Goal: Information Seeking & Learning: Learn about a topic

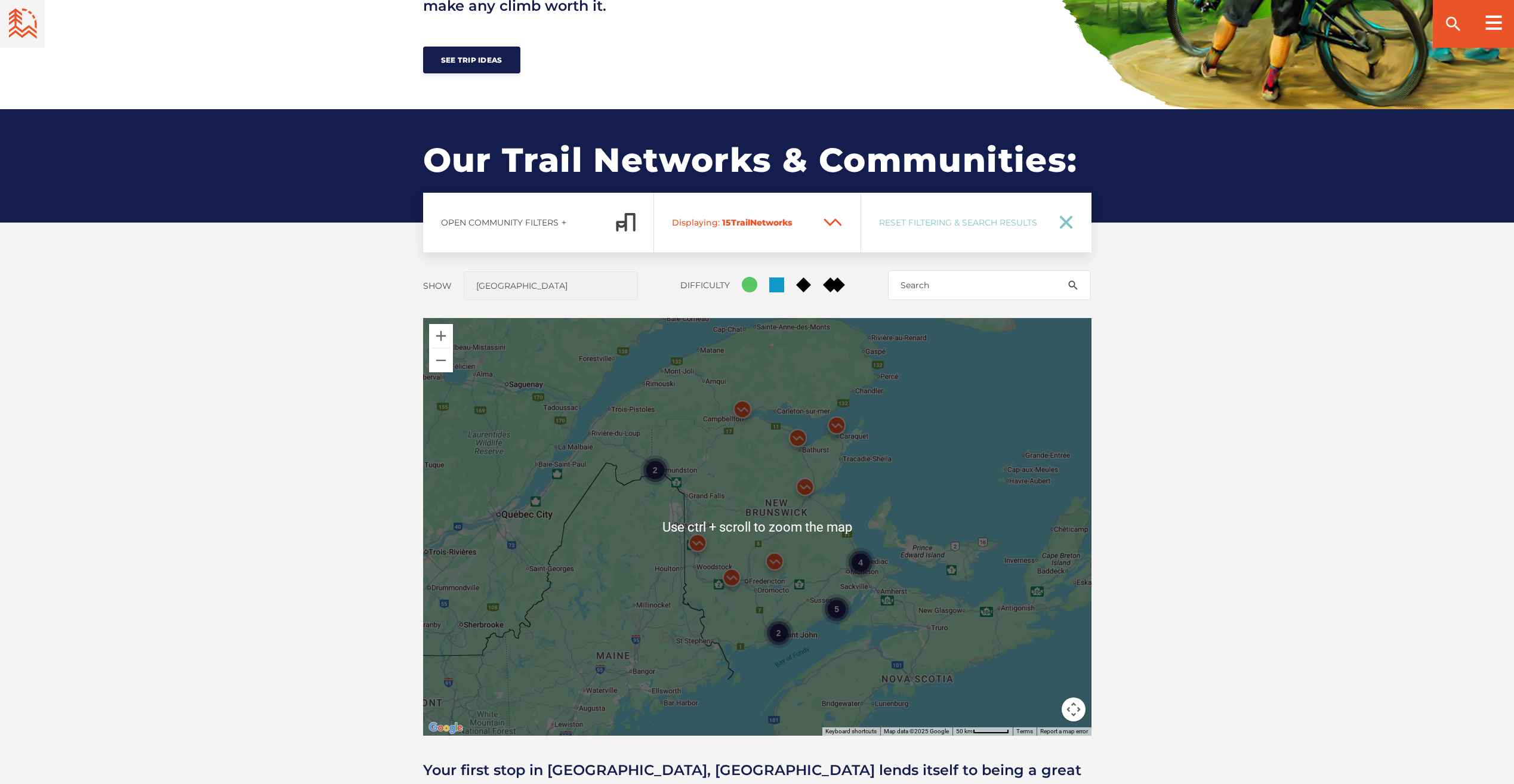
scroll to position [835, 0]
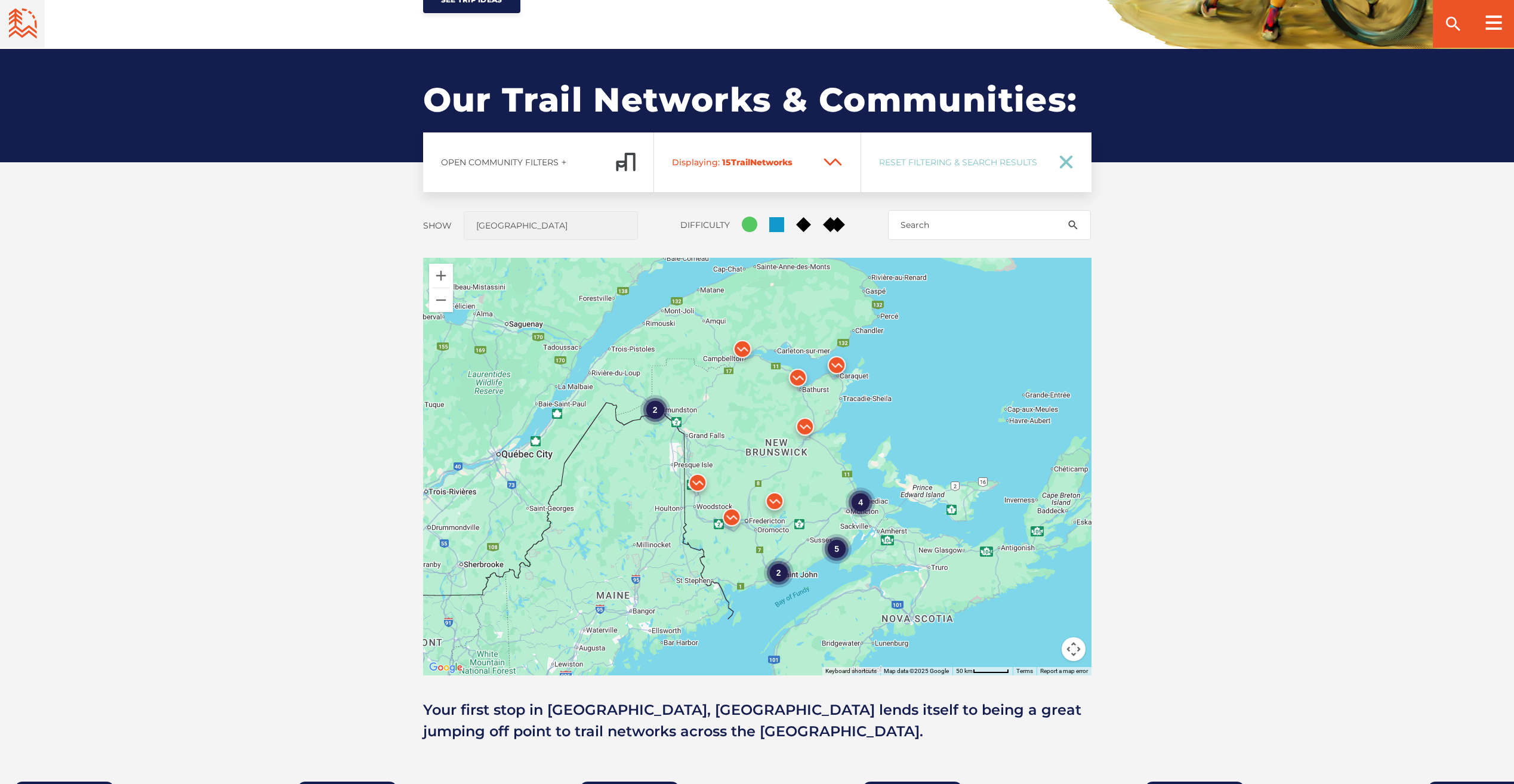
click at [695, 481] on img at bounding box center [697, 485] width 36 height 36
click at [447, 276] on button "Zoom in" at bounding box center [441, 276] width 24 height 24
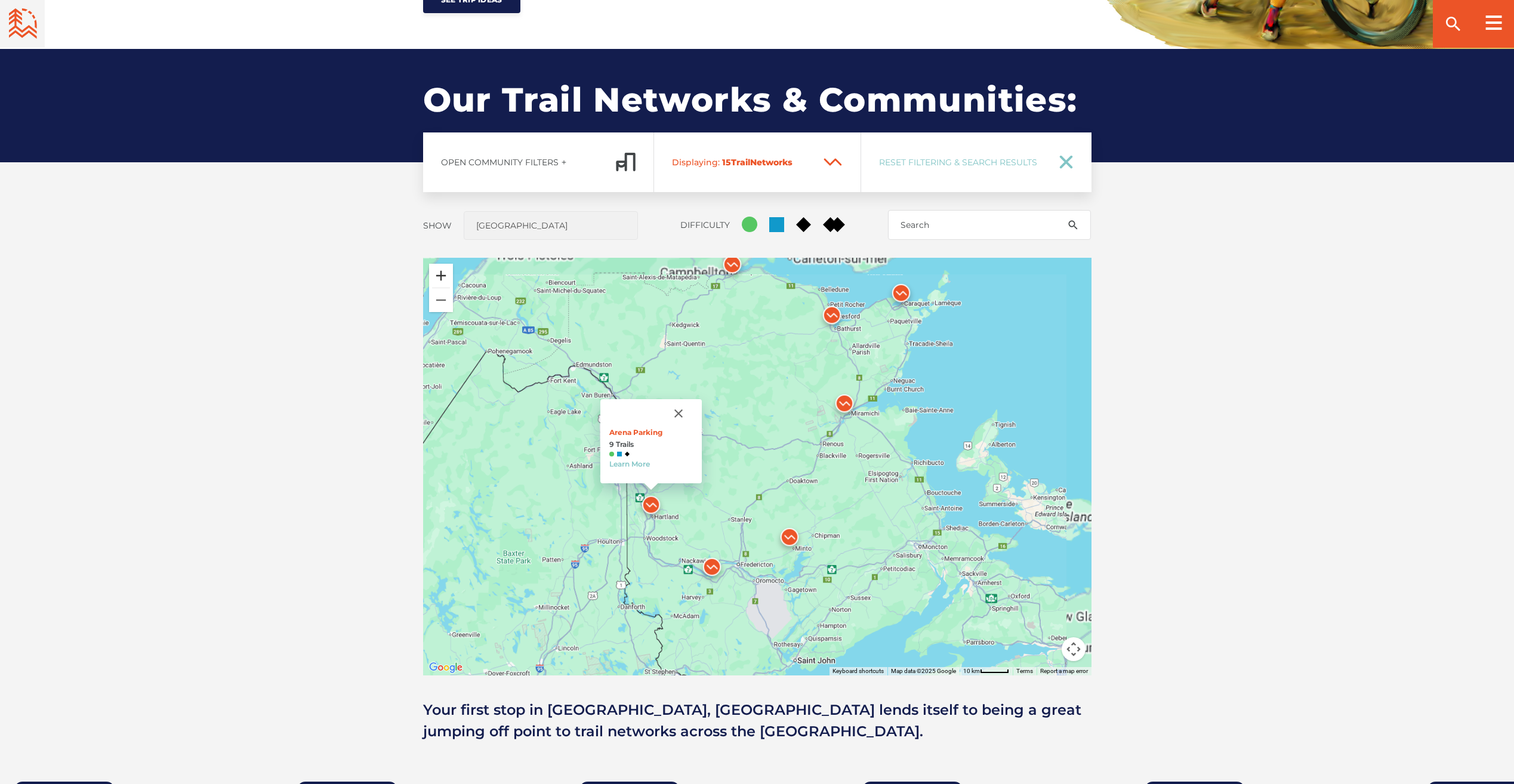
click at [447, 276] on button "Zoom in" at bounding box center [441, 276] width 24 height 24
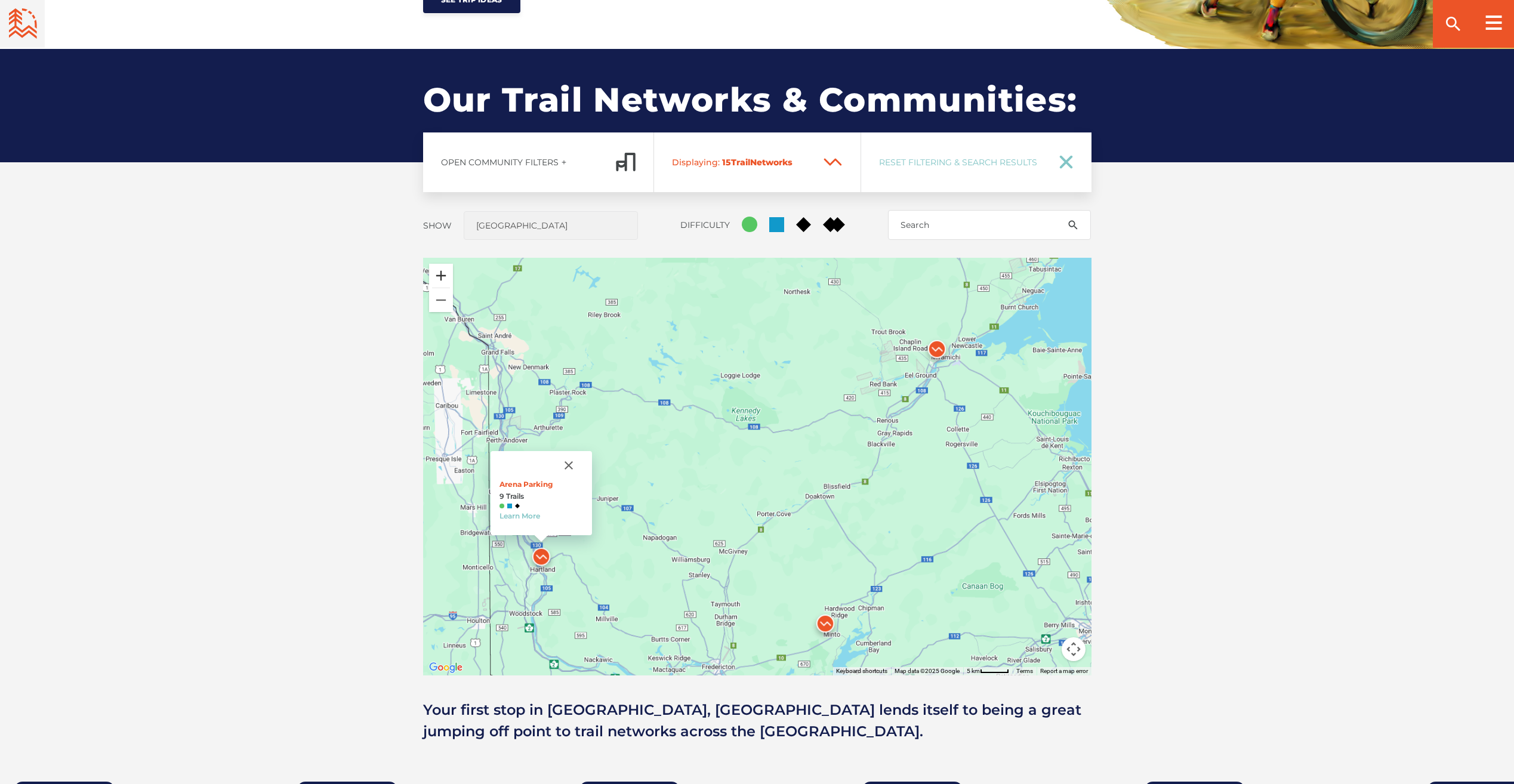
click at [447, 276] on button "Zoom in" at bounding box center [441, 276] width 24 height 24
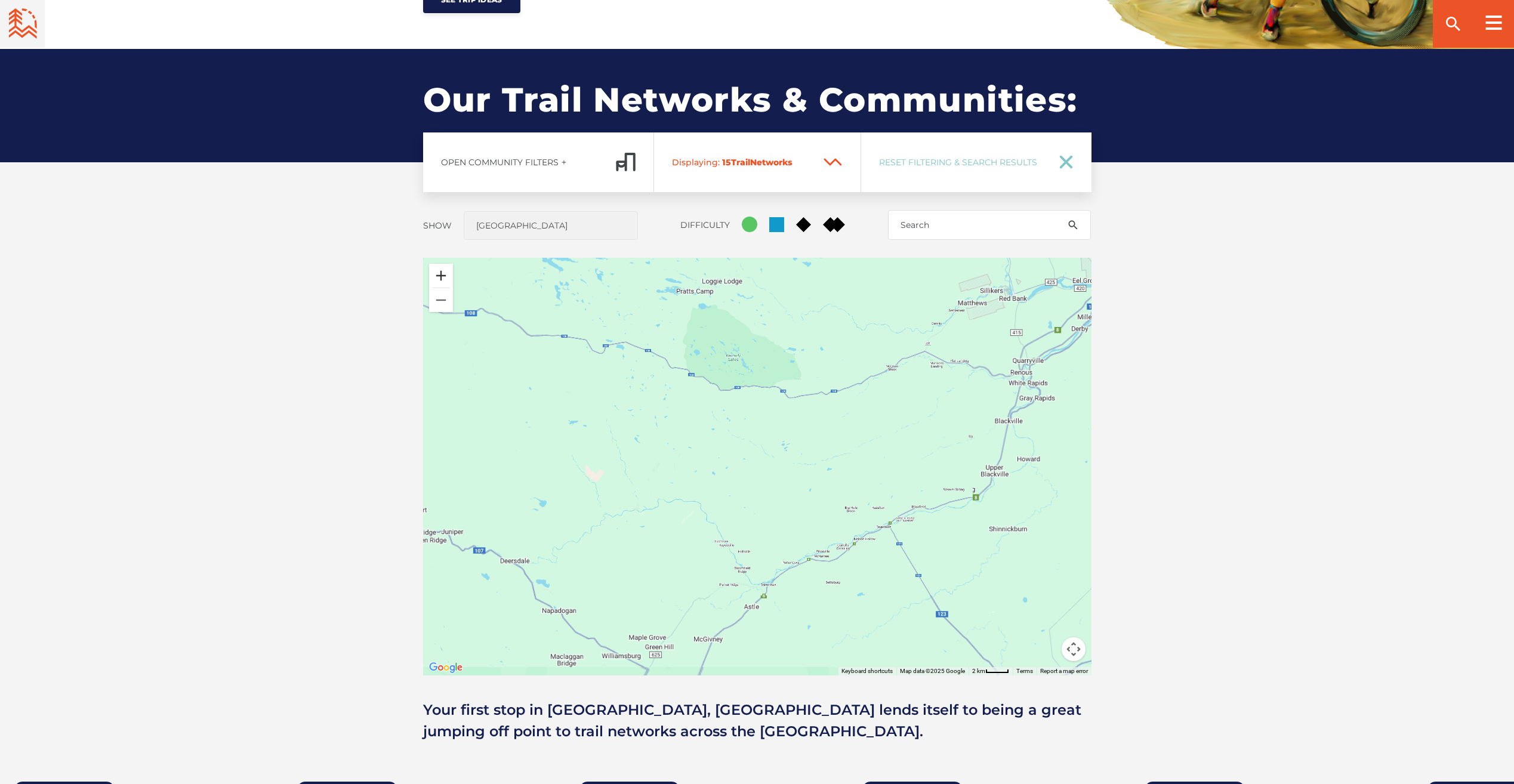
click at [447, 276] on button "Zoom in" at bounding box center [441, 276] width 24 height 24
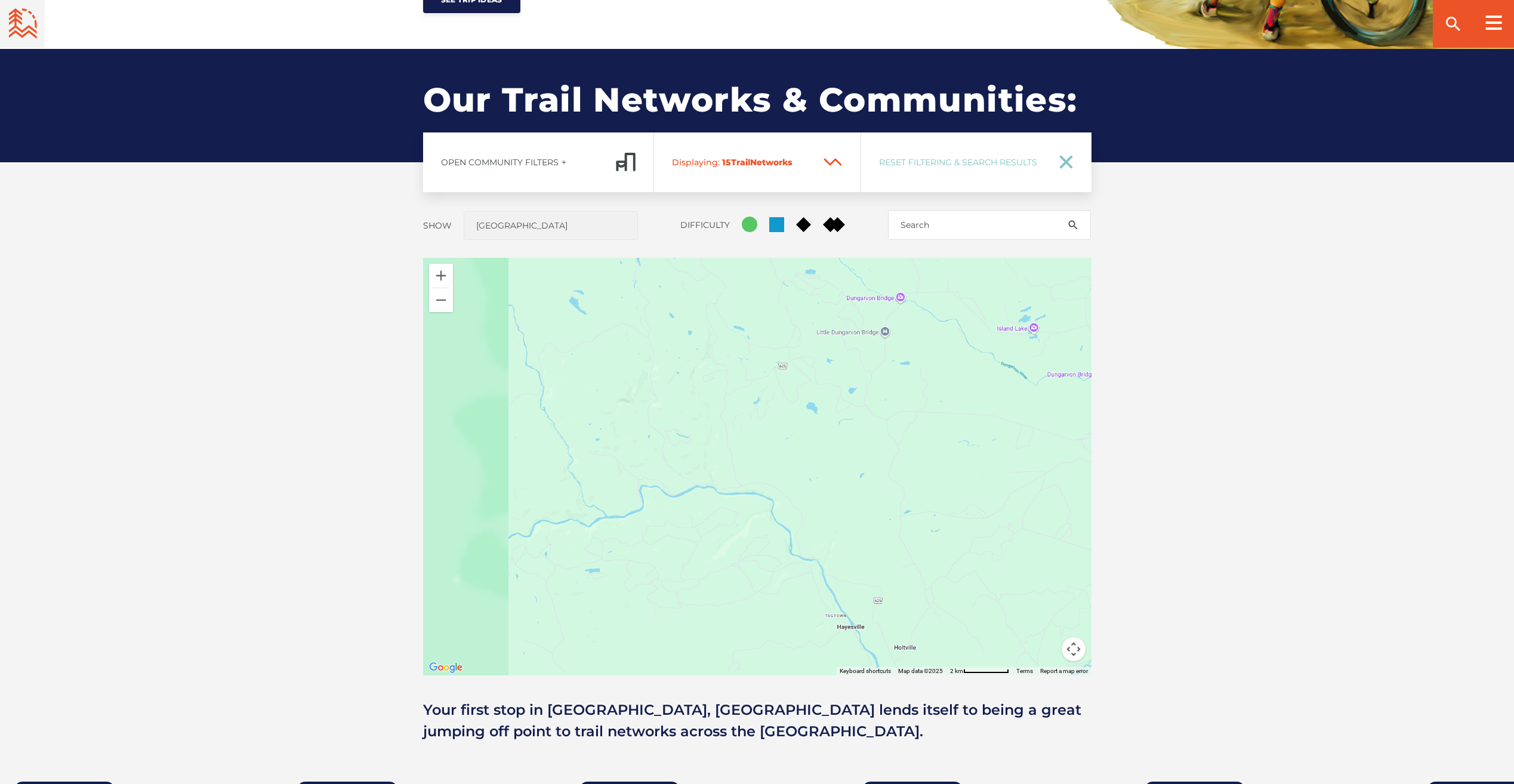
drag, startPoint x: 895, startPoint y: 513, endPoint x: 717, endPoint y: 450, distance: 188.8
click at [1006, 475] on div "Arena Parking 9 Trails Learn More" at bounding box center [757, 466] width 669 height 418
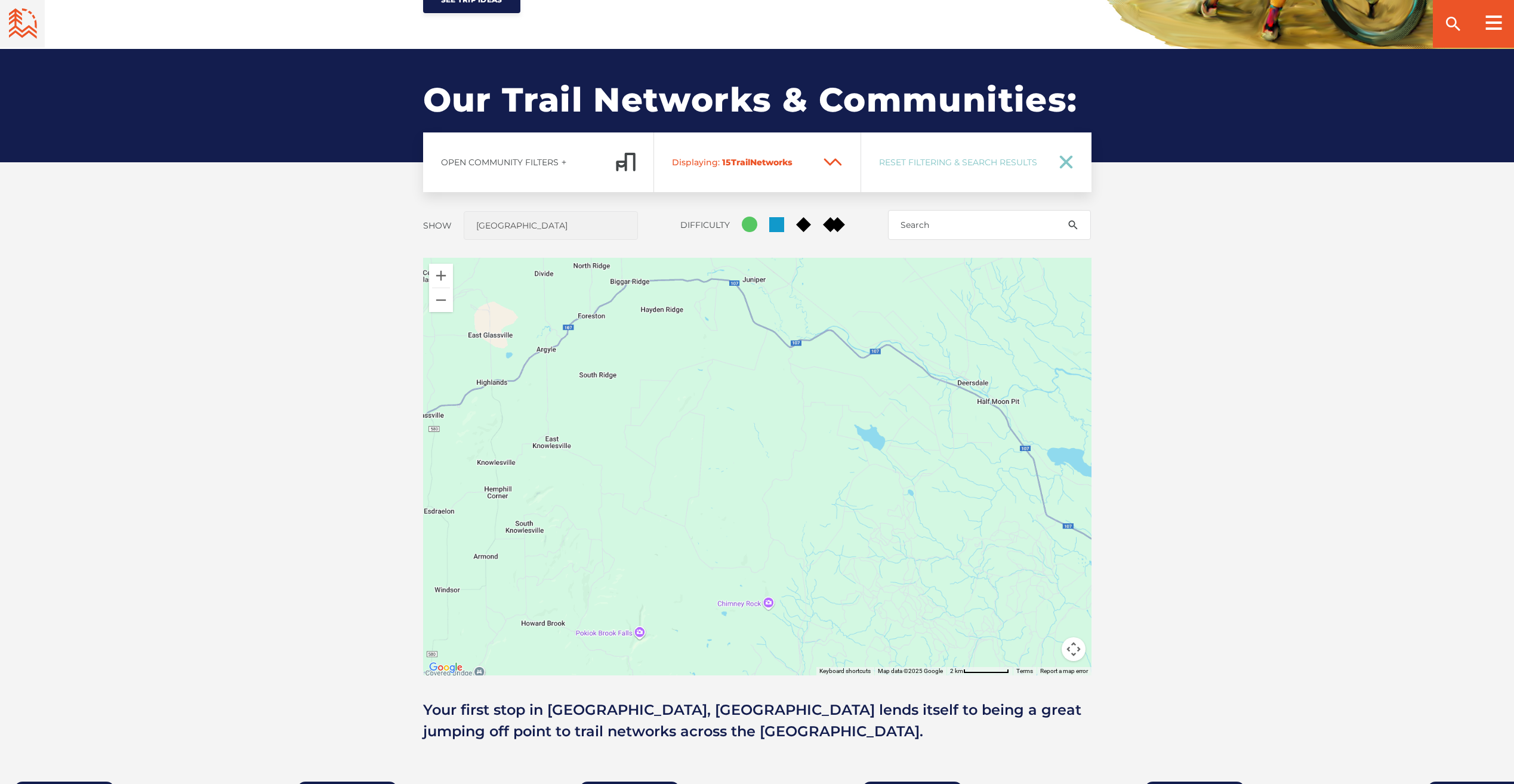
drag, startPoint x: 751, startPoint y: 449, endPoint x: 839, endPoint y: 419, distance: 93.0
click at [841, 419] on div "Arena Parking 9 Trails Learn More" at bounding box center [757, 466] width 669 height 418
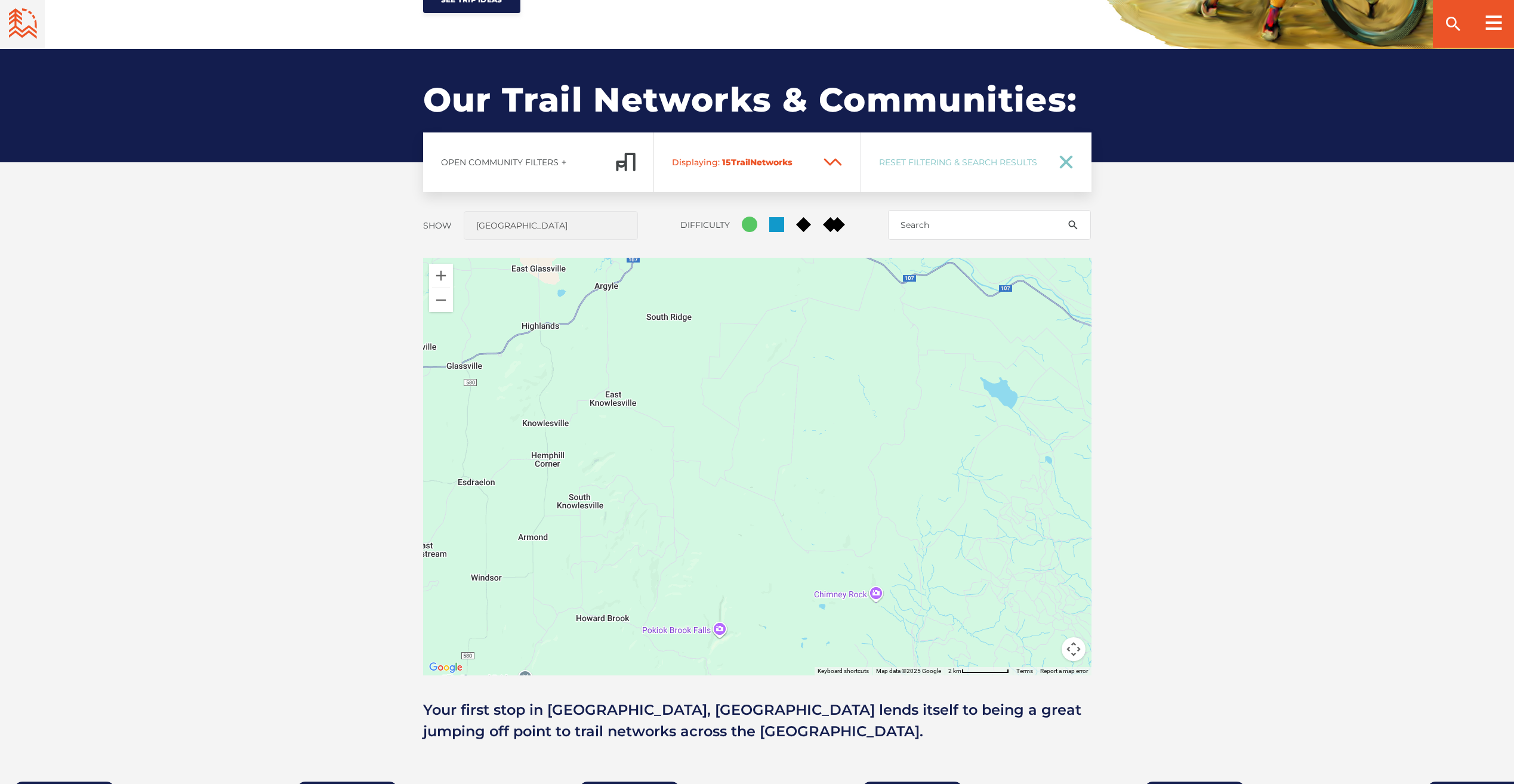
drag, startPoint x: 625, startPoint y: 476, endPoint x: 789, endPoint y: 440, distance: 167.9
click at [883, 438] on div "Arena Parking 9 Trails Learn More" at bounding box center [757, 466] width 669 height 418
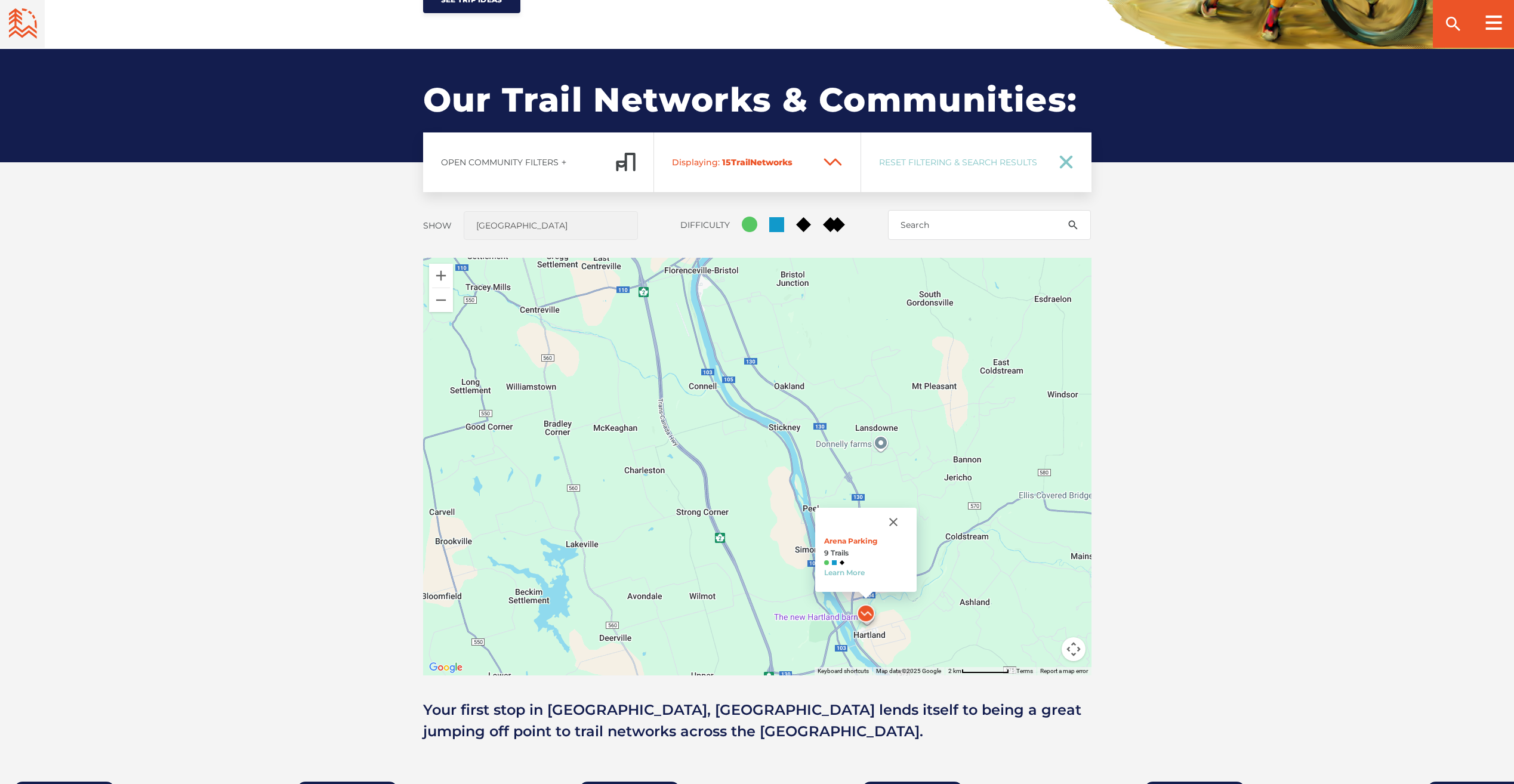
drag, startPoint x: 623, startPoint y: 441, endPoint x: 624, endPoint y: 326, distance: 115.0
click at [624, 326] on div "Arena Parking 9 Trails Learn More" at bounding box center [757, 466] width 669 height 418
click at [439, 276] on button "Zoom in" at bounding box center [441, 276] width 24 height 24
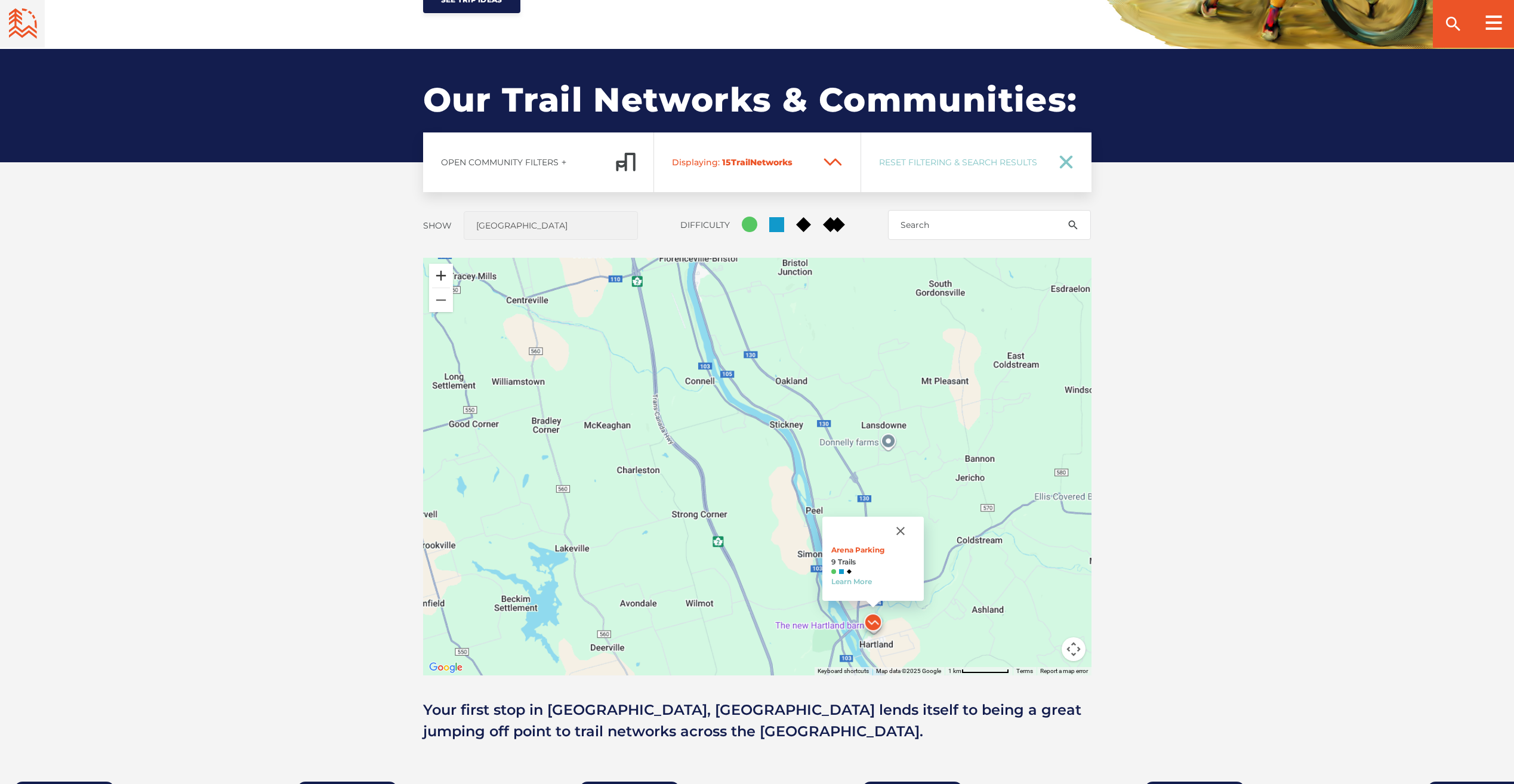
click at [438, 276] on button "Zoom in" at bounding box center [441, 276] width 24 height 24
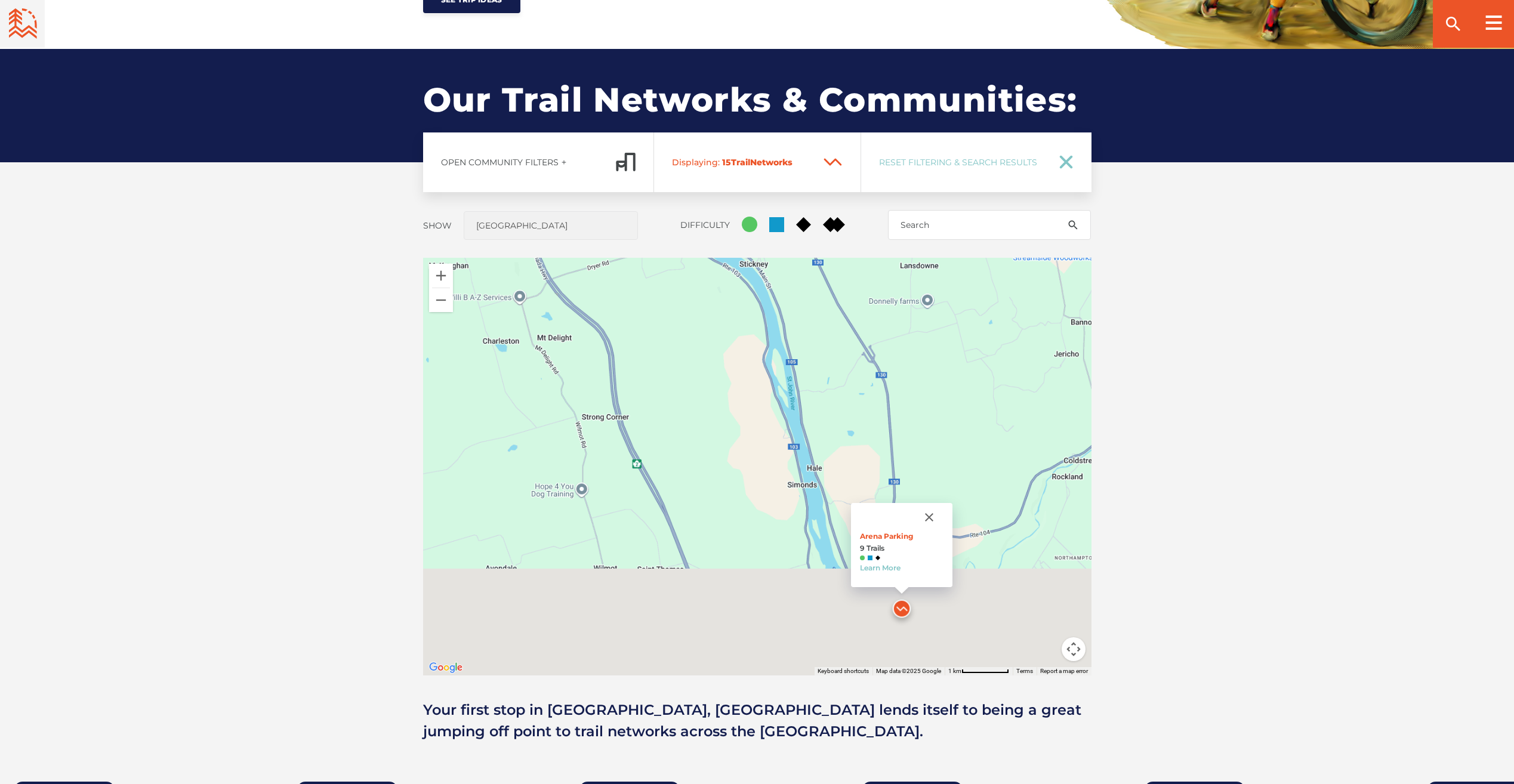
drag, startPoint x: 868, startPoint y: 563, endPoint x: 797, endPoint y: 398, distance: 179.6
click at [797, 398] on div "Arena Parking 9 Trails Learn More" at bounding box center [757, 466] width 669 height 418
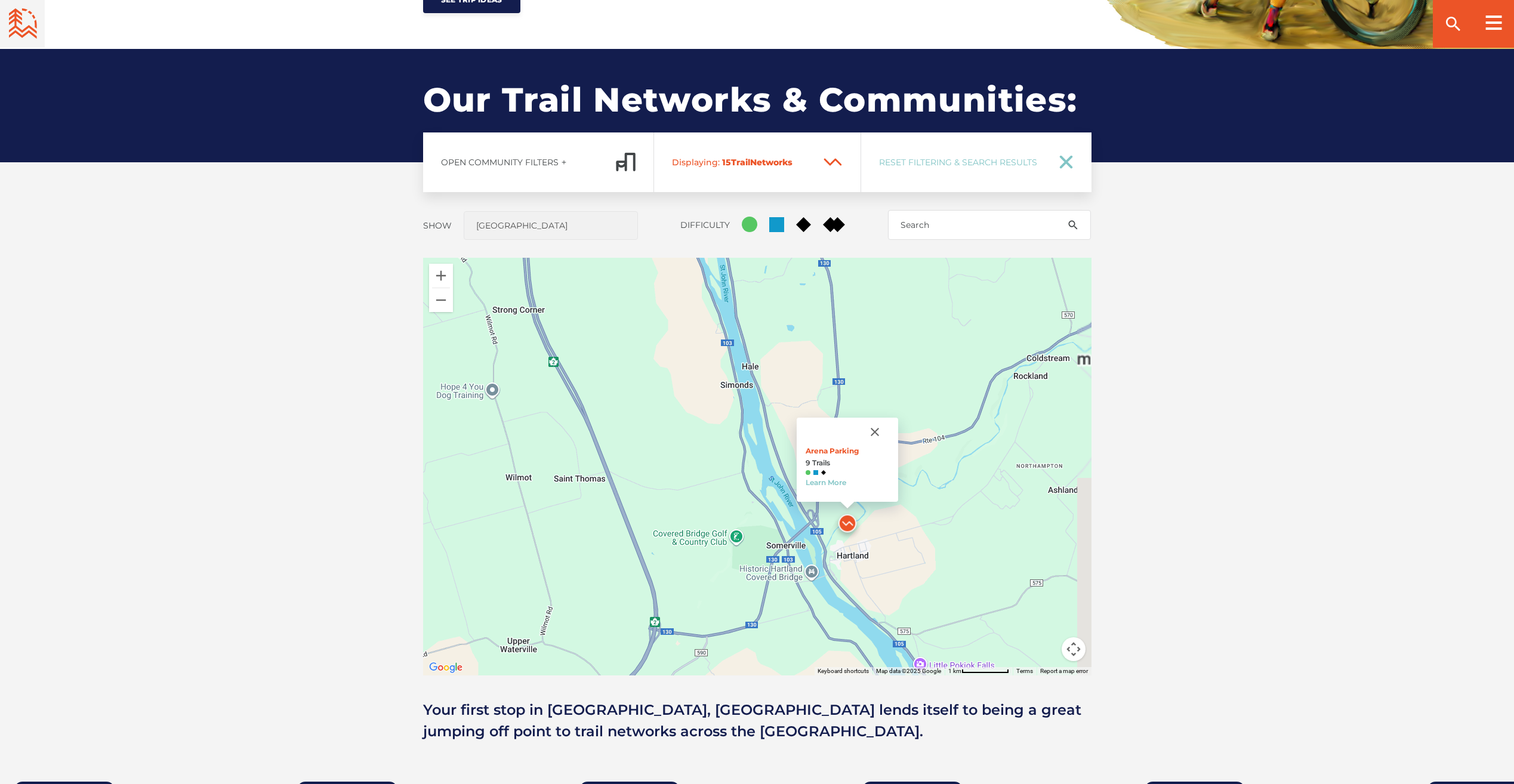
drag, startPoint x: 747, startPoint y: 524, endPoint x: 712, endPoint y: 483, distance: 53.9
click at [712, 483] on div "Arena Parking 9 Trails Learn More" at bounding box center [757, 466] width 669 height 418
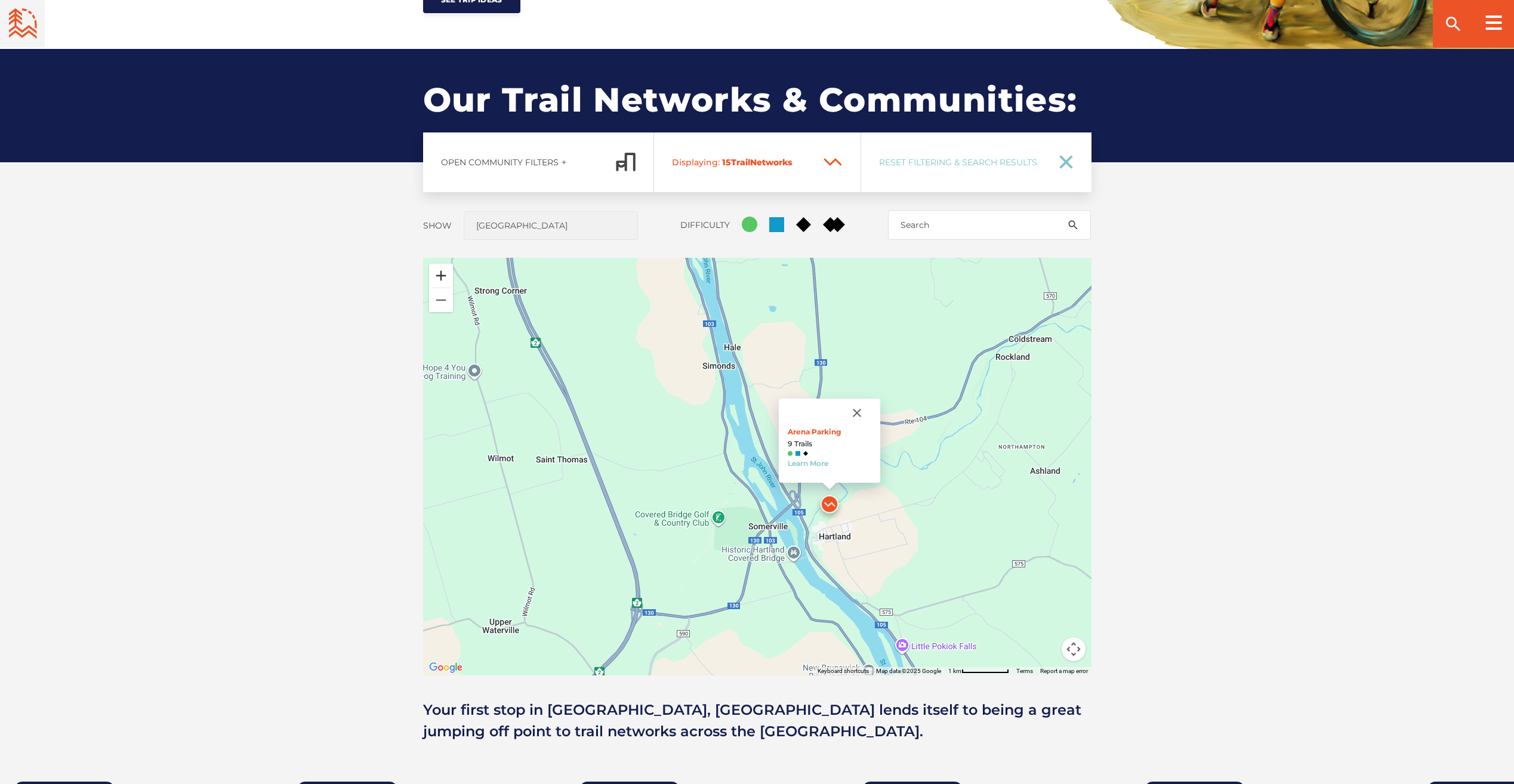
click at [436, 273] on button "Zoom in" at bounding box center [441, 276] width 24 height 24
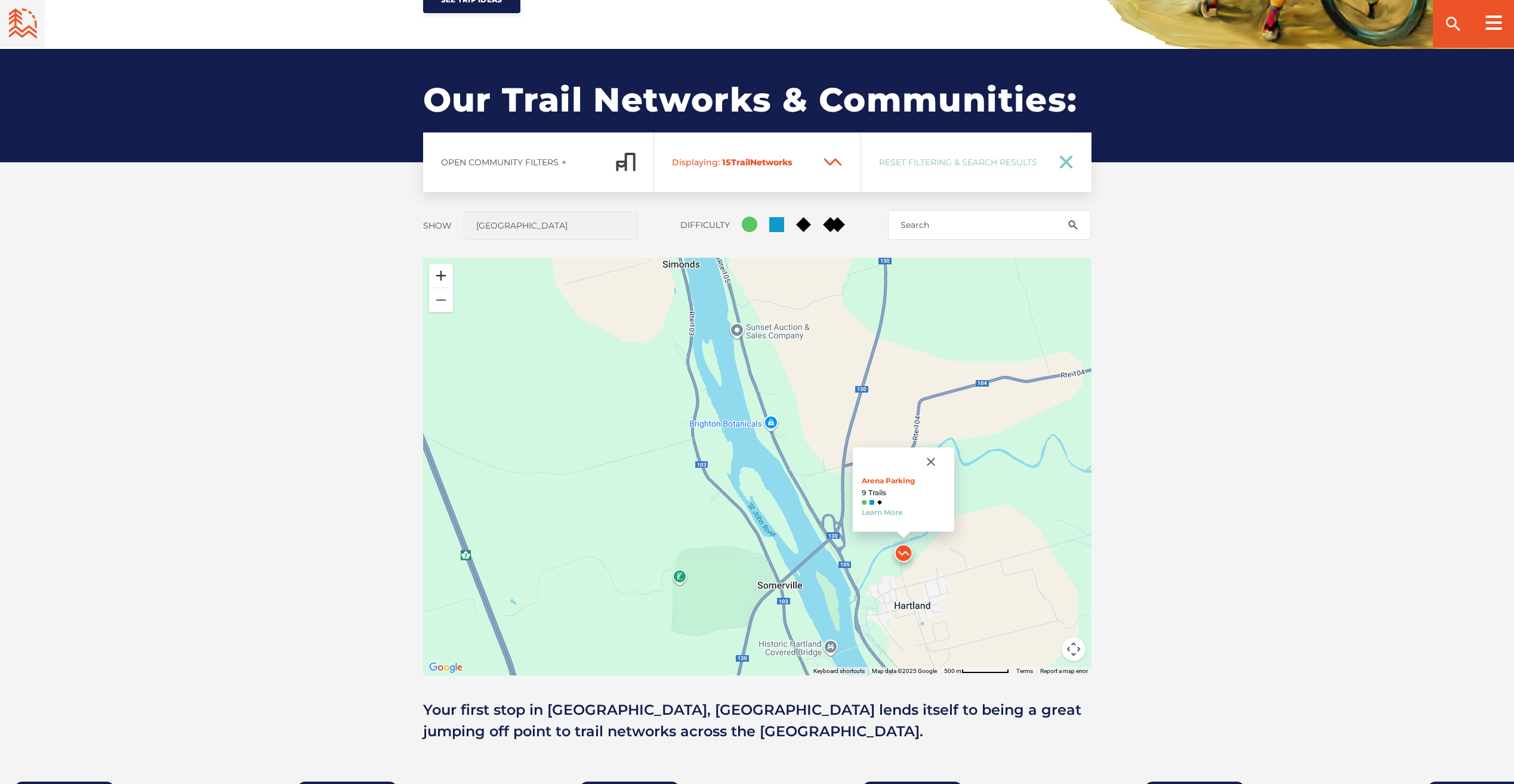
click at [436, 273] on button "Zoom in" at bounding box center [441, 276] width 24 height 24
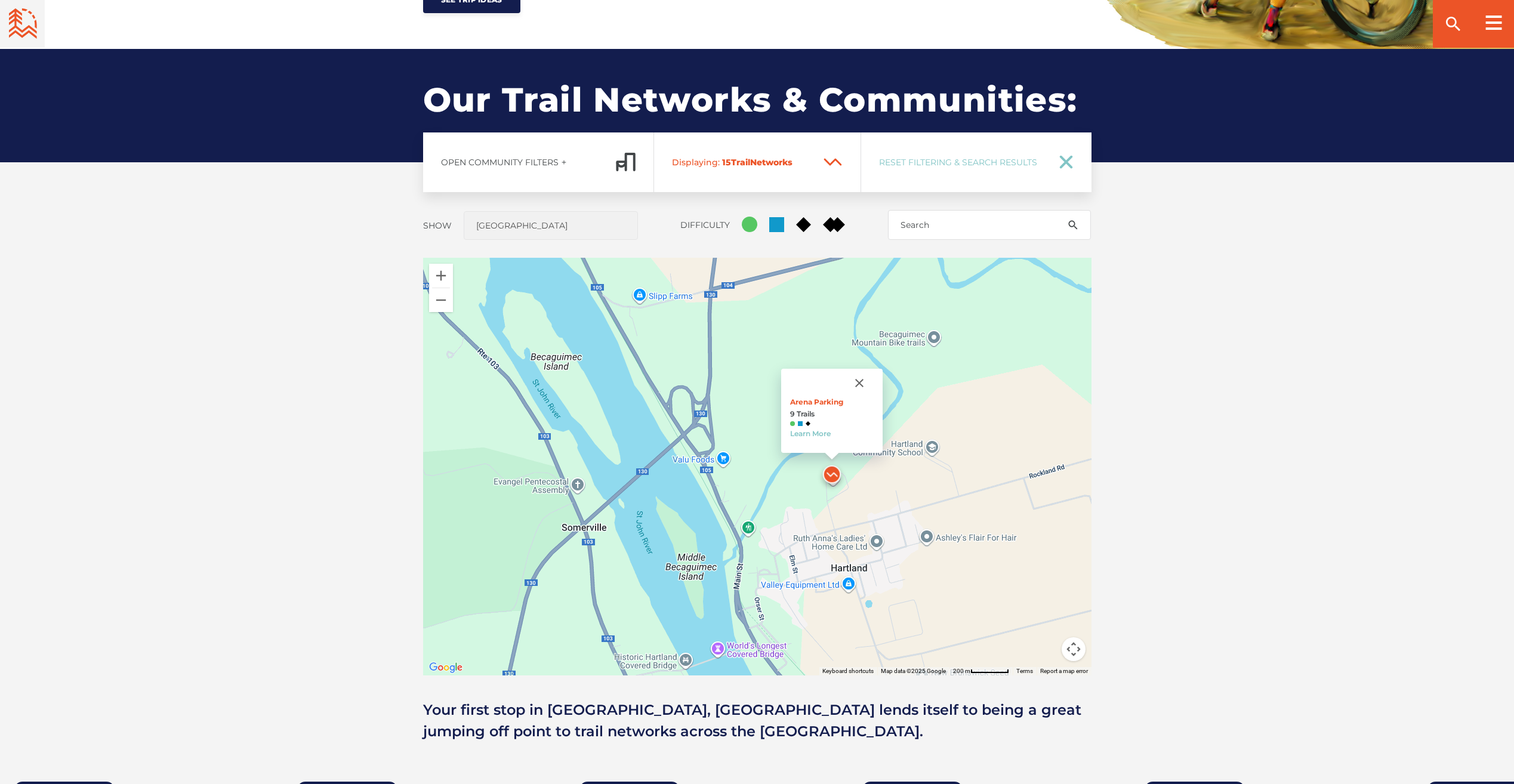
drag, startPoint x: 750, startPoint y: 511, endPoint x: 565, endPoint y: 367, distance: 234.4
click at [567, 361] on div "Arena Parking 9 Trails Learn More" at bounding box center [757, 466] width 669 height 418
click at [438, 272] on button "Zoom in" at bounding box center [441, 276] width 24 height 24
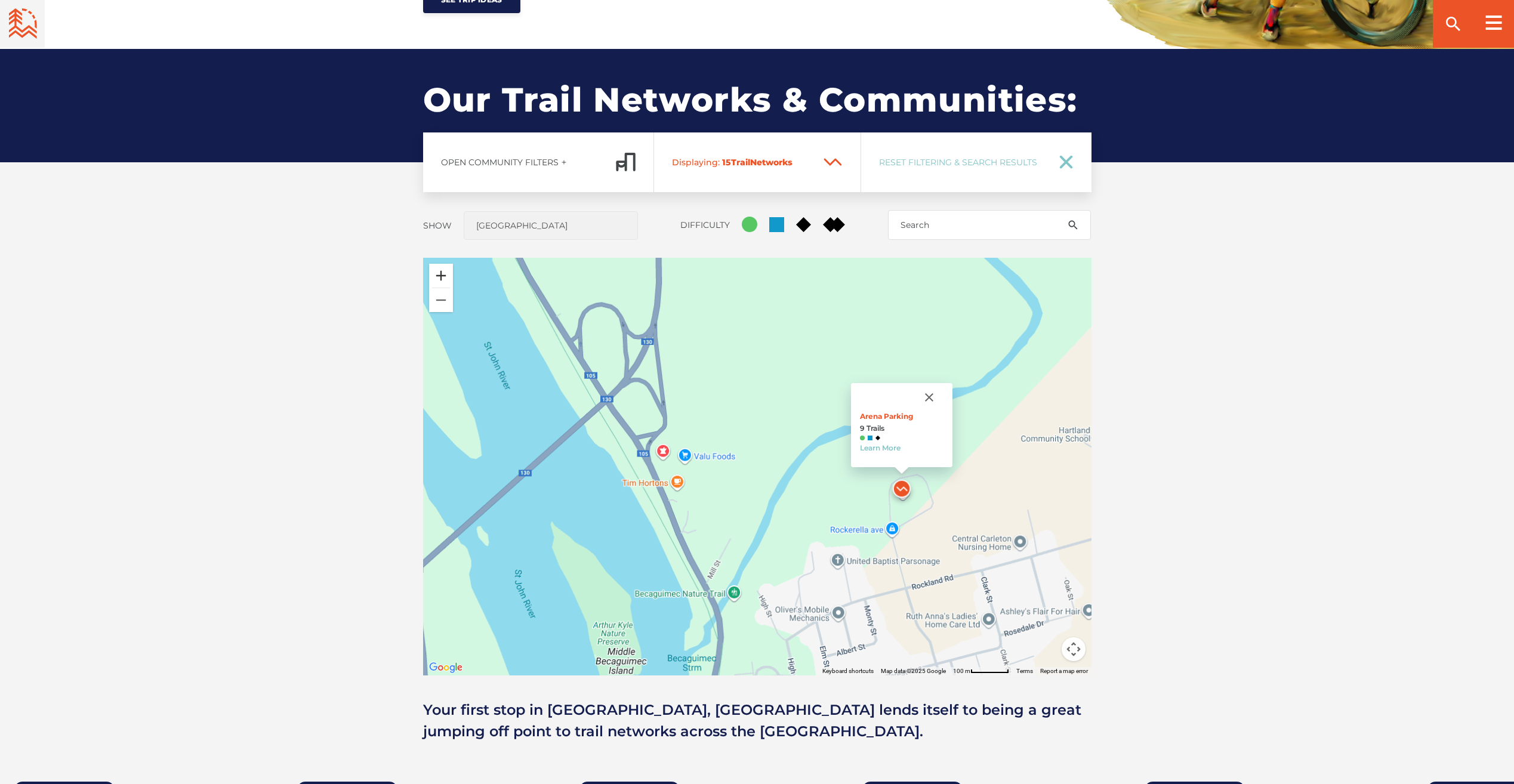
click at [438, 272] on button "Zoom in" at bounding box center [441, 276] width 24 height 24
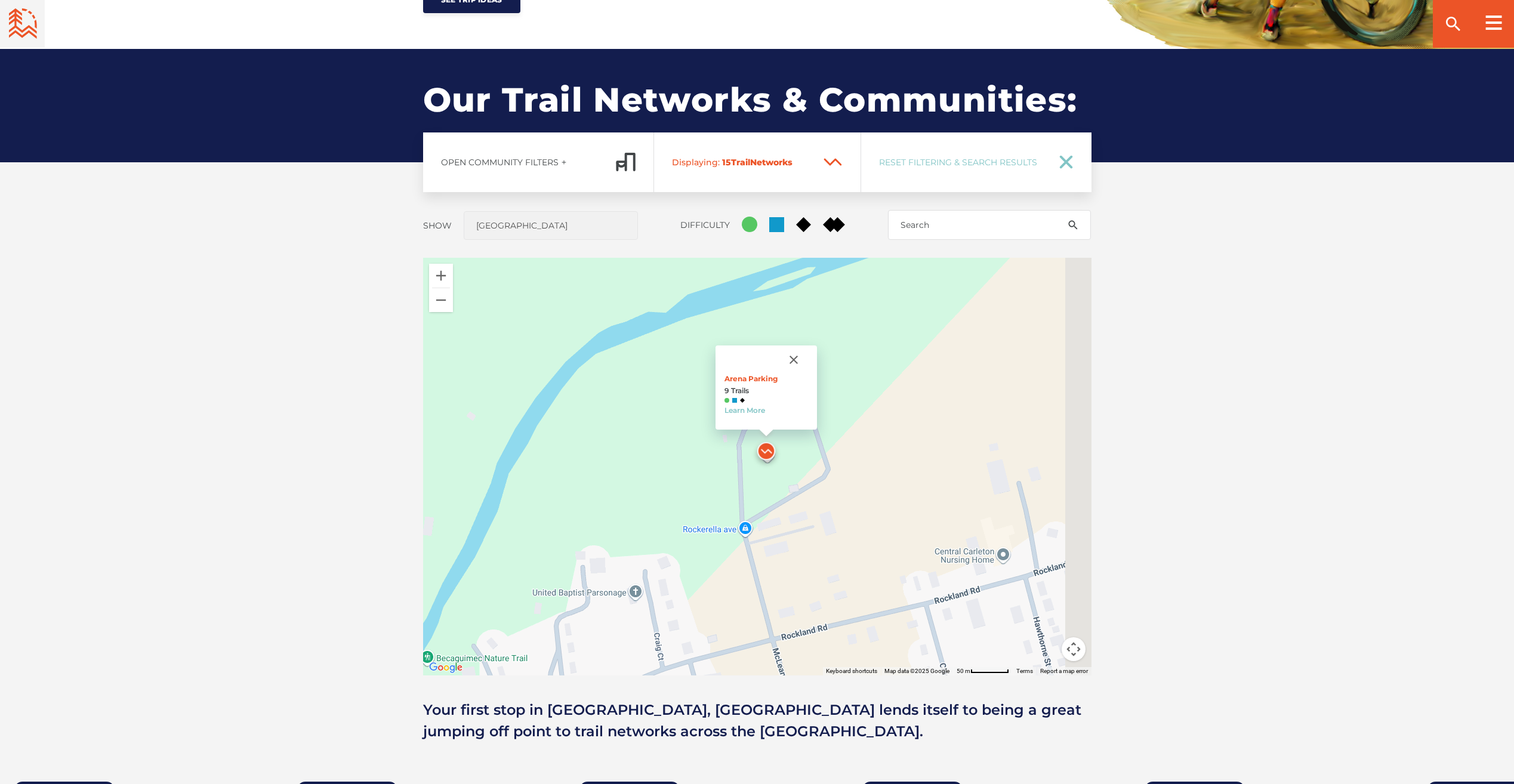
drag, startPoint x: 926, startPoint y: 476, endPoint x: 618, endPoint y: 399, distance: 317.5
click at [618, 399] on div "Arena Parking 9 Trails Learn More" at bounding box center [757, 466] width 669 height 418
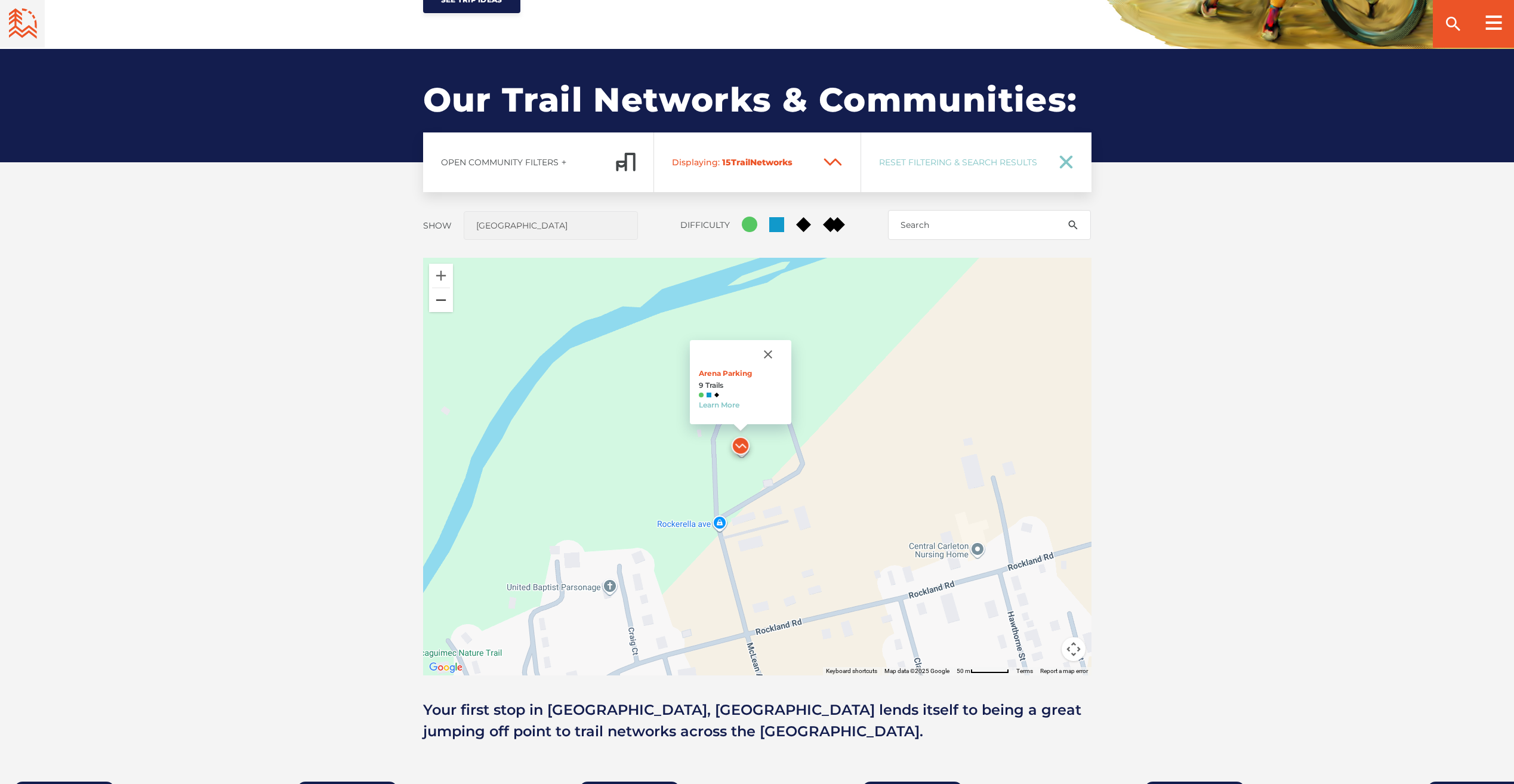
click at [438, 300] on button "Zoom out" at bounding box center [441, 300] width 24 height 24
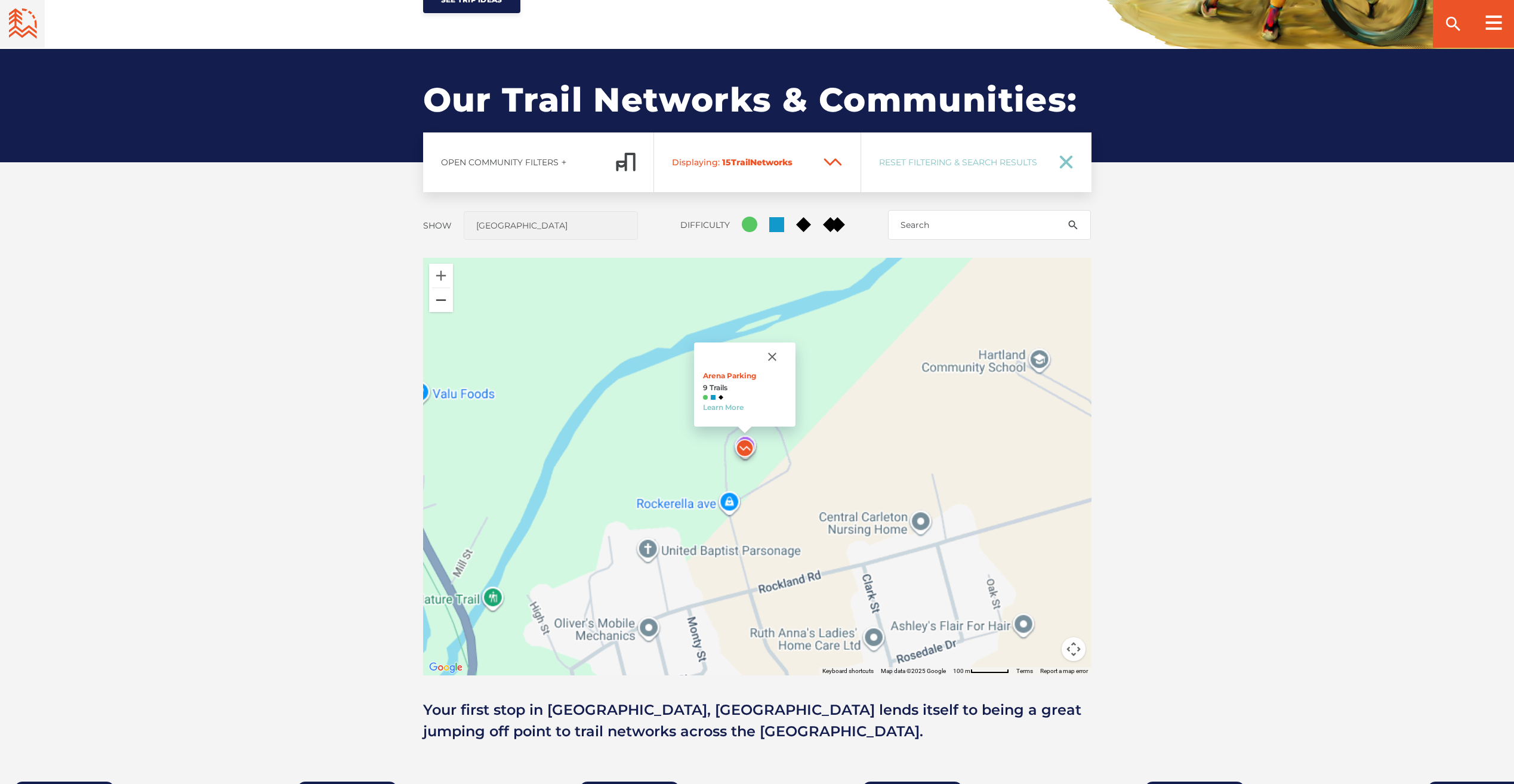
click at [438, 300] on button "Zoom out" at bounding box center [441, 300] width 24 height 24
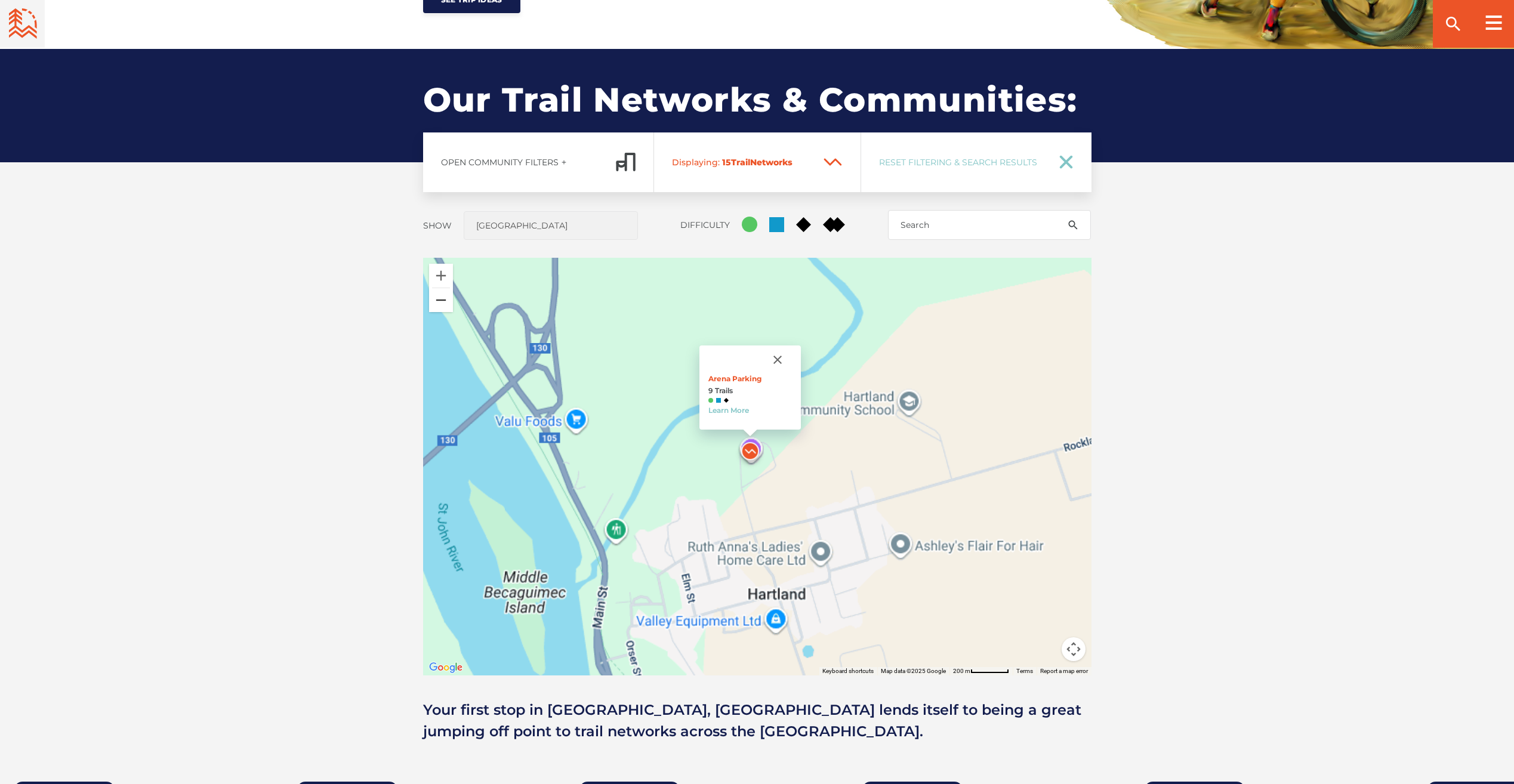
click at [438, 300] on button "Zoom out" at bounding box center [441, 300] width 24 height 24
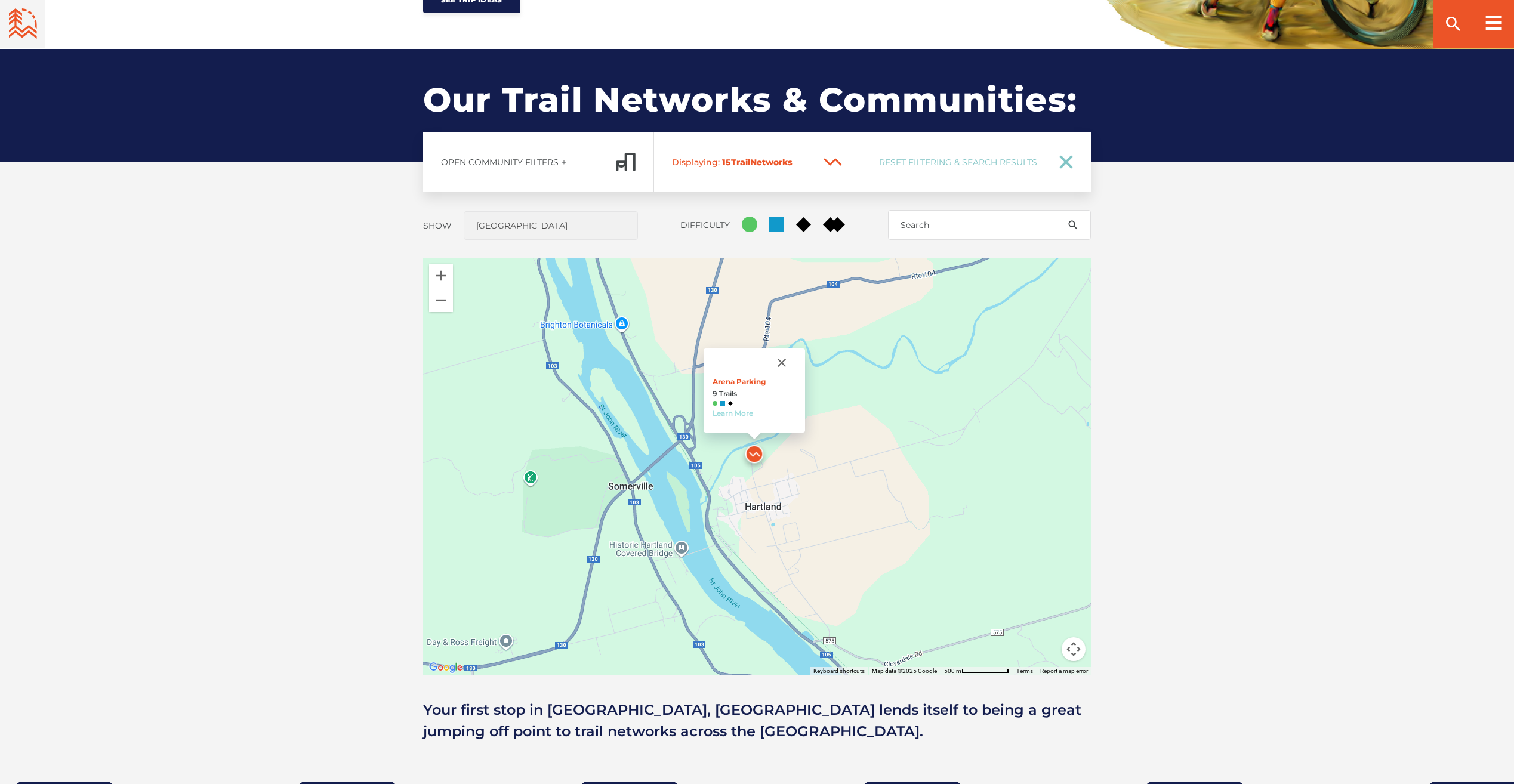
click at [744, 415] on link "Learn More" at bounding box center [732, 413] width 41 height 9
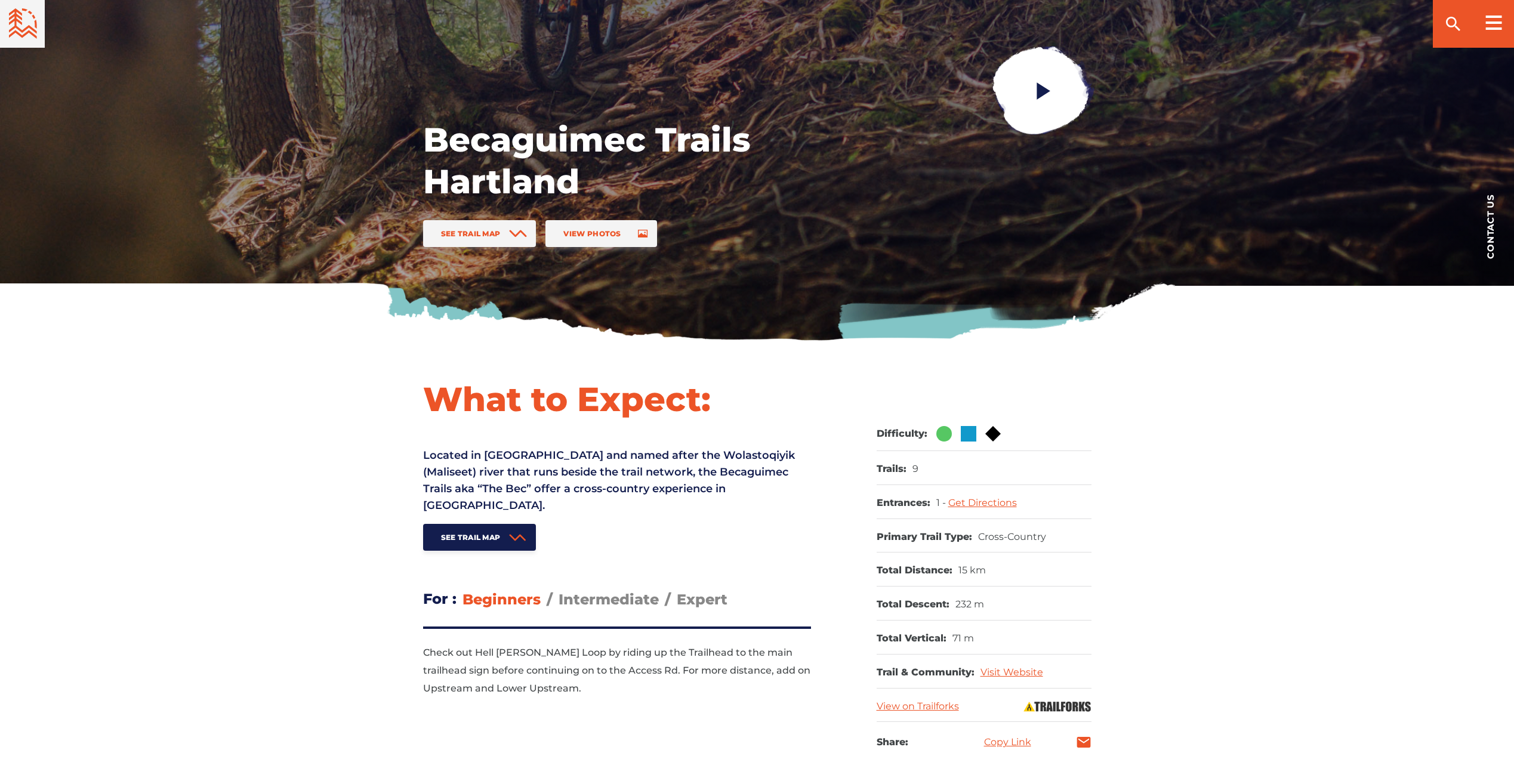
scroll to position [179, 0]
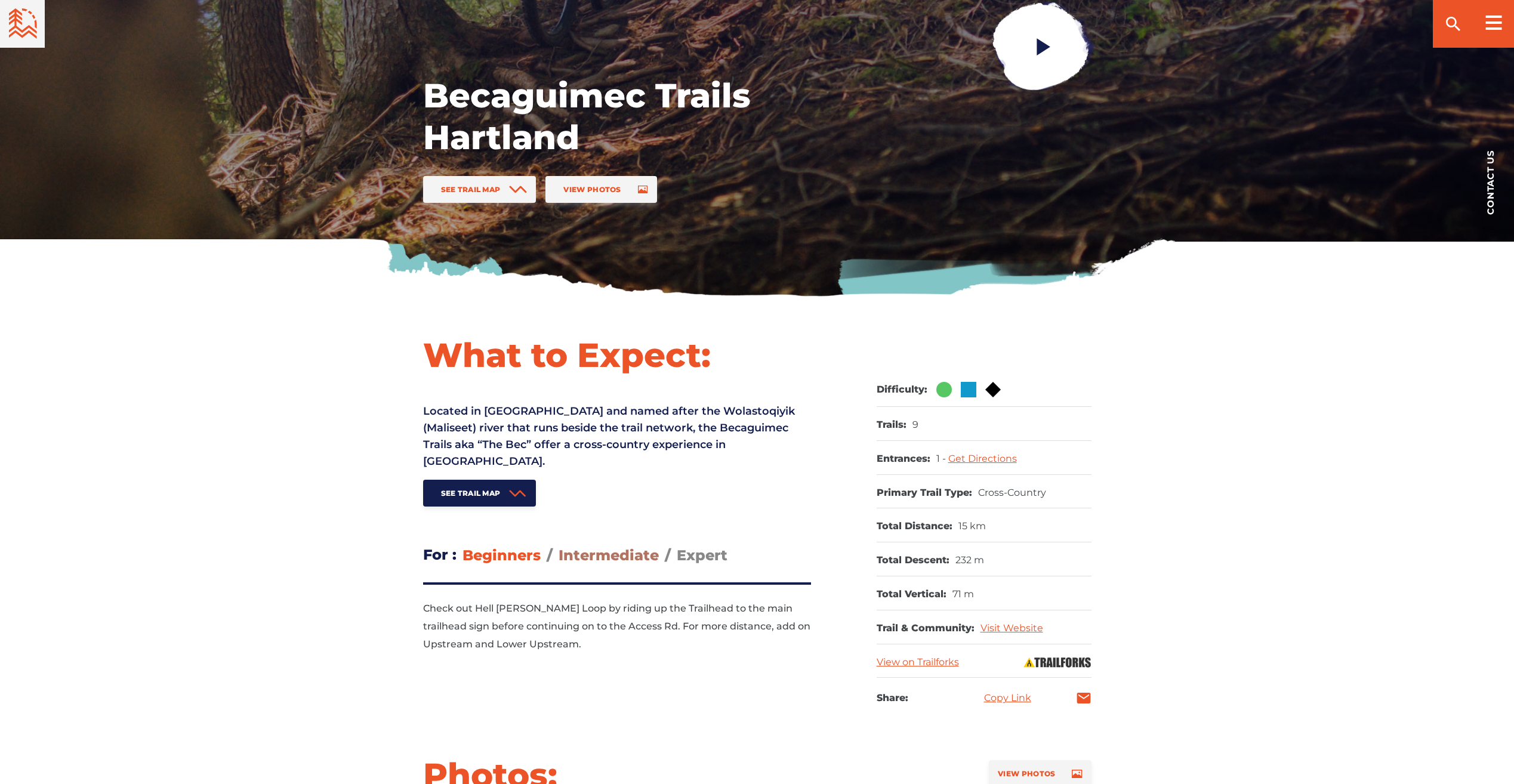
click at [581, 546] on span "Intermediate" at bounding box center [608, 555] width 100 height 18
click at [558, 546] on input "Intermediate" at bounding box center [558, 546] width 0 height 0
click at [705, 546] on span "Expert" at bounding box center [702, 555] width 51 height 18
click at [677, 546] on input "Expert" at bounding box center [677, 546] width 0 height 0
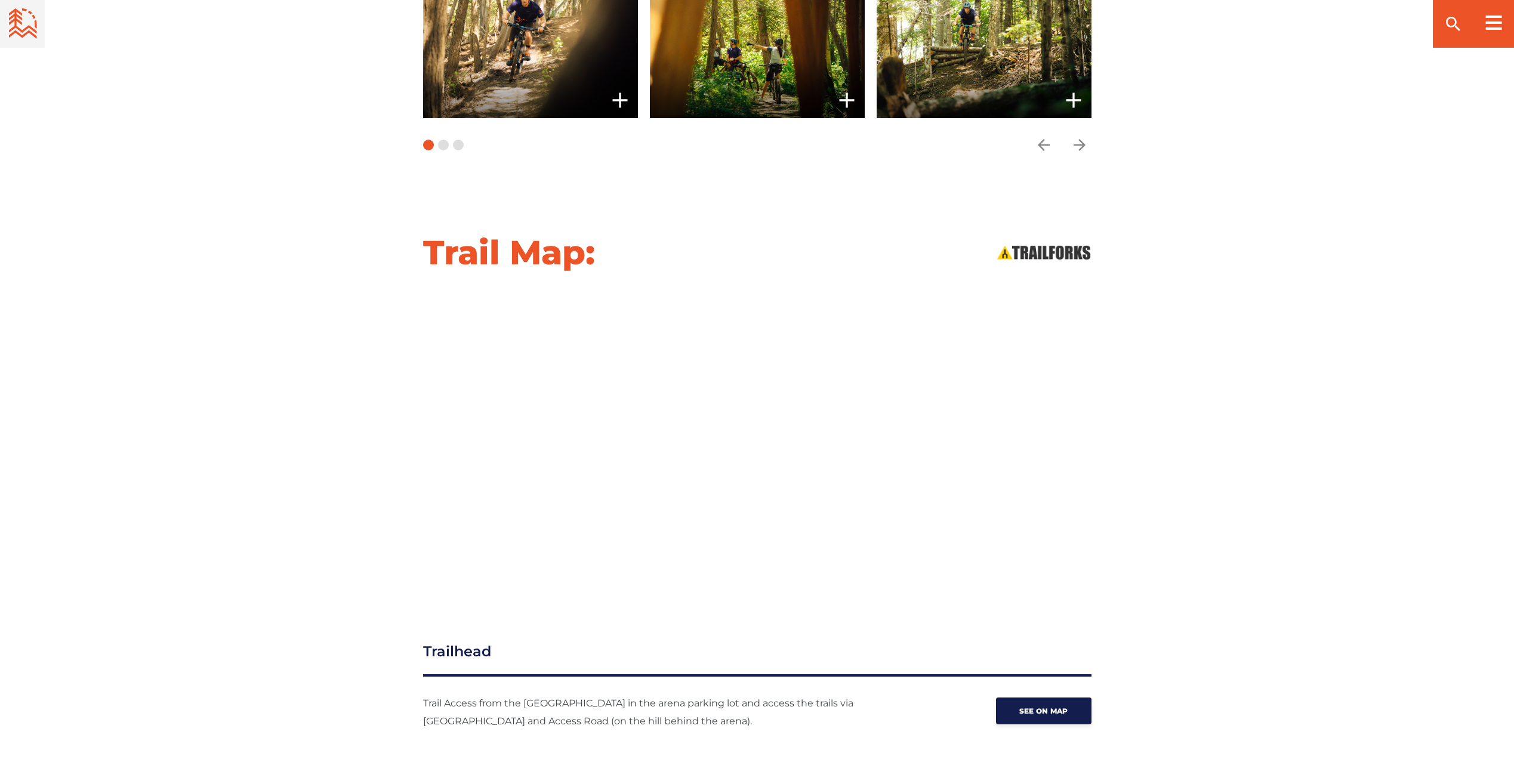
scroll to position [1014, 0]
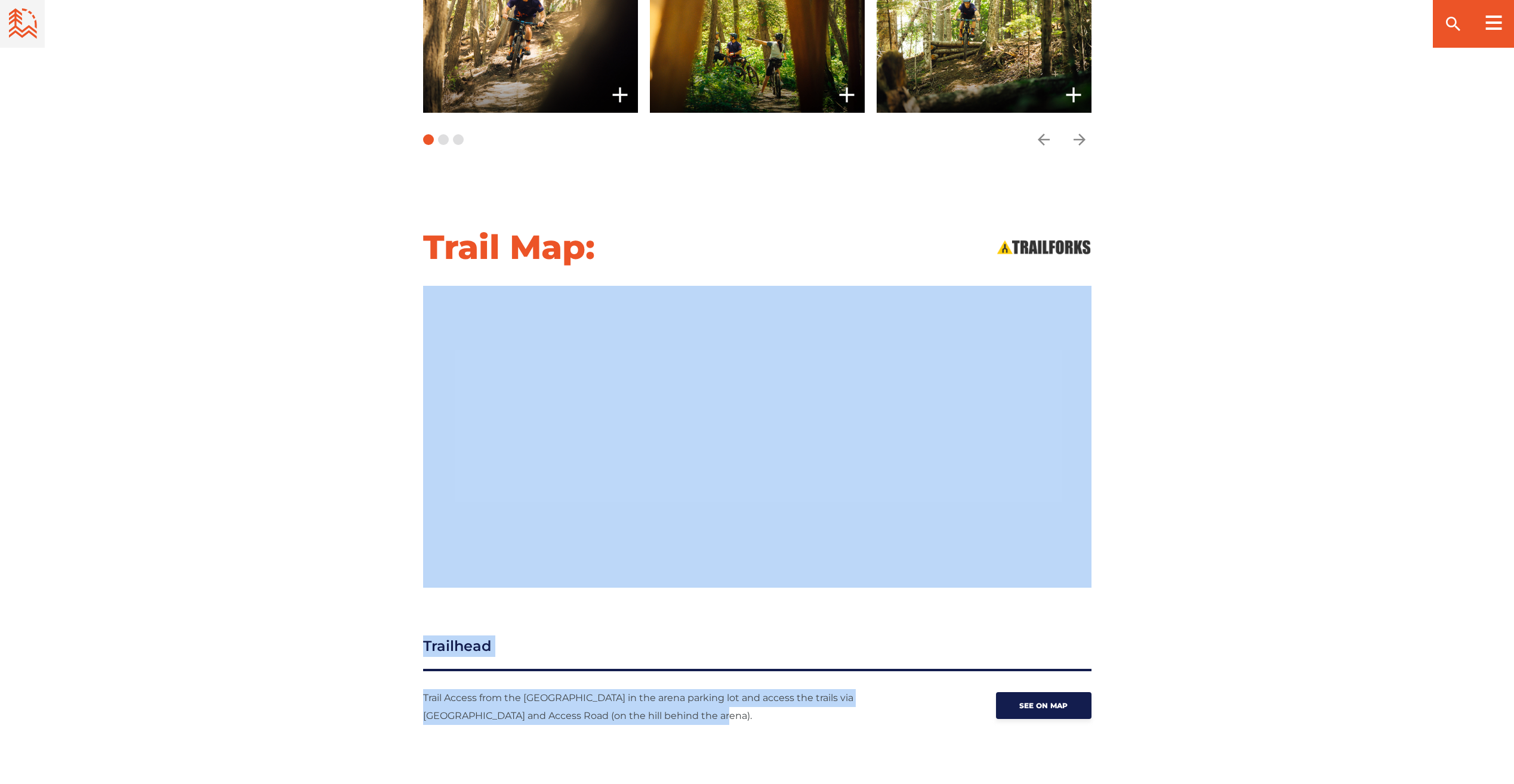
drag, startPoint x: 757, startPoint y: 708, endPoint x: 805, endPoint y: 583, distance: 133.9
click at [395, 261] on div "Becaguimec Trails Hartland See Trail Map View Photos slide 2 of 9" at bounding box center [757, 790] width 1514 height 3454
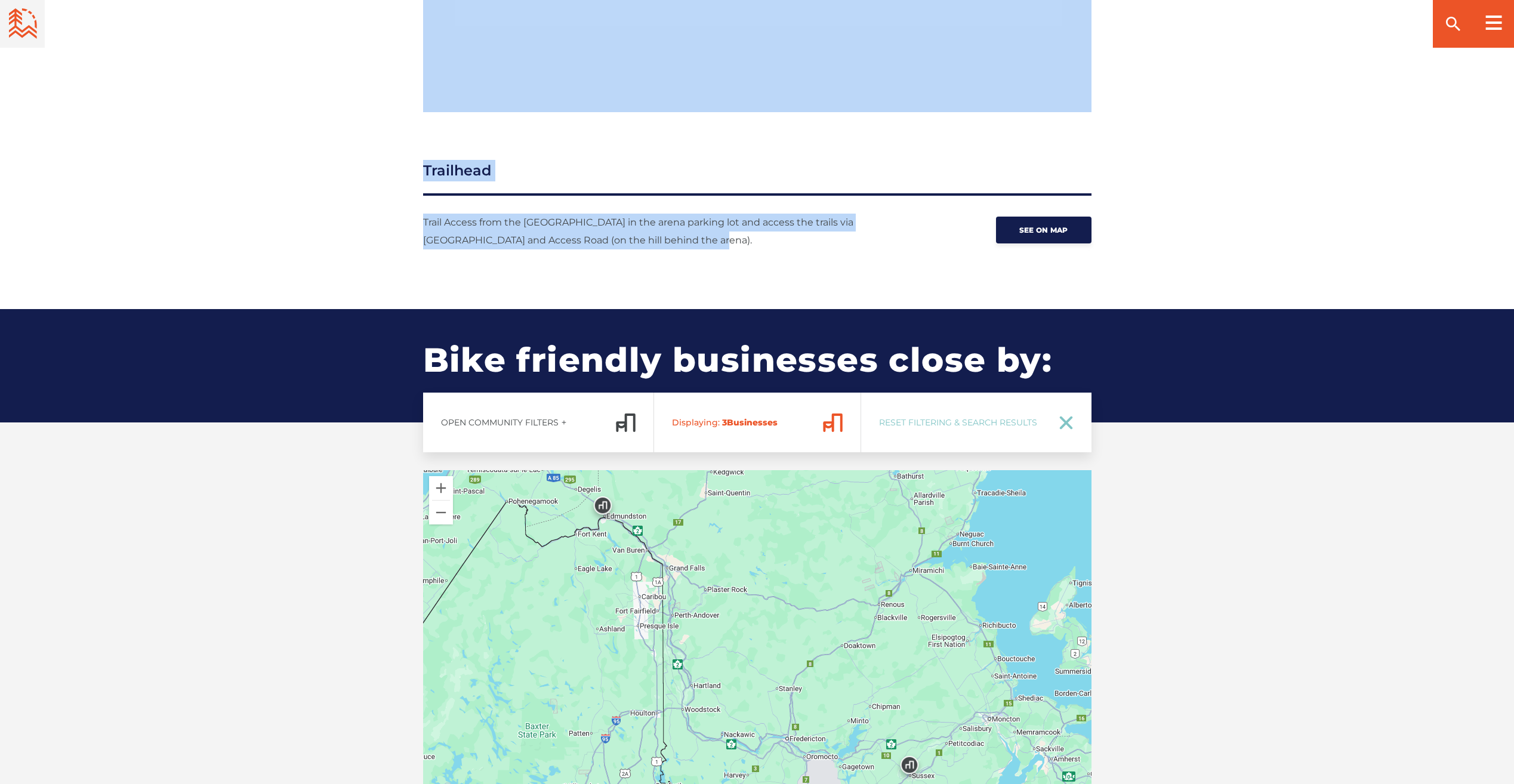
scroll to position [1492, 0]
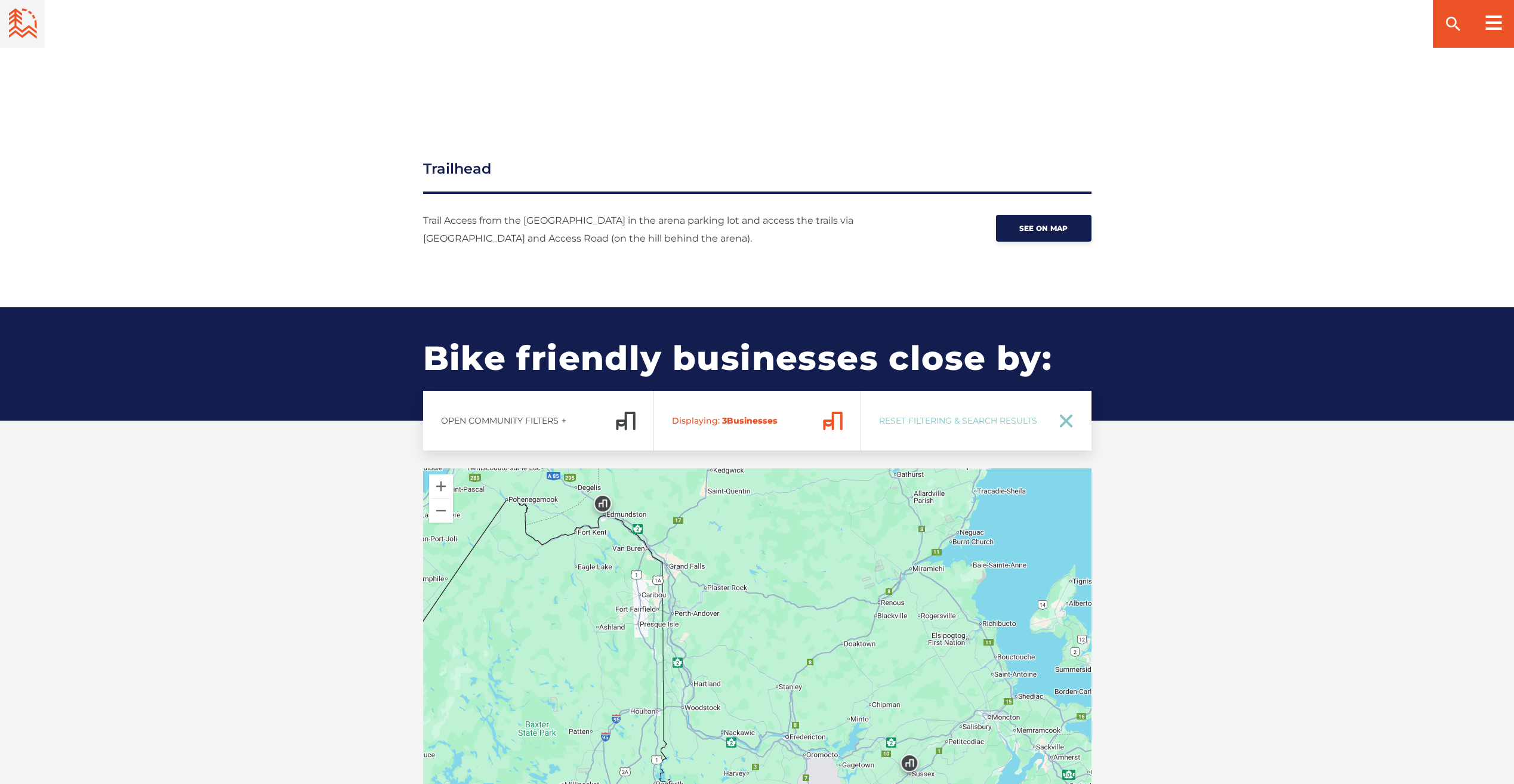
click at [1182, 470] on div "Bike friendly businesses close by: Open Community Filters Displaying: 3 Busines…" at bounding box center [757, 626] width 1514 height 638
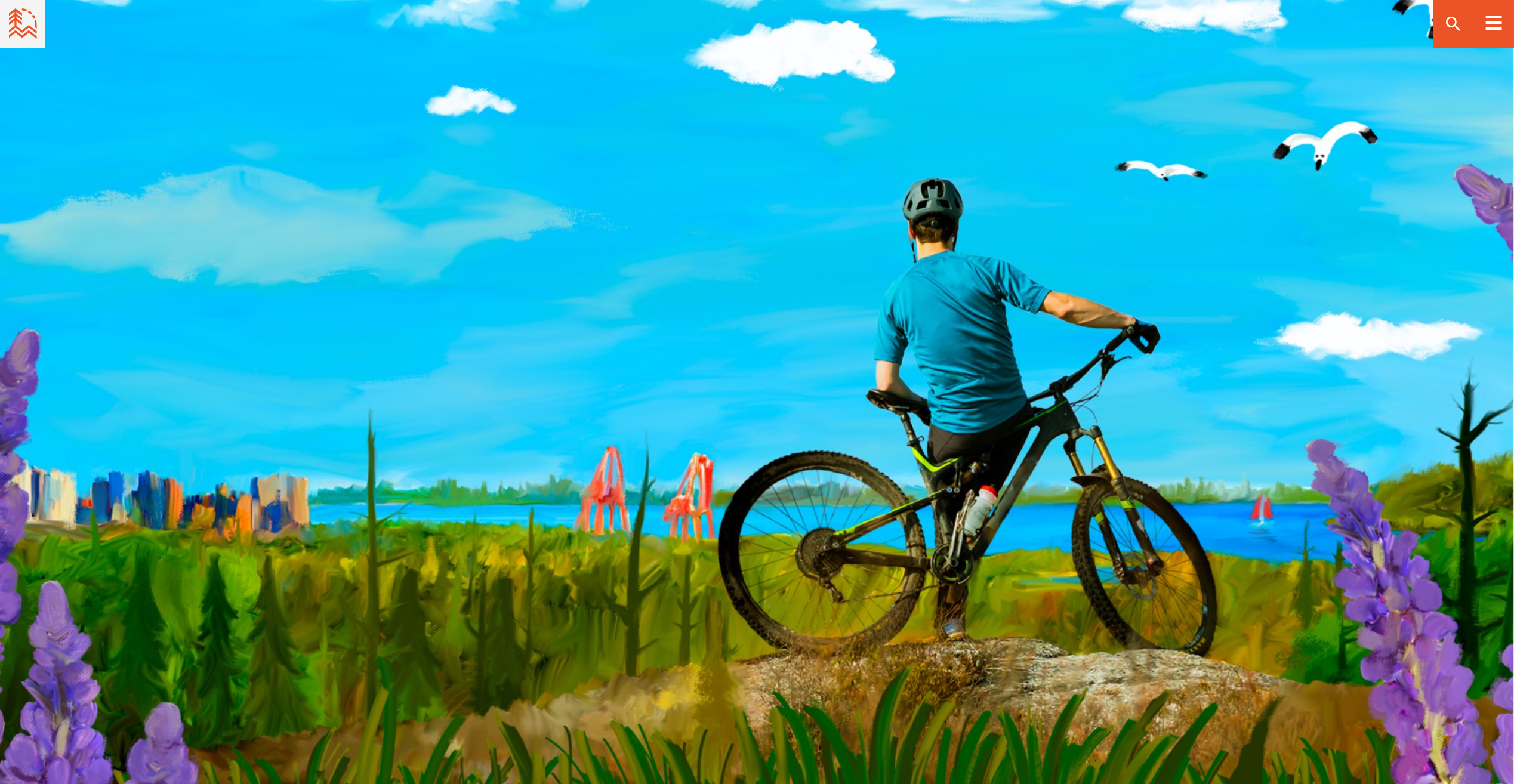
scroll to position [4103, 0]
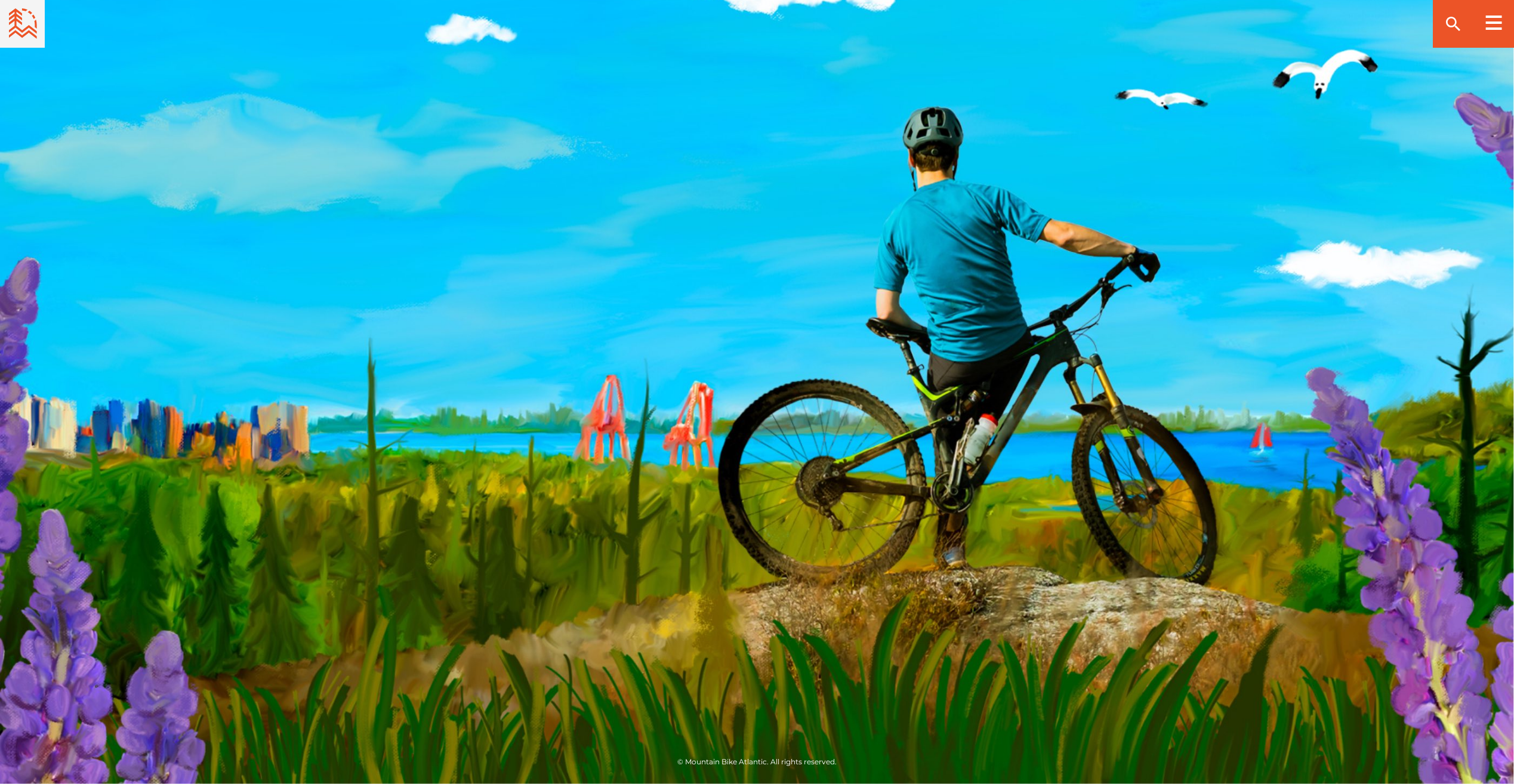
drag, startPoint x: 904, startPoint y: 398, endPoint x: 897, endPoint y: 396, distance: 7.3
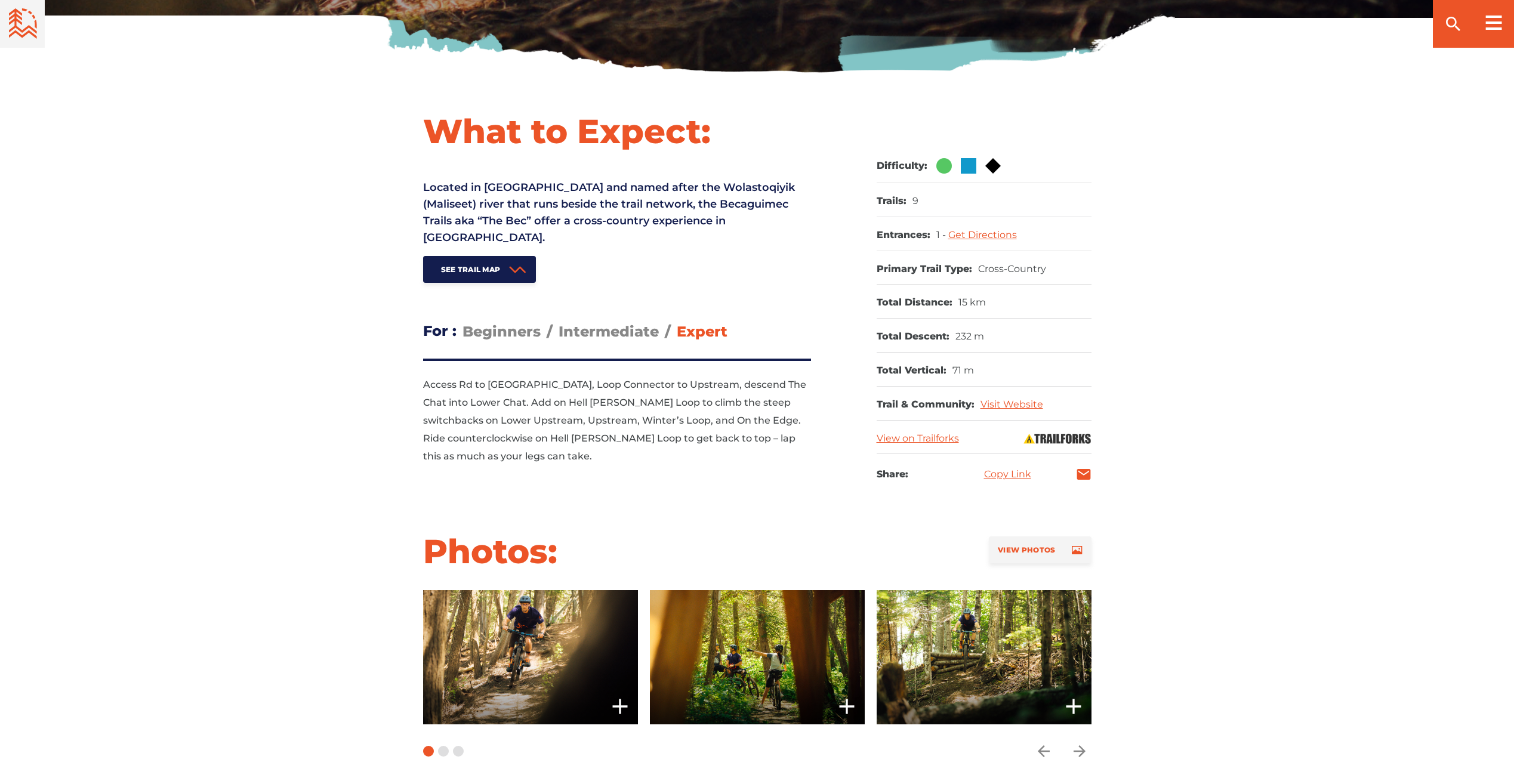
scroll to position [0, 0]
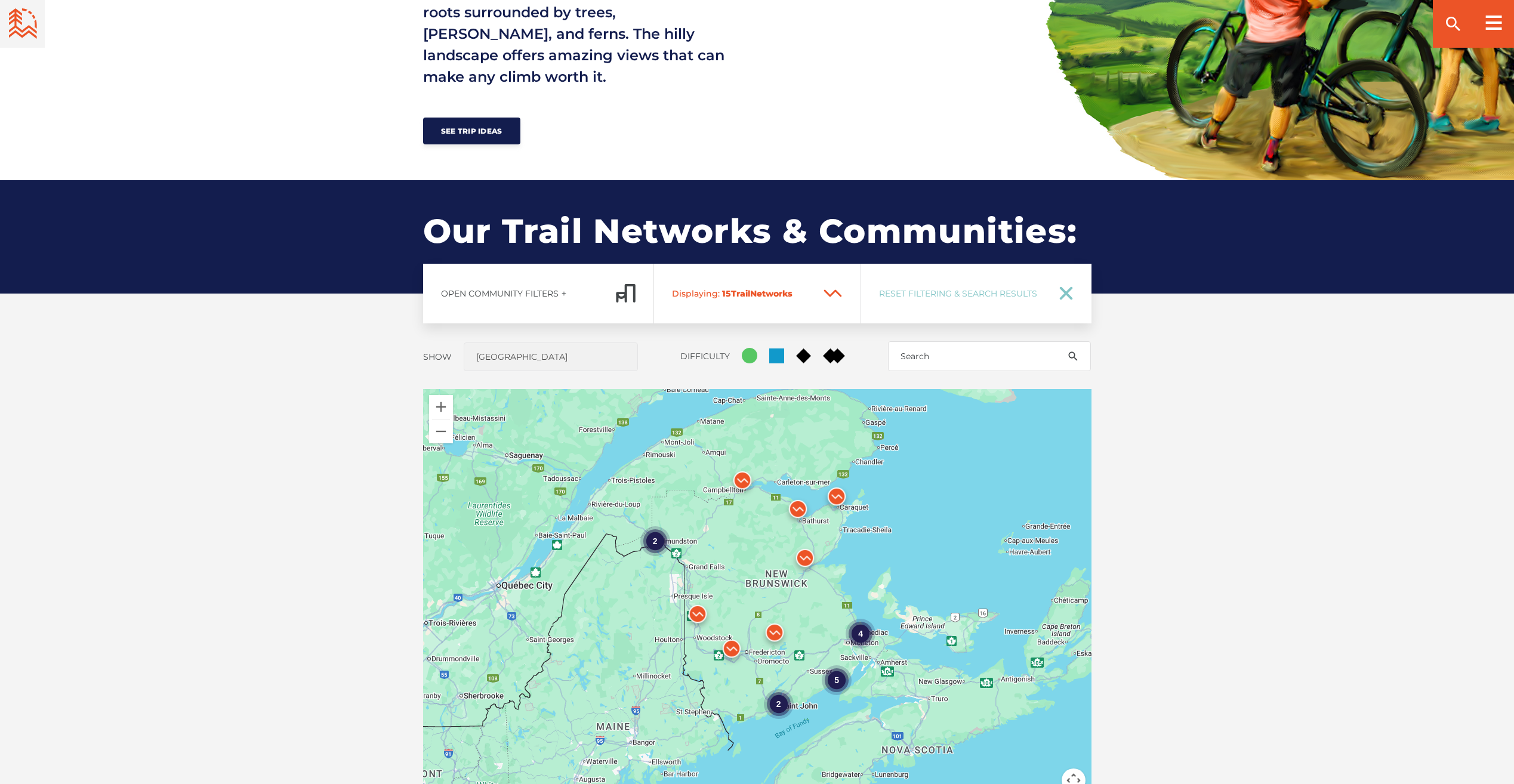
scroll to position [716, 0]
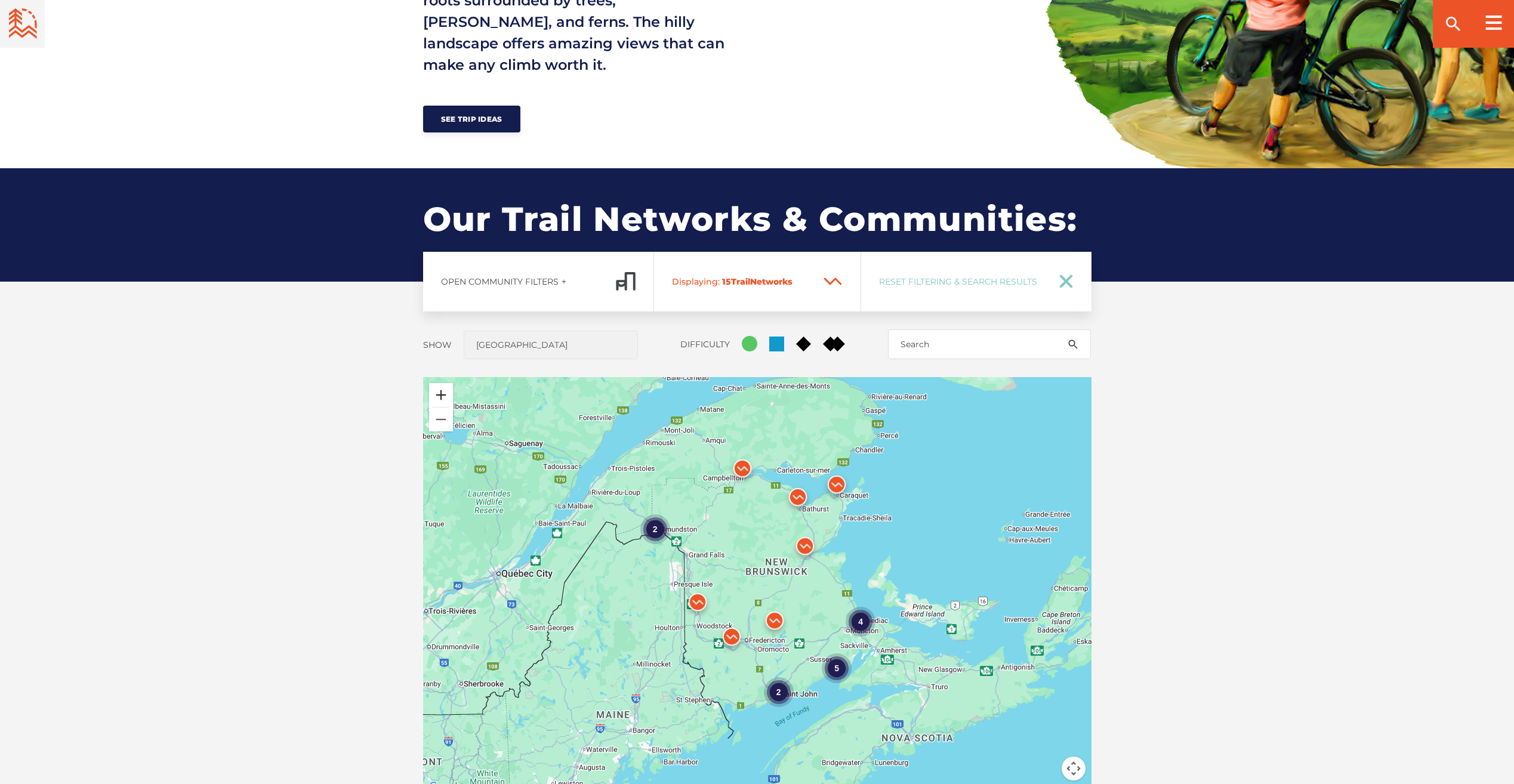
click at [442, 393] on button "Zoom in" at bounding box center [441, 395] width 24 height 24
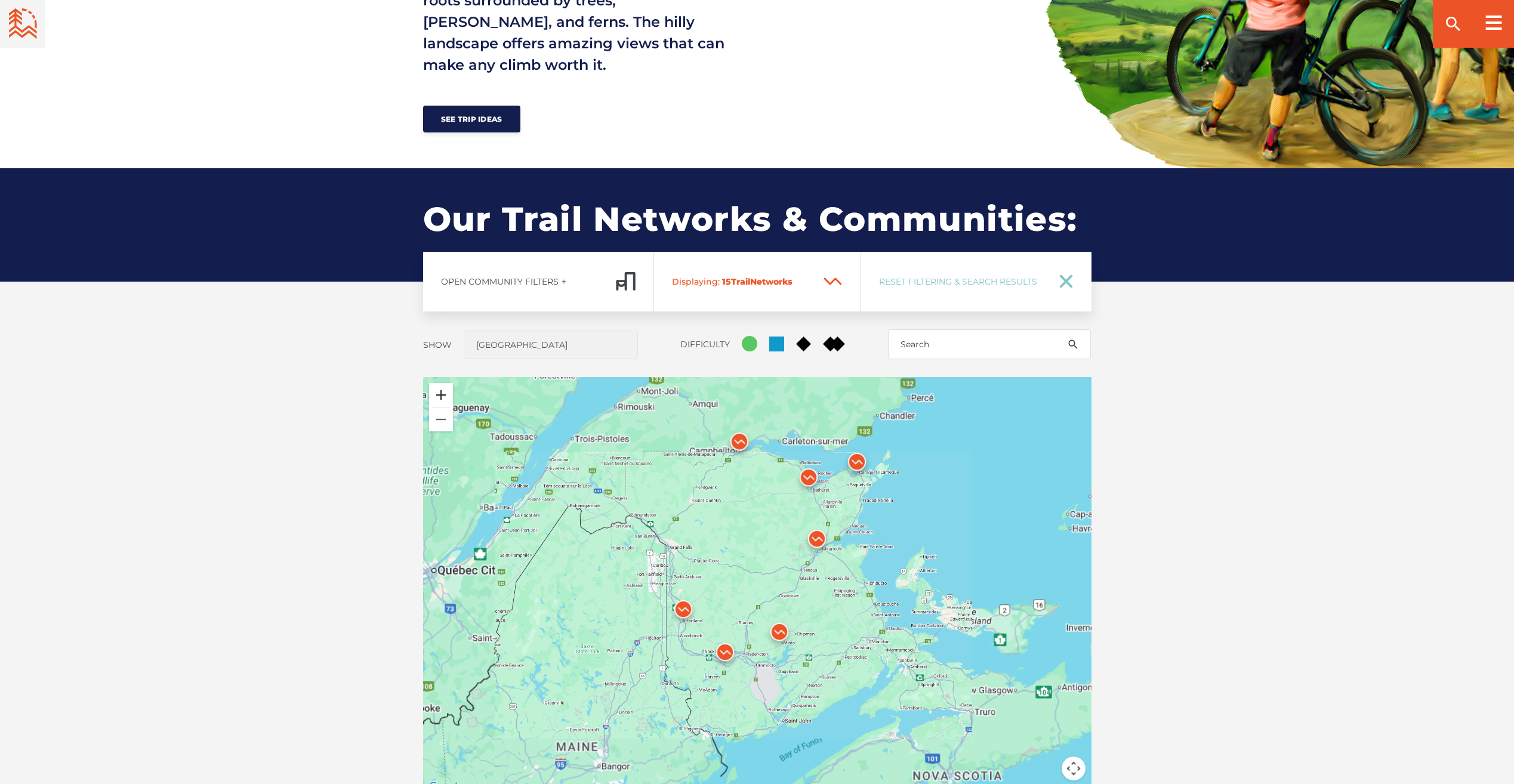
click at [442, 393] on button "Zoom in" at bounding box center [441, 395] width 24 height 24
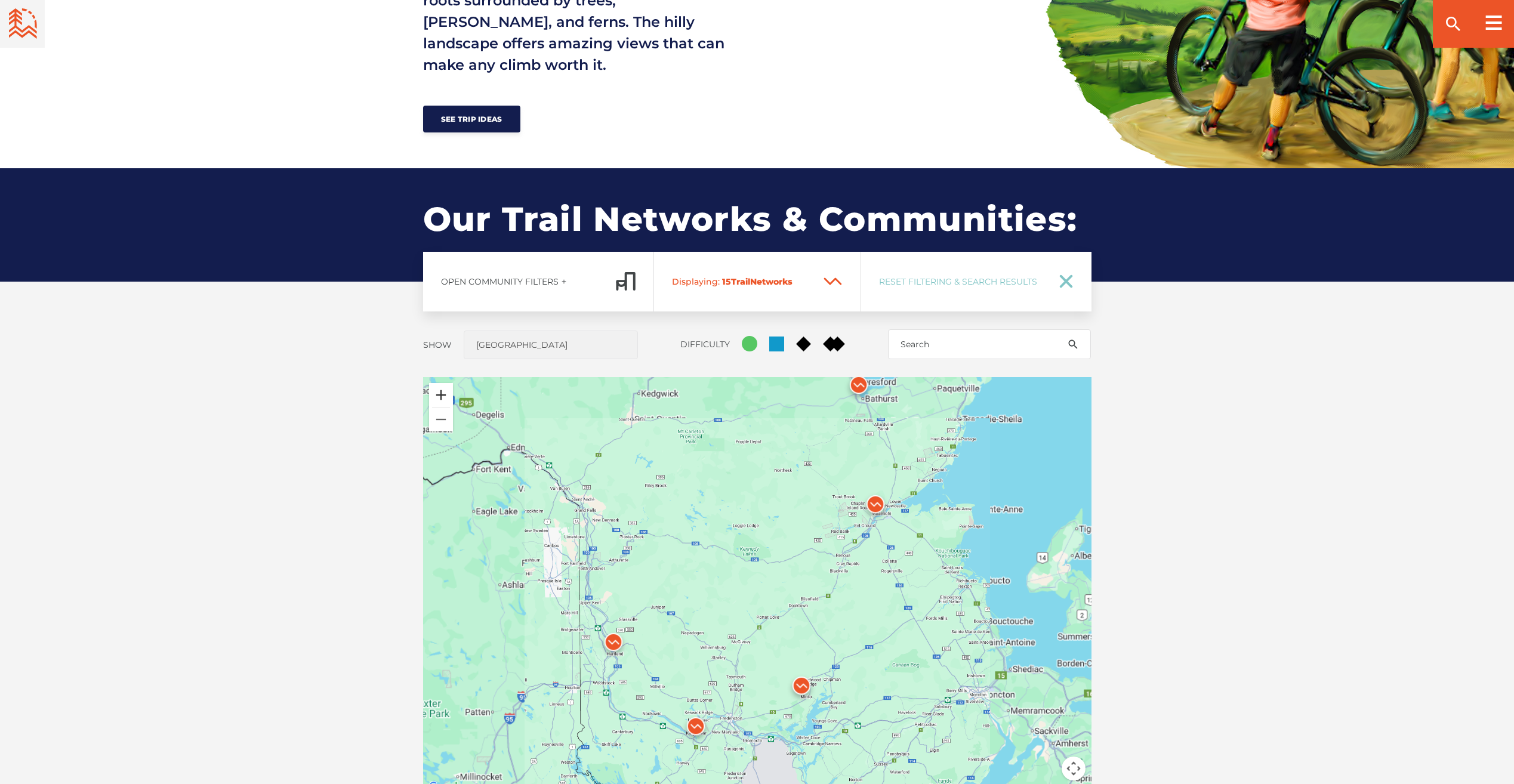
click at [442, 393] on button "Zoom in" at bounding box center [441, 395] width 24 height 24
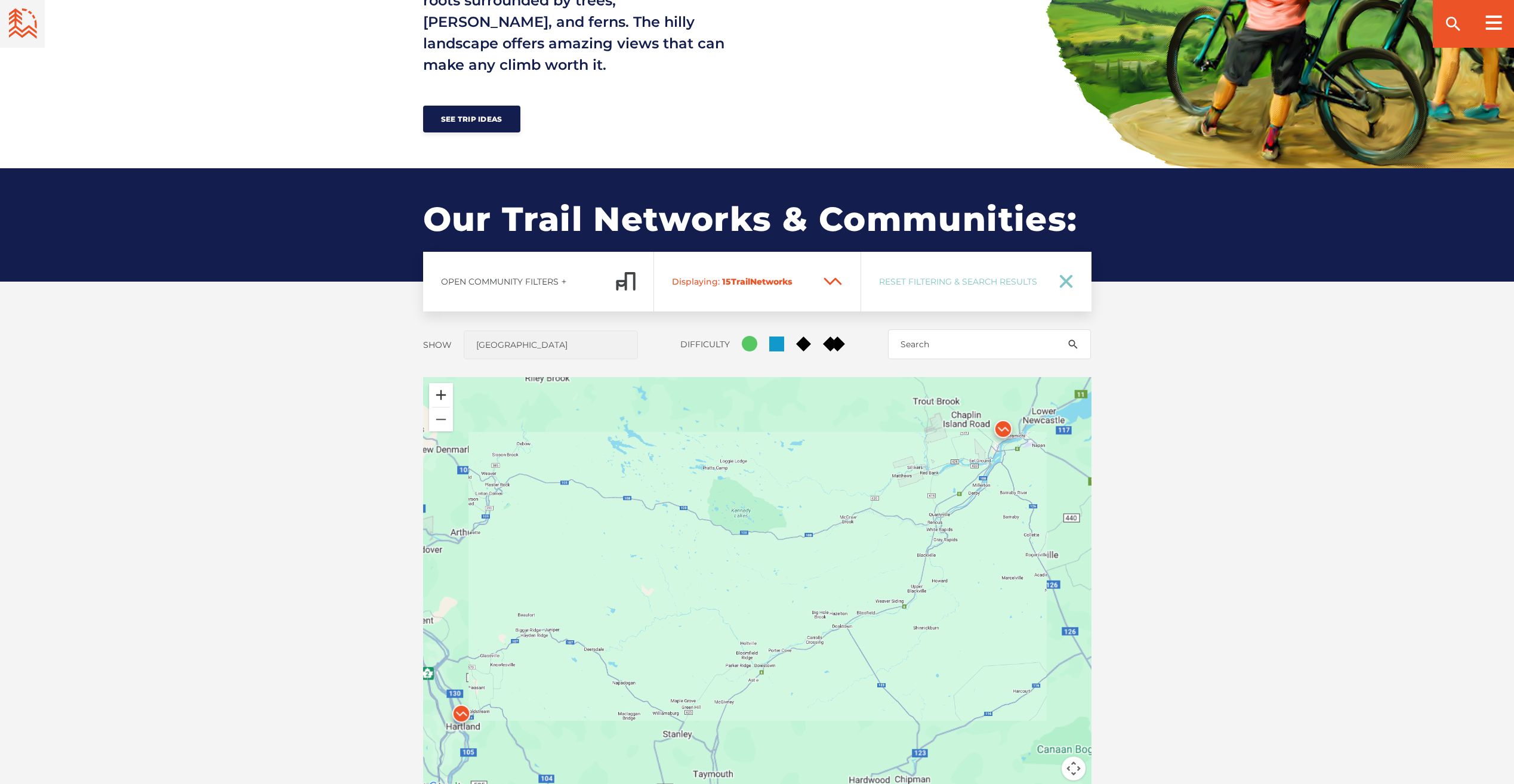
click at [442, 393] on button "Zoom in" at bounding box center [441, 395] width 24 height 24
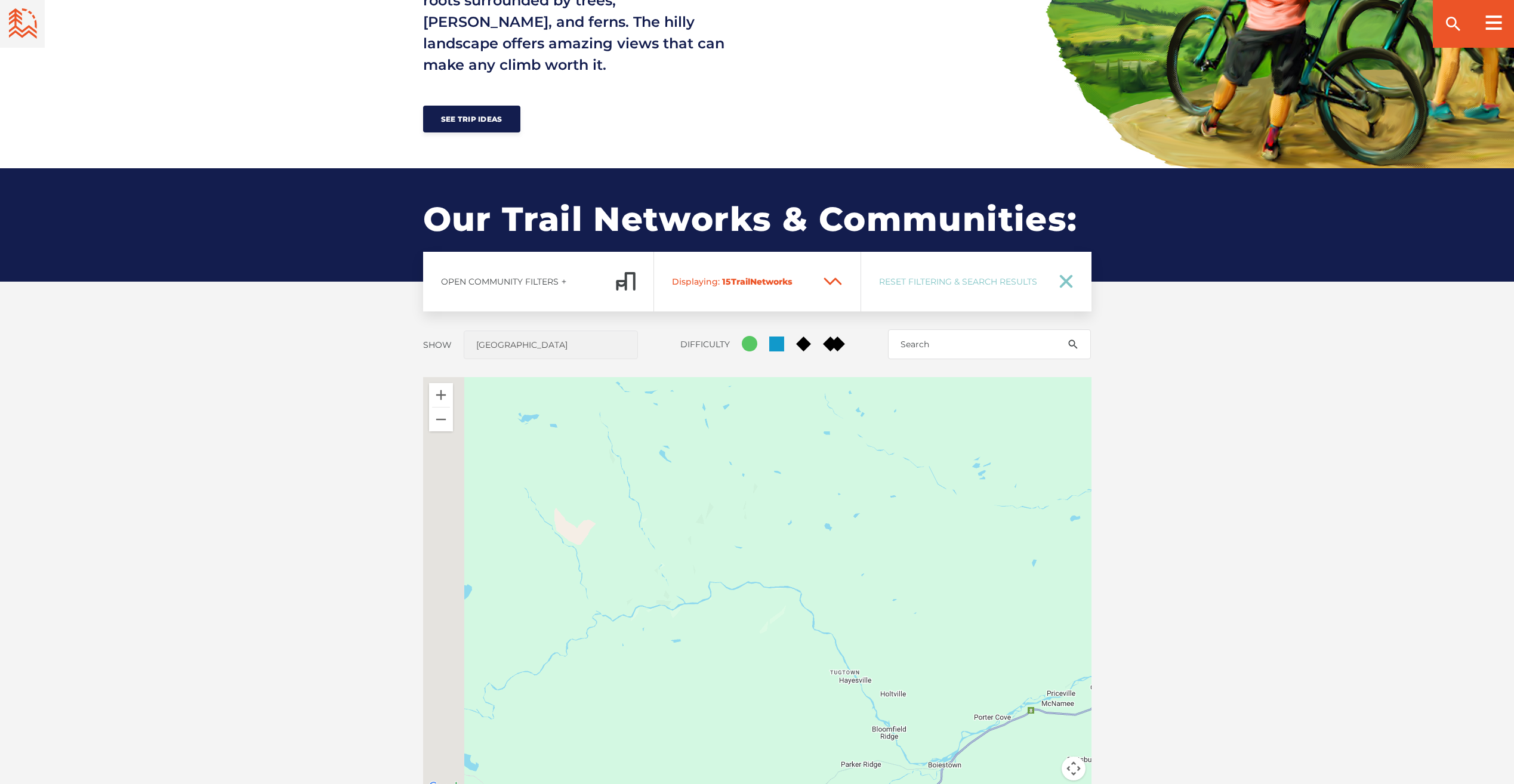
drag, startPoint x: 618, startPoint y: 600, endPoint x: 969, endPoint y: 446, distance: 383.3
click at [1047, 423] on div at bounding box center [757, 586] width 669 height 418
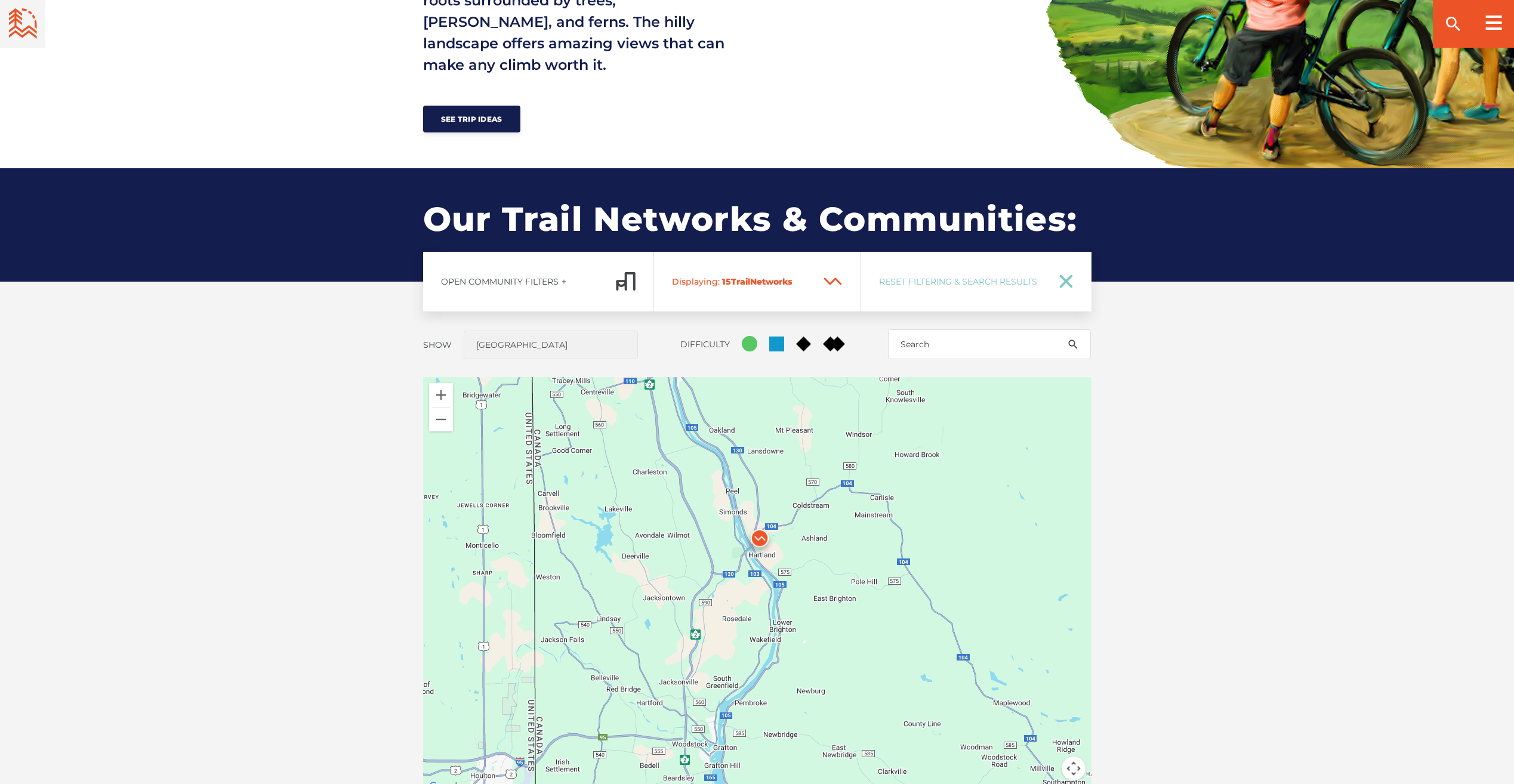
drag, startPoint x: 727, startPoint y: 513, endPoint x: 713, endPoint y: 410, distance: 103.9
click at [715, 411] on div at bounding box center [757, 586] width 669 height 418
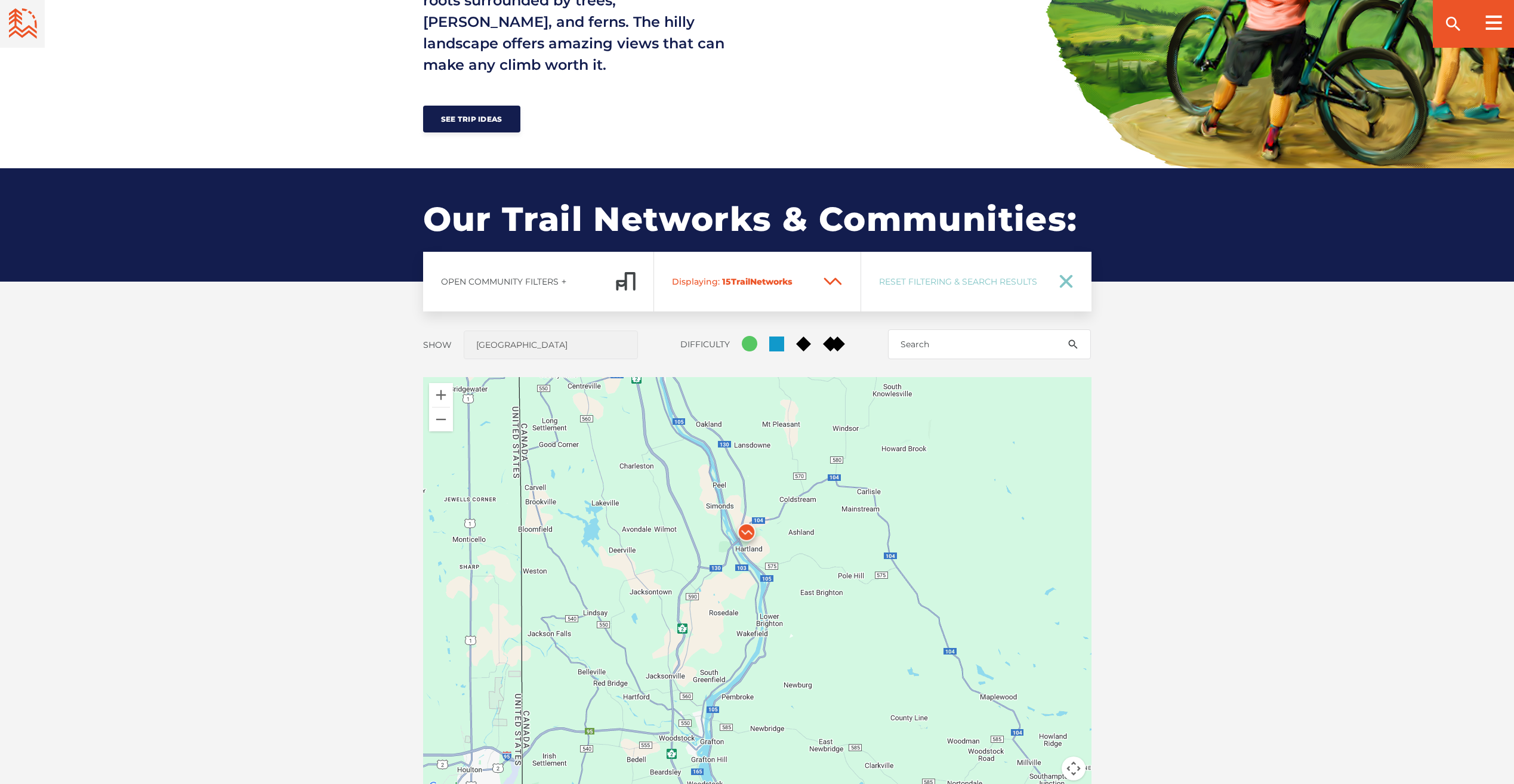
click at [835, 345] on rect at bounding box center [837, 344] width 15 height 15
click at [823, 336] on input "Double Black Diamond" at bounding box center [823, 336] width 0 height 0
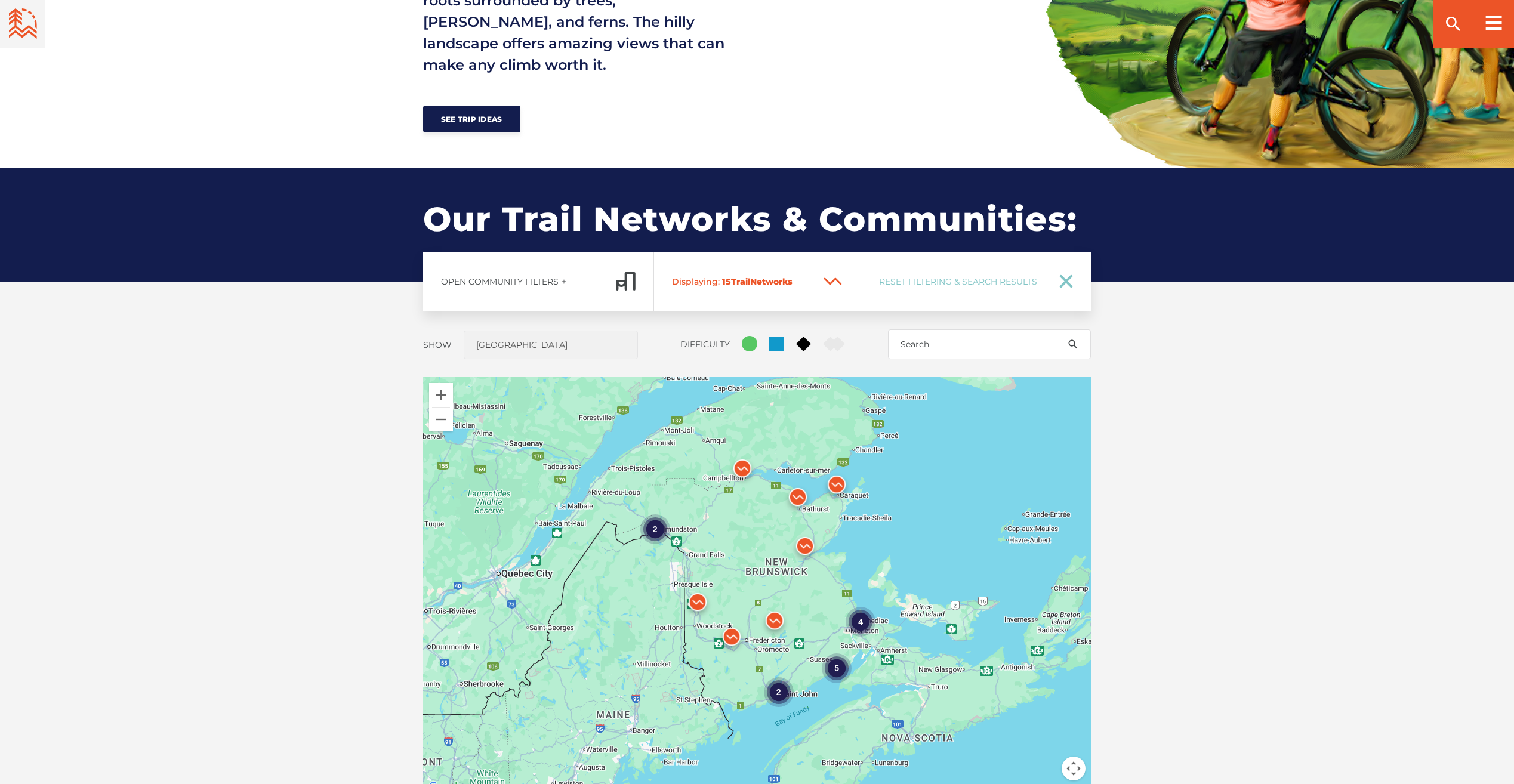
click at [800, 343] on icon at bounding box center [804, 344] width 15 height 15
click at [796, 336] on input "Black Diamond" at bounding box center [796, 336] width 0 height 0
click at [776, 339] on rect at bounding box center [776, 343] width 14 height 14
click at [769, 336] on input "Blue Square" at bounding box center [769, 336] width 0 height 0
click at [748, 343] on ellipse at bounding box center [749, 343] width 16 height 16
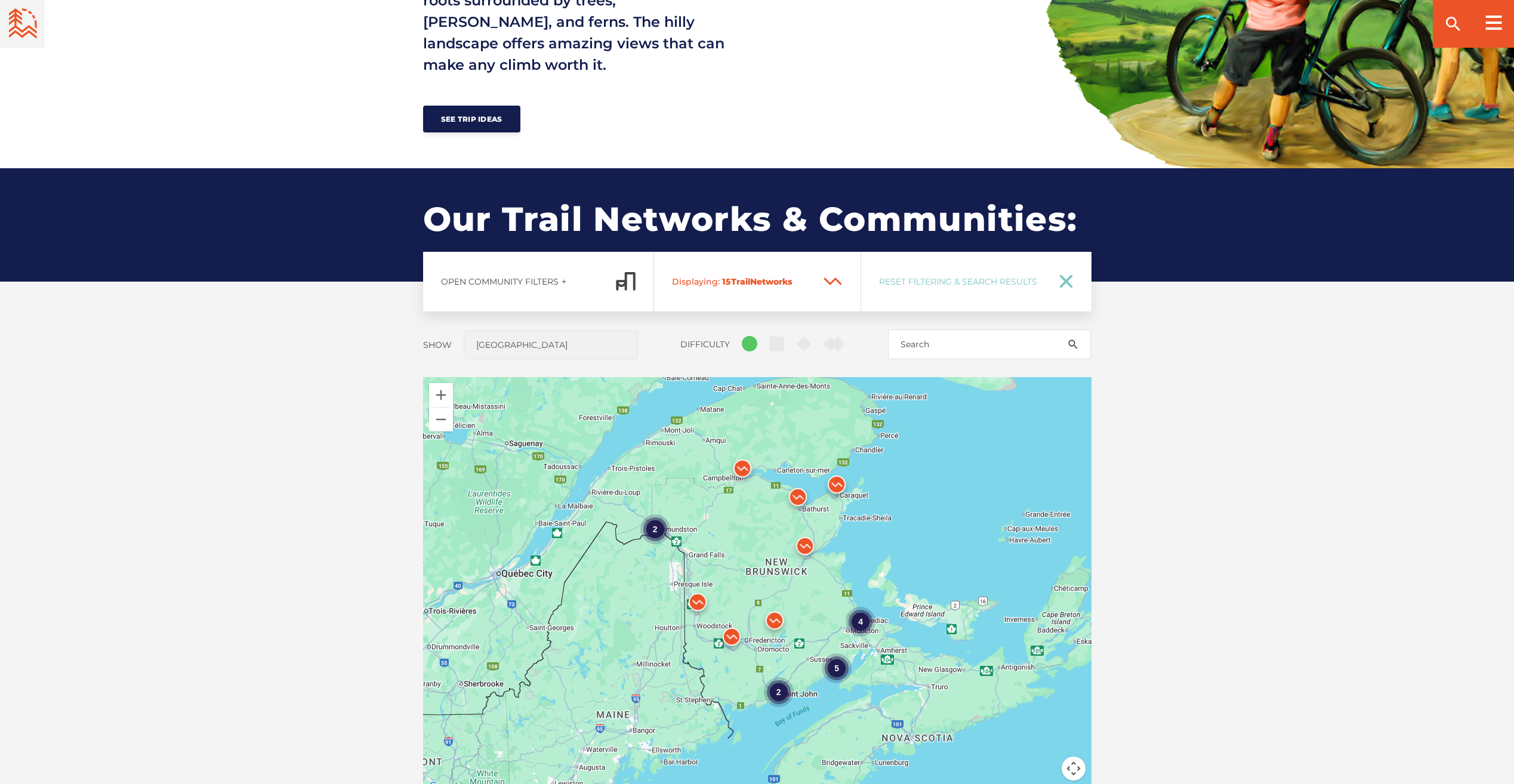
click at [742, 336] on input "Green Circle" at bounding box center [742, 336] width 0 height 0
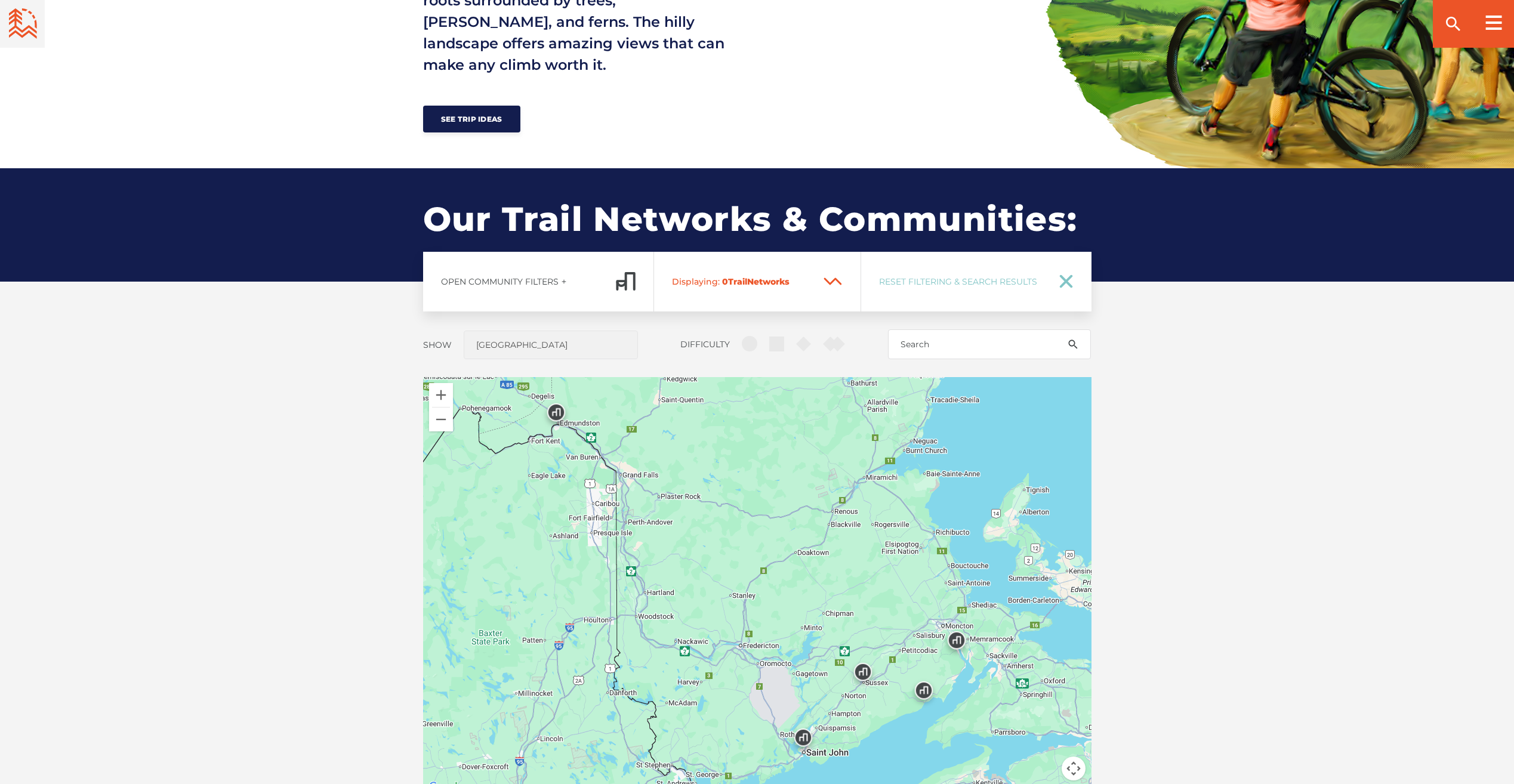
click at [754, 343] on ellipse at bounding box center [749, 343] width 16 height 16
click at [742, 336] on input "Green Circle" at bounding box center [742, 336] width 0 height 0
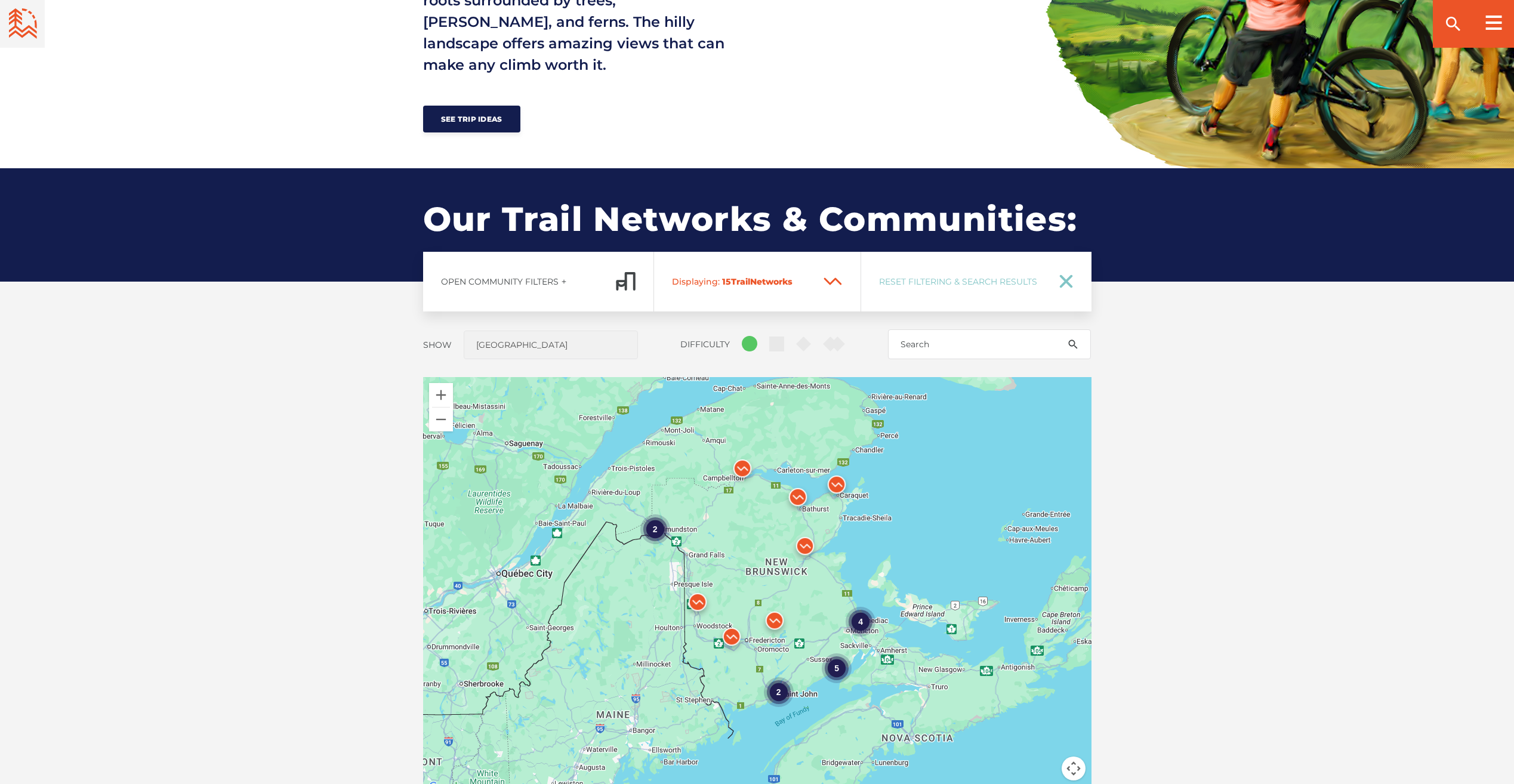
click at [779, 346] on rect at bounding box center [776, 343] width 14 height 14
click at [769, 336] on input "Blue Square" at bounding box center [769, 336] width 0 height 0
click at [810, 342] on icon at bounding box center [804, 344] width 15 height 15
click at [796, 336] on input "Black Diamond" at bounding box center [796, 336] width 0 height 0
drag, startPoint x: 821, startPoint y: 341, endPoint x: 829, endPoint y: 343, distance: 8.2
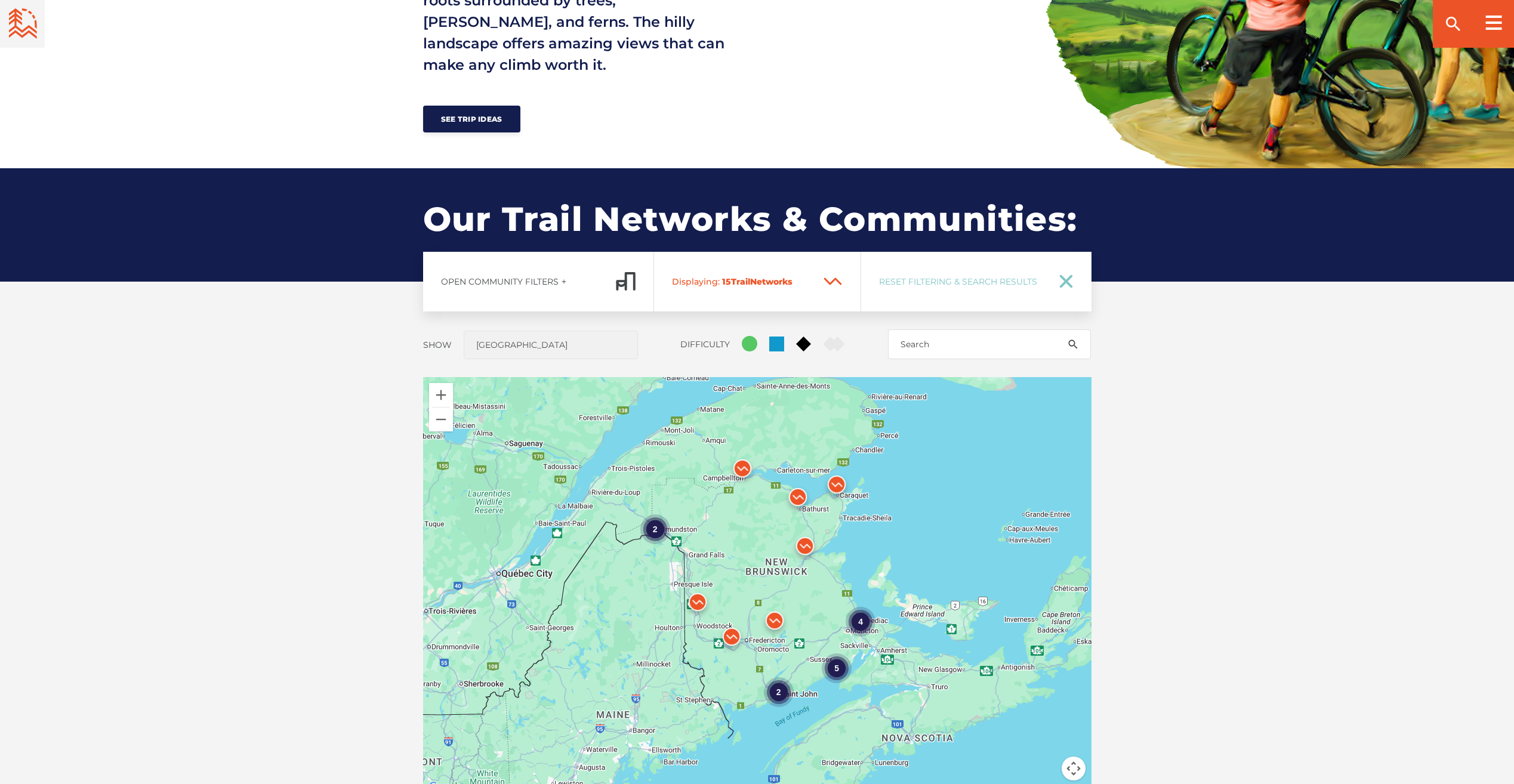
click at [822, 341] on div "Green Circle Blue Square Black Diamond Double Black Diamond" at bounding box center [793, 344] width 103 height 30
click at [829, 343] on rect at bounding box center [830, 344] width 15 height 15
click at [823, 336] on input "Double Black Diamond" at bounding box center [823, 336] width 0 height 0
click at [433, 398] on button "Zoom in" at bounding box center [441, 395] width 24 height 24
click at [440, 397] on button "Zoom in" at bounding box center [441, 395] width 24 height 24
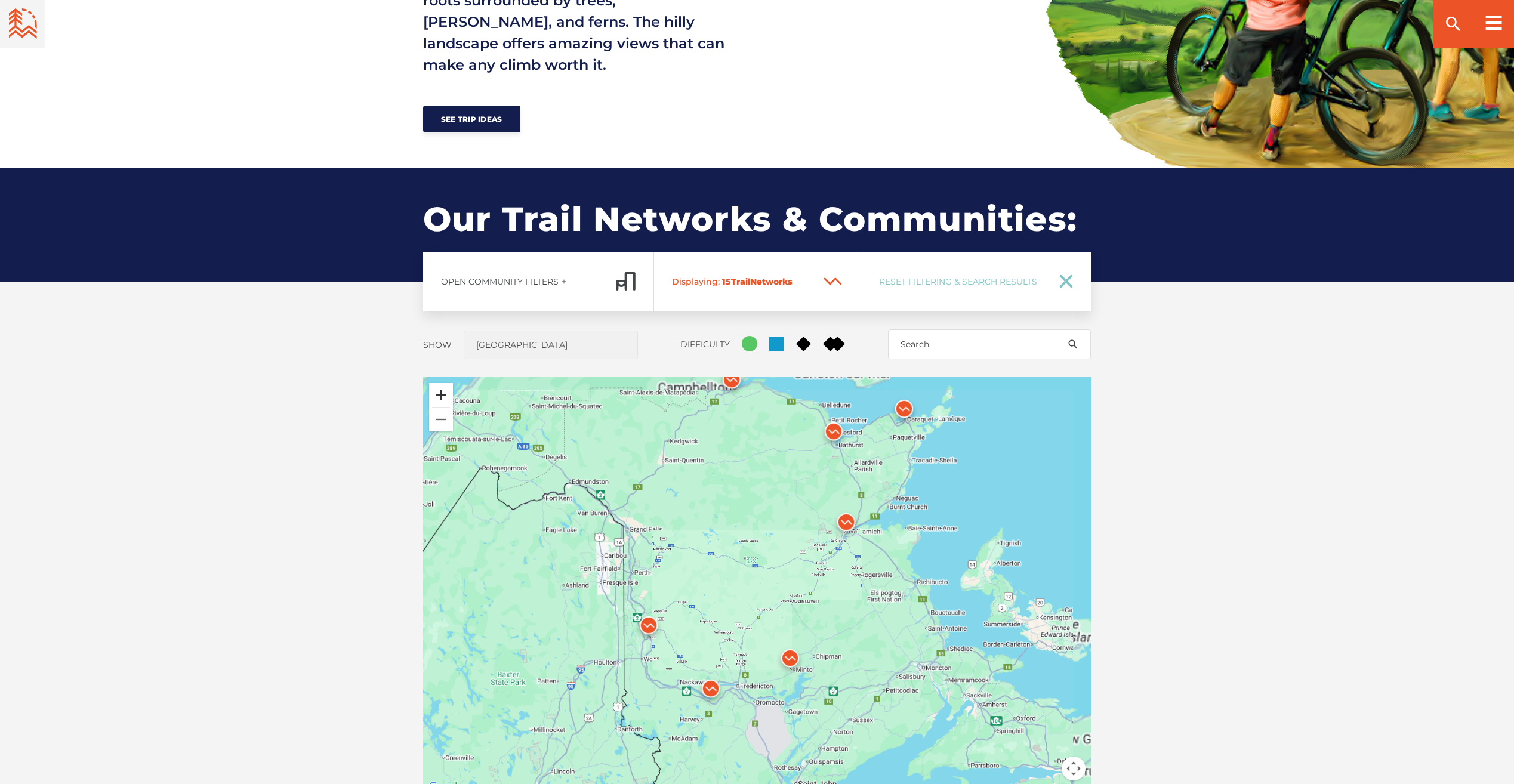
click at [440, 397] on button "Zoom in" at bounding box center [441, 395] width 24 height 24
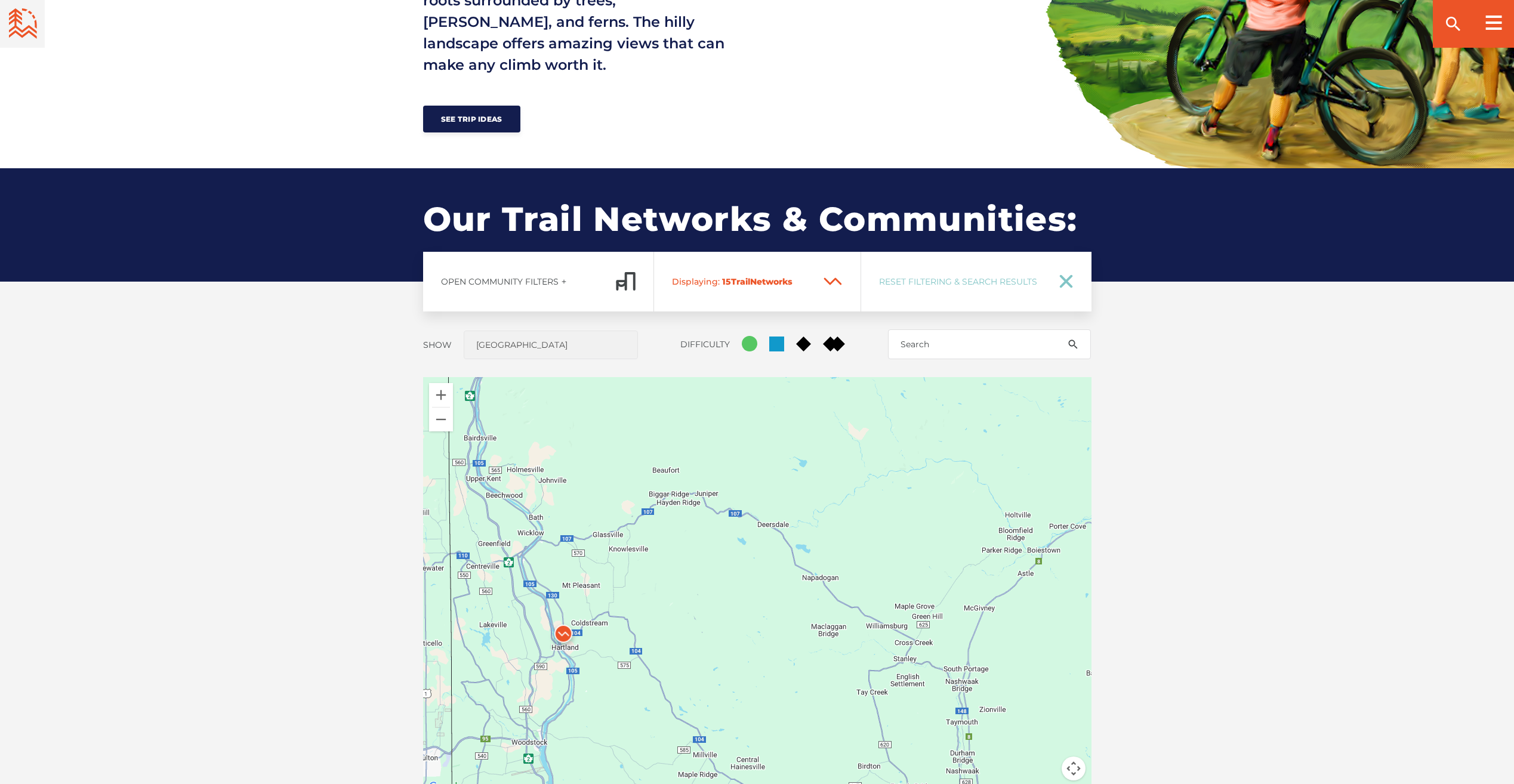
drag, startPoint x: 665, startPoint y: 665, endPoint x: 956, endPoint y: 490, distance: 339.6
click at [956, 490] on div at bounding box center [757, 586] width 669 height 418
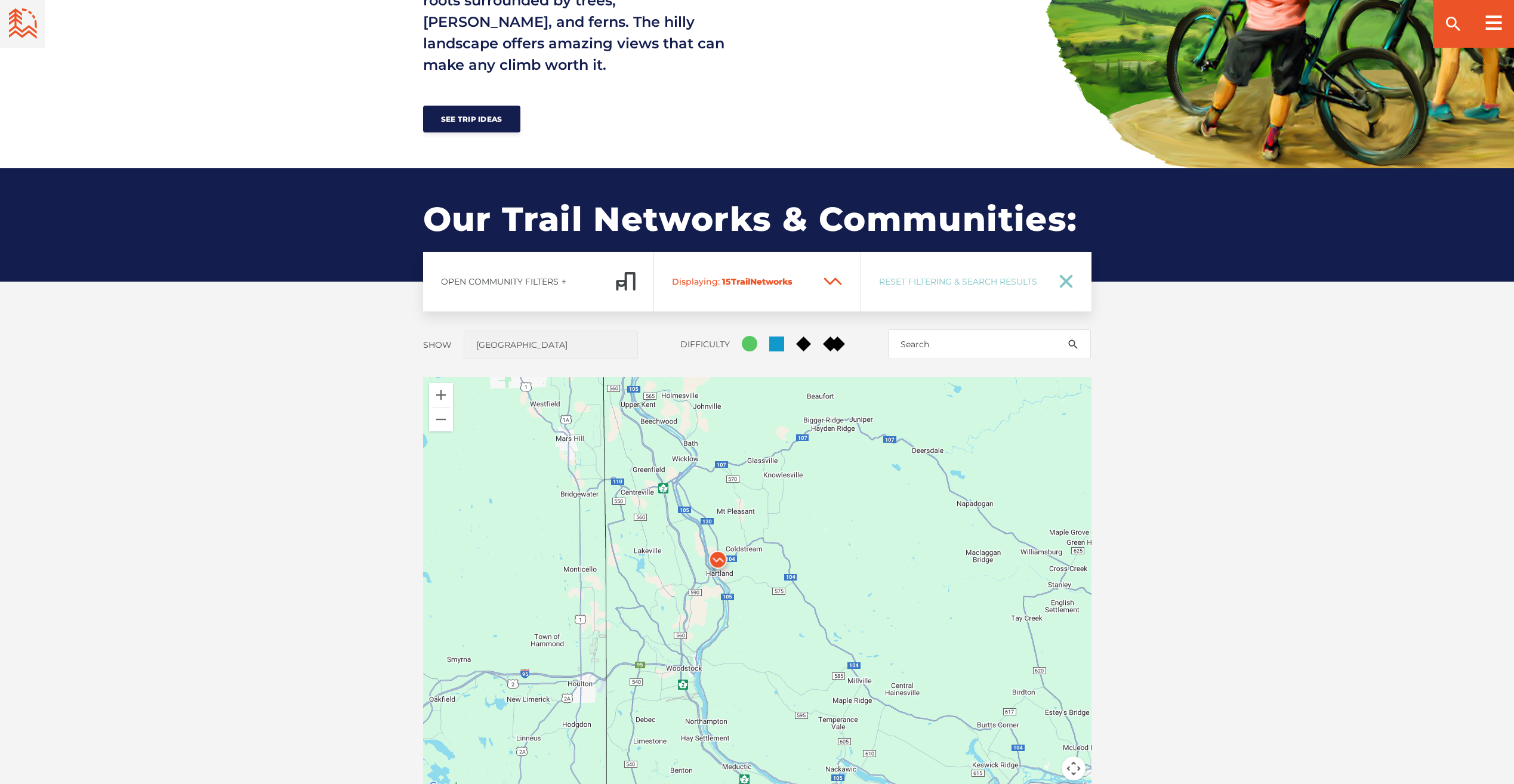
drag, startPoint x: 627, startPoint y: 593, endPoint x: 729, endPoint y: 548, distance: 111.5
click at [729, 548] on img at bounding box center [717, 562] width 36 height 36
click at [446, 396] on button "Zoom in" at bounding box center [441, 395] width 24 height 24
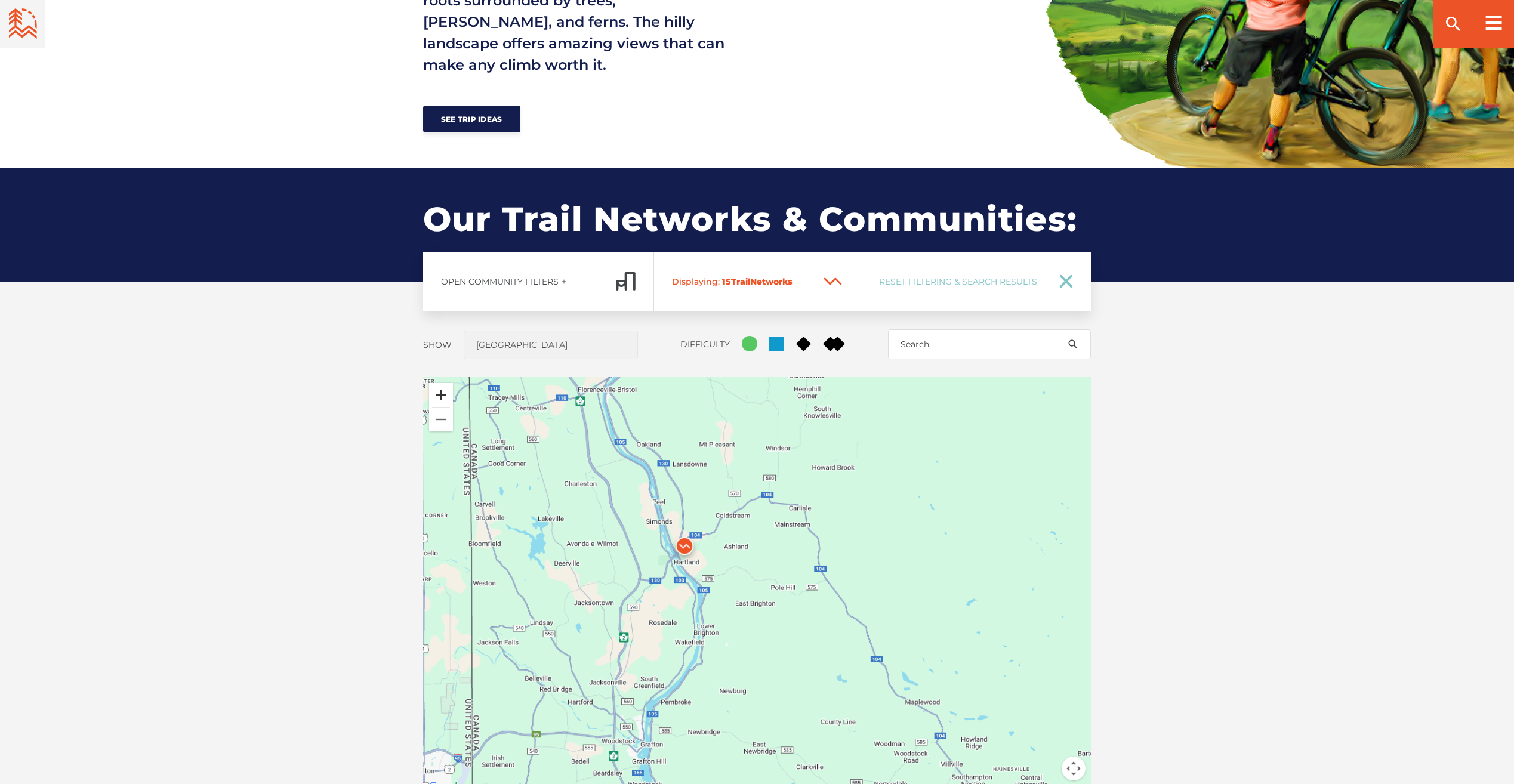
click at [445, 396] on button "Zoom in" at bounding box center [441, 395] width 24 height 24
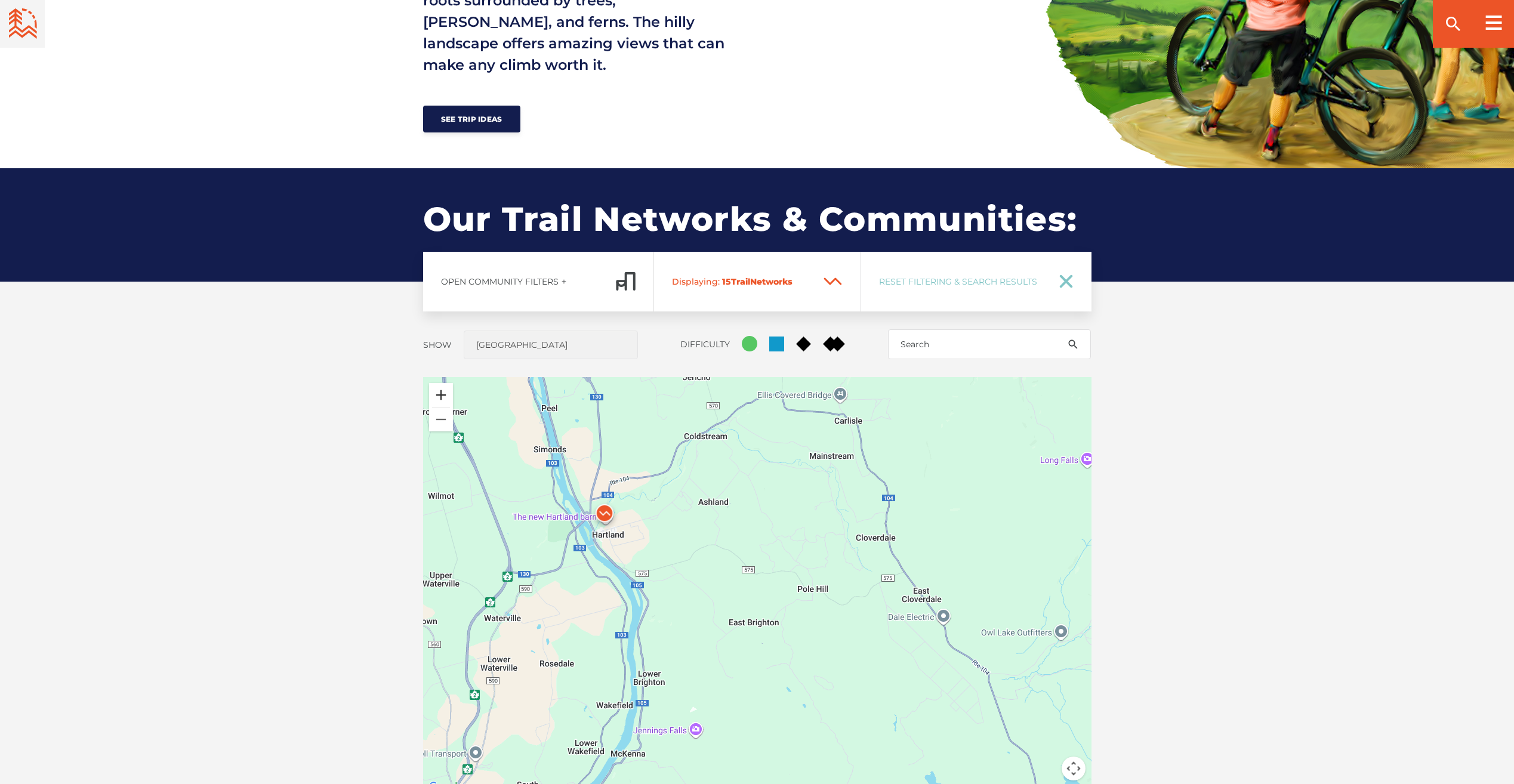
click at [445, 396] on button "Zoom in" at bounding box center [441, 395] width 24 height 24
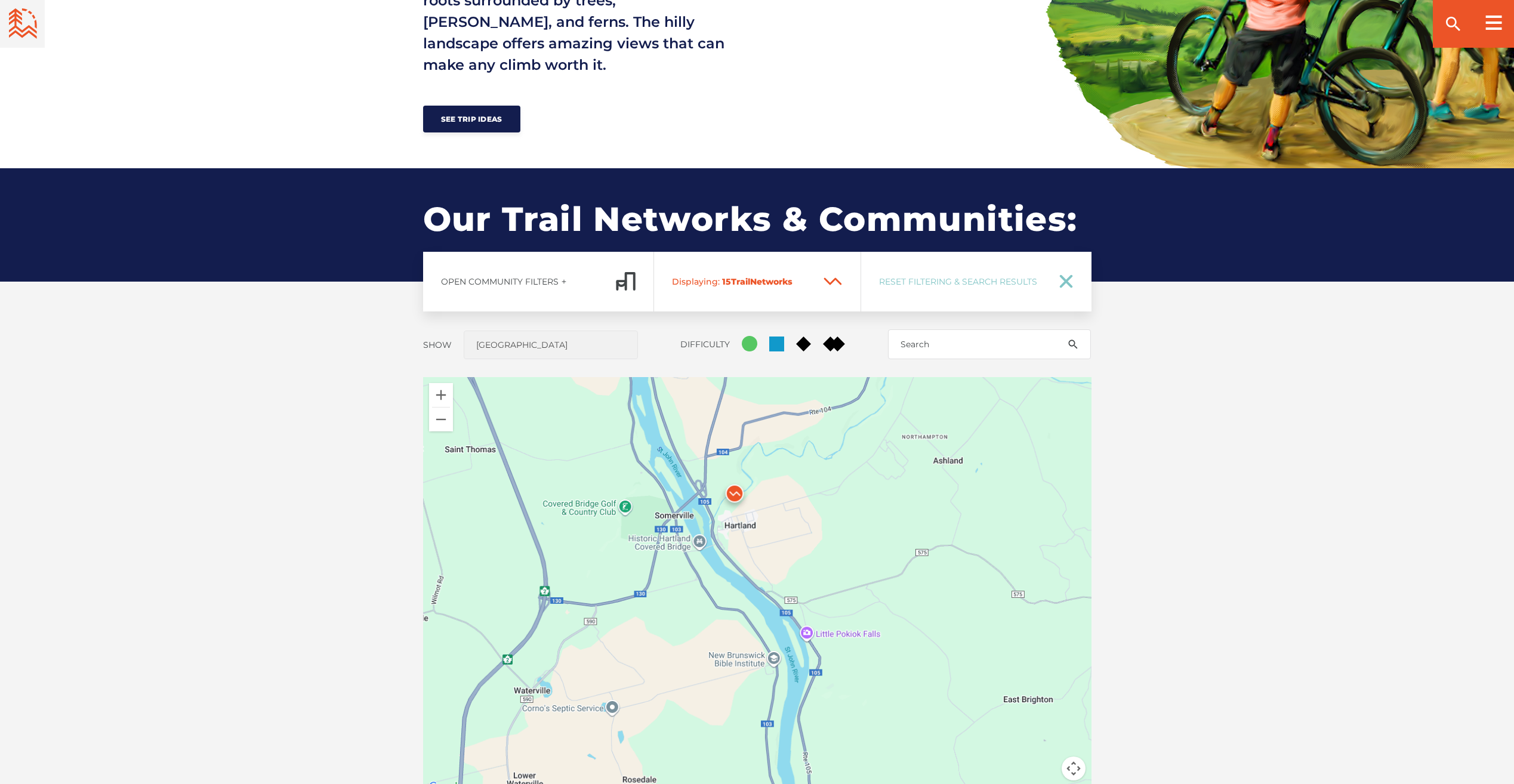
drag, startPoint x: 730, startPoint y: 463, endPoint x: 931, endPoint y: 501, distance: 204.6
click at [939, 501] on div at bounding box center [757, 586] width 669 height 418
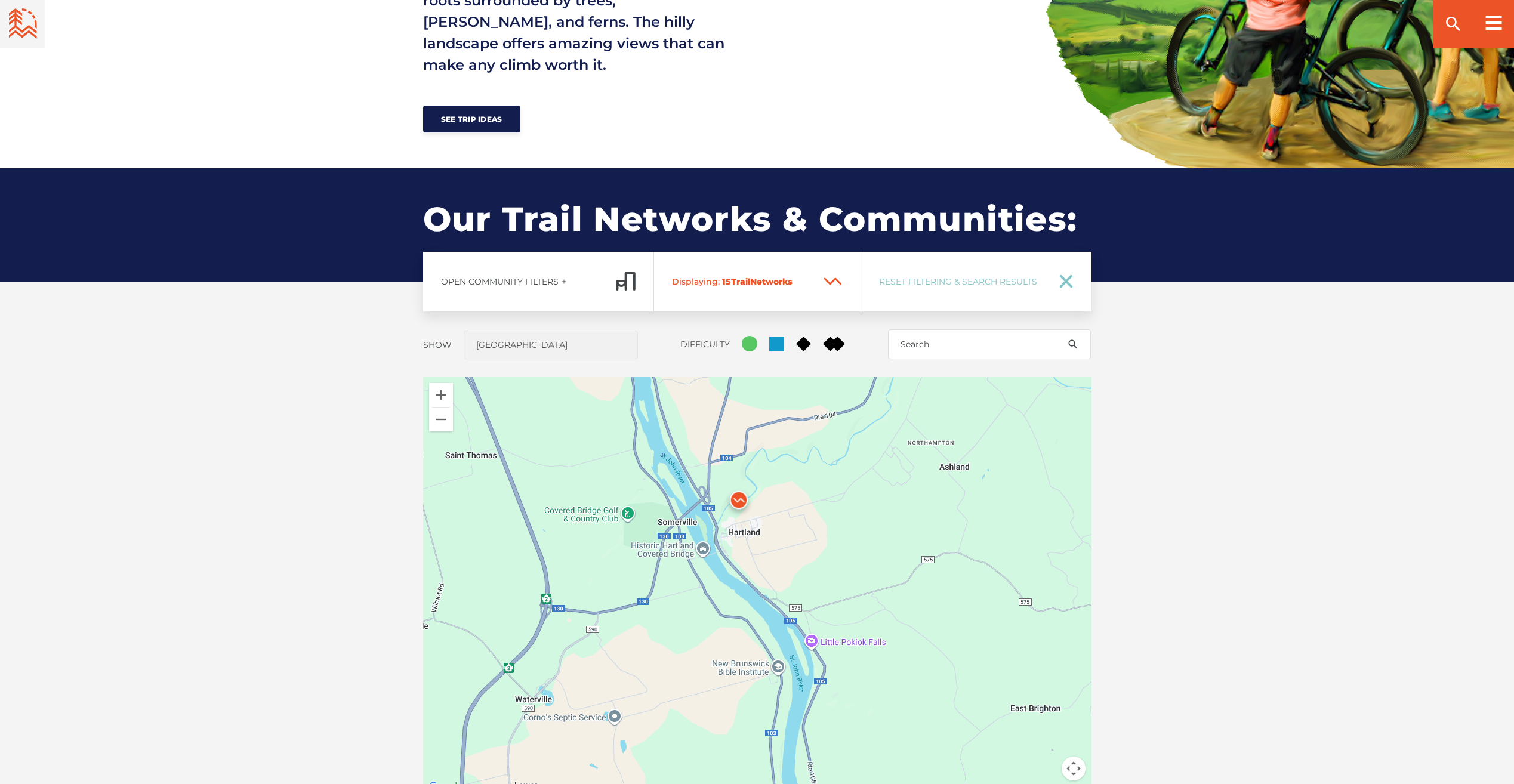
click at [742, 498] on img at bounding box center [739, 503] width 36 height 36
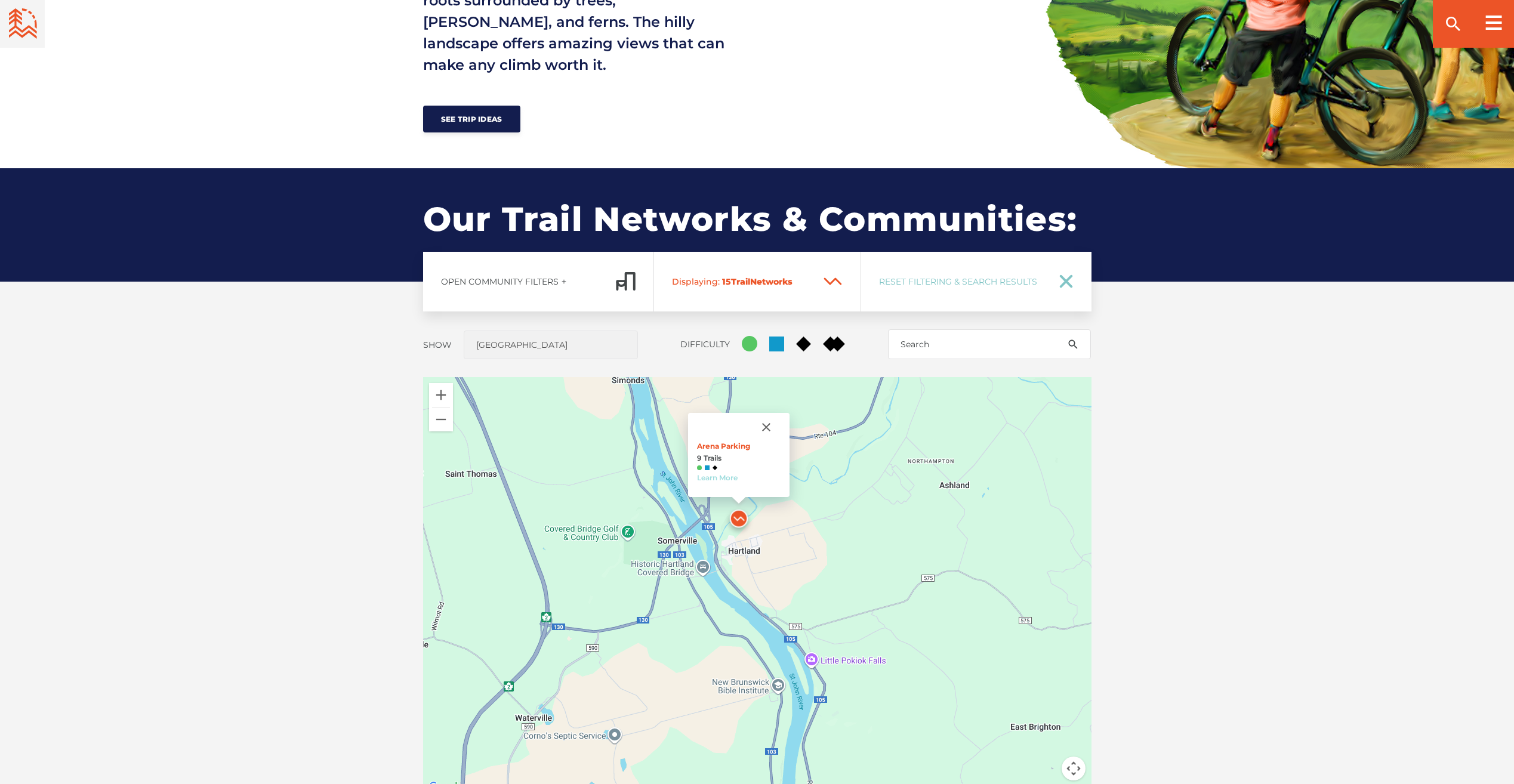
click at [732, 476] on link "Learn More" at bounding box center [717, 478] width 41 height 9
click at [725, 478] on link "Learn More" at bounding box center [717, 478] width 41 height 9
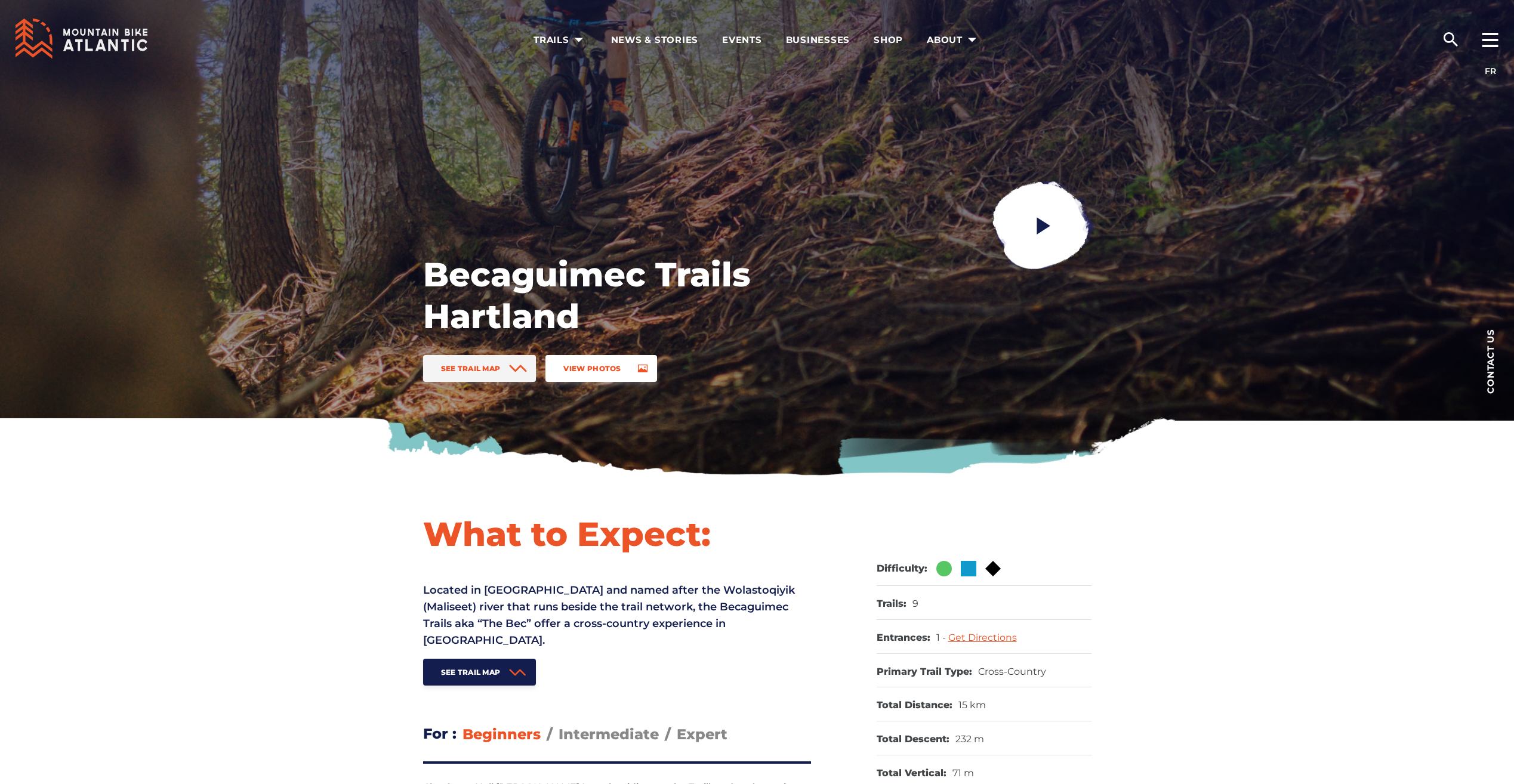
click at [580, 369] on span "View Photos" at bounding box center [592, 368] width 58 height 9
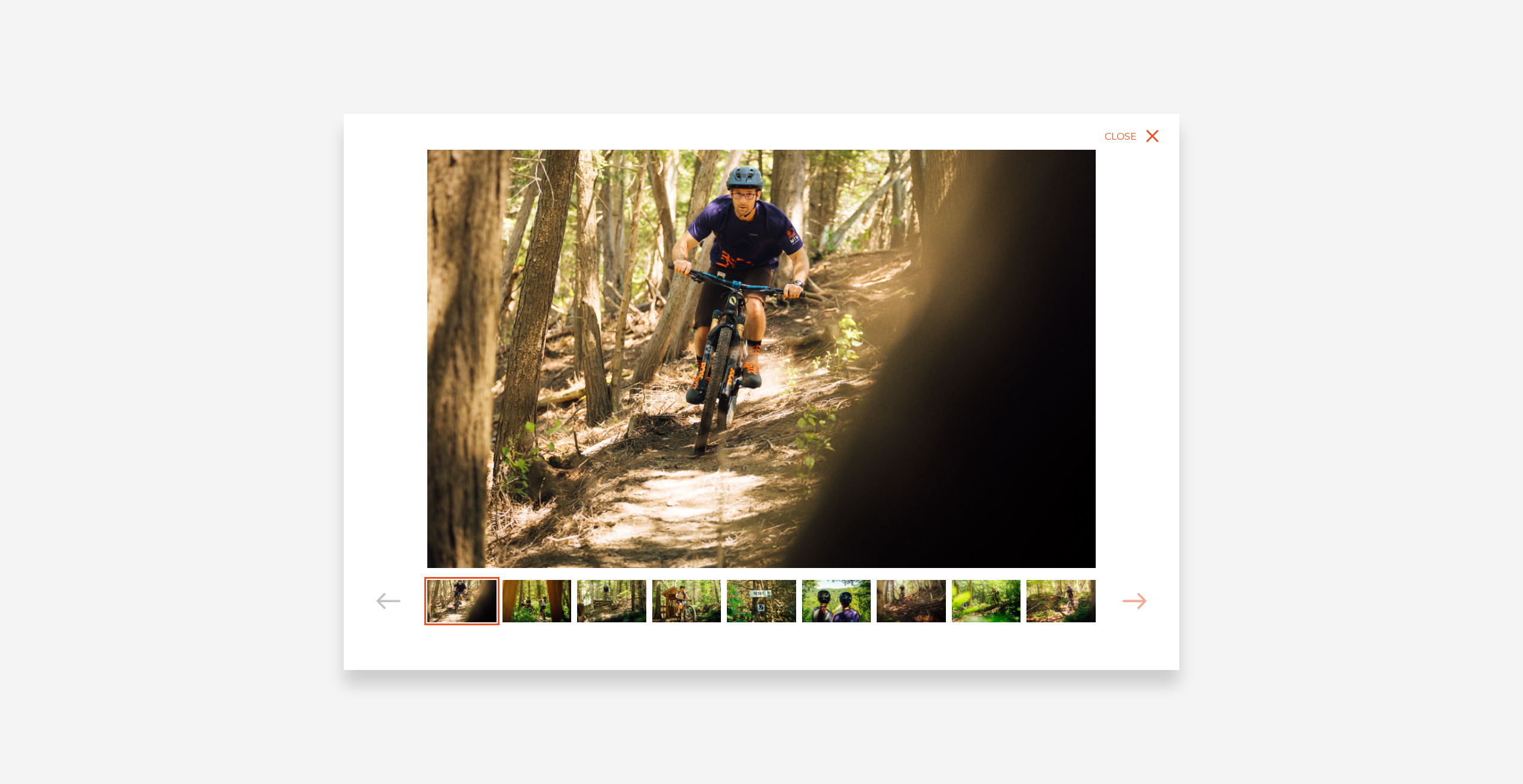
click at [544, 592] on img "Carousel Page 2" at bounding box center [537, 601] width 69 height 43
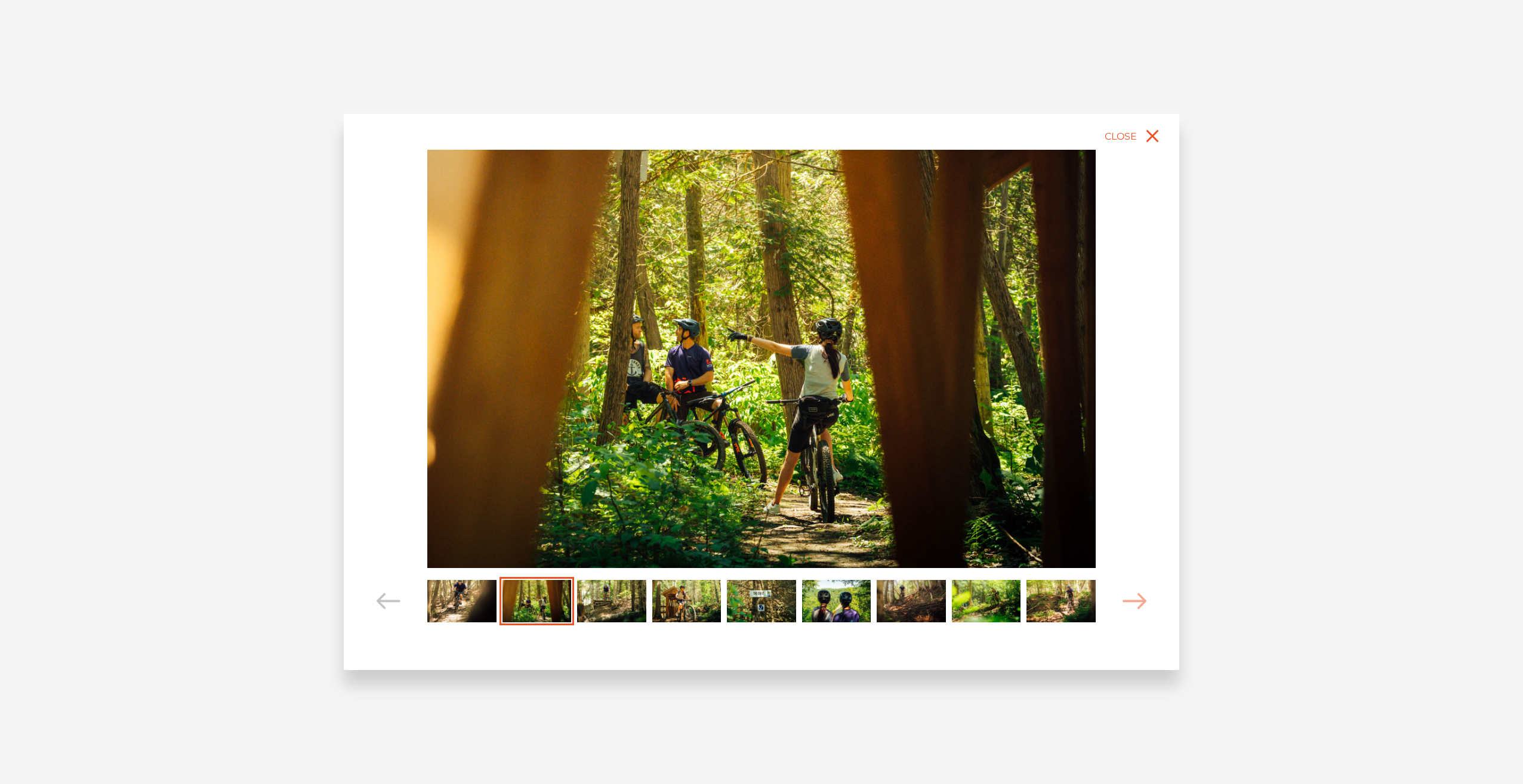
click at [617, 597] on img "Carousel Page 3" at bounding box center [612, 601] width 69 height 43
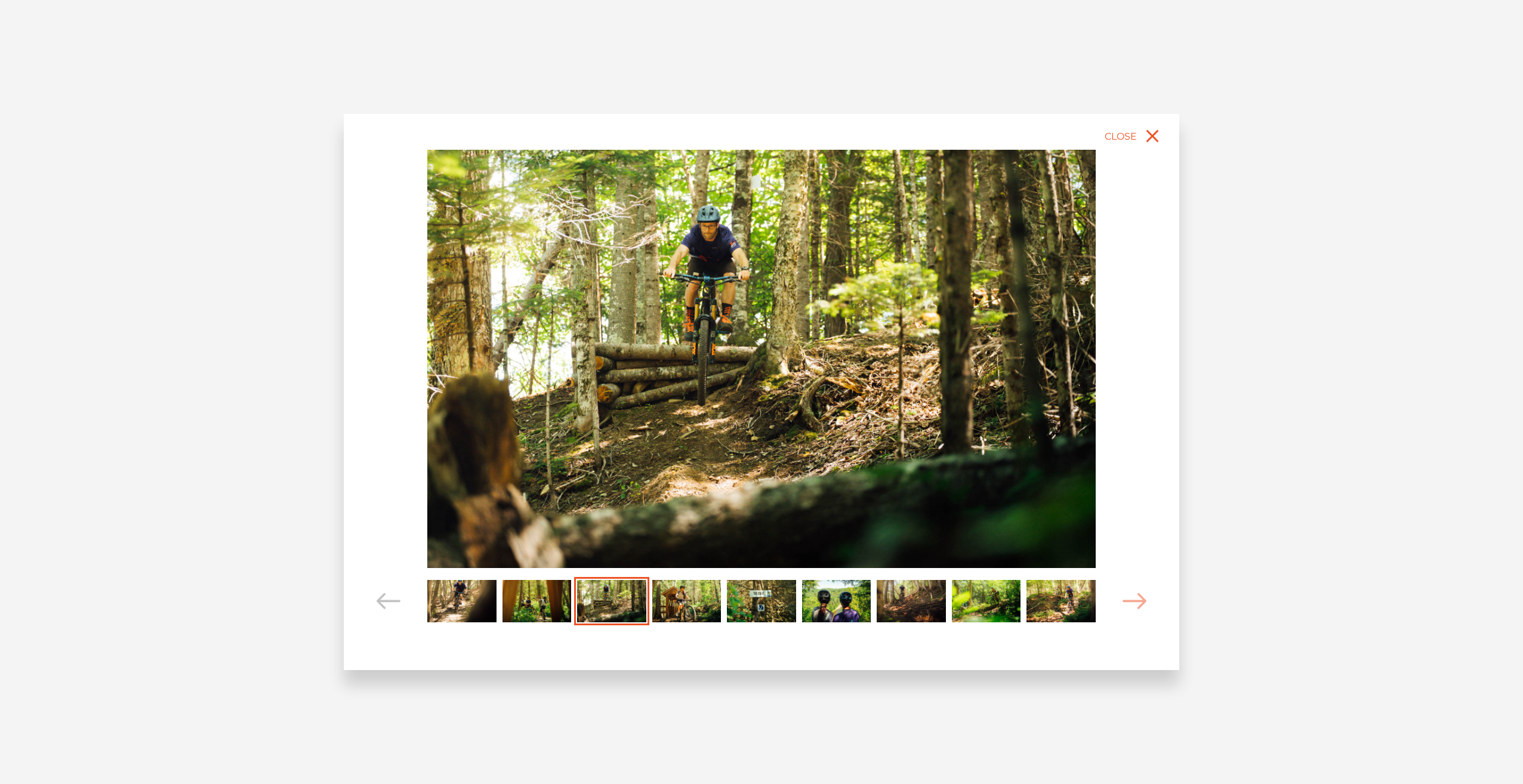
click at [689, 598] on img "Carousel Page 4" at bounding box center [687, 601] width 69 height 43
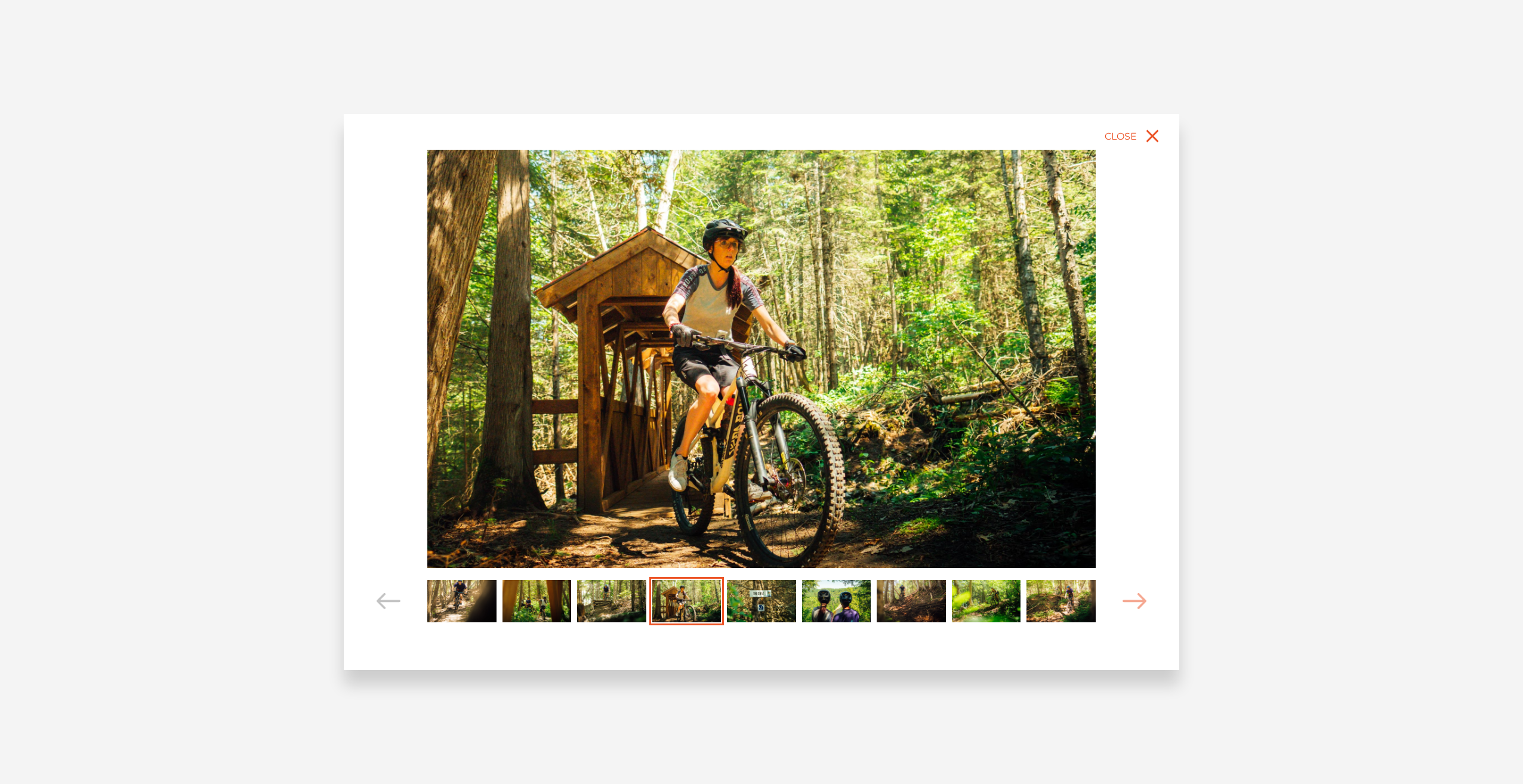
click at [751, 600] on img "Carousel Page 5" at bounding box center [761, 601] width 69 height 43
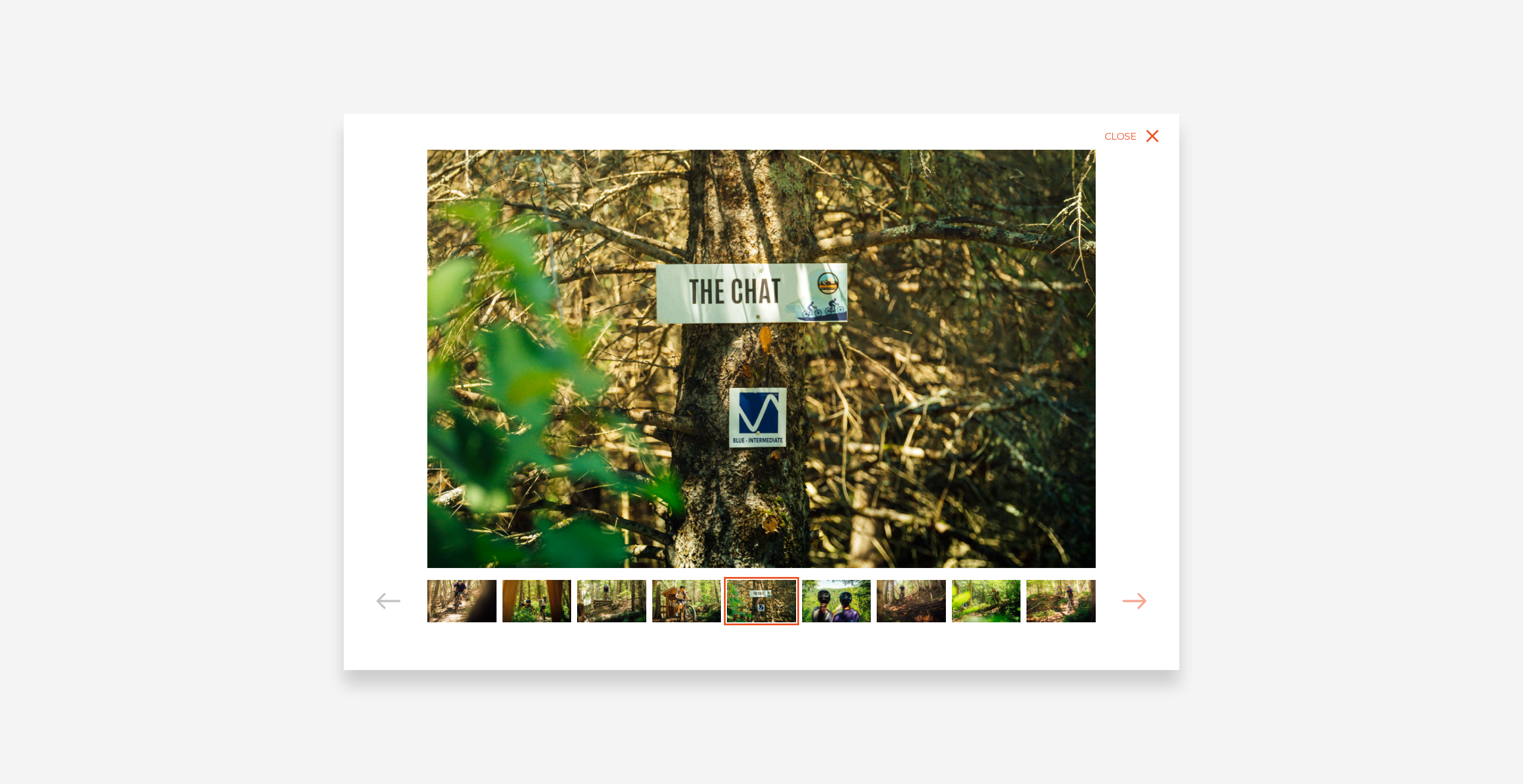
click at [851, 600] on img "Carousel Page 6" at bounding box center [837, 601] width 69 height 43
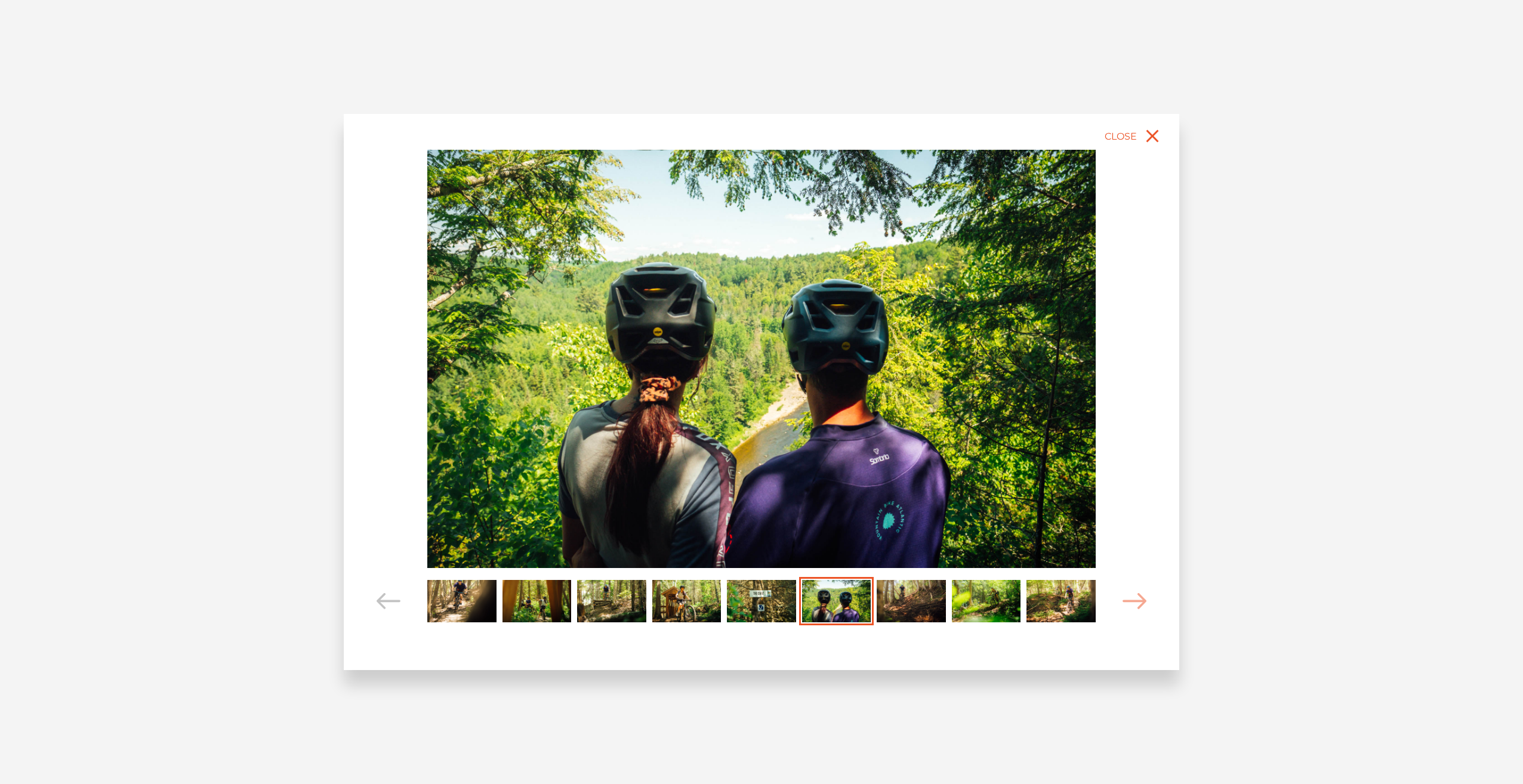
click at [925, 597] on img "Carousel Page 7" at bounding box center [911, 601] width 69 height 43
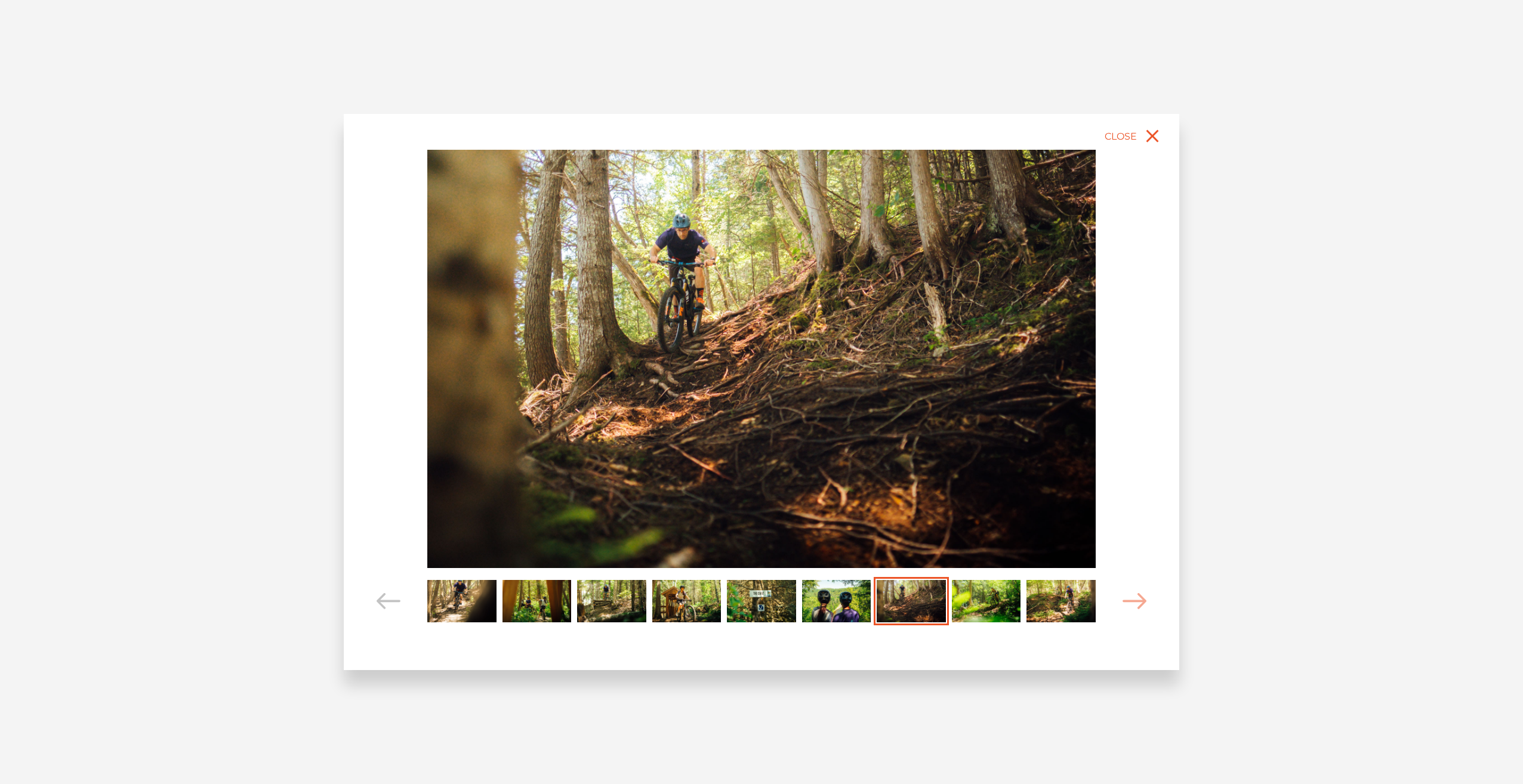
click at [974, 601] on img "Carousel Page 8" at bounding box center [986, 601] width 69 height 43
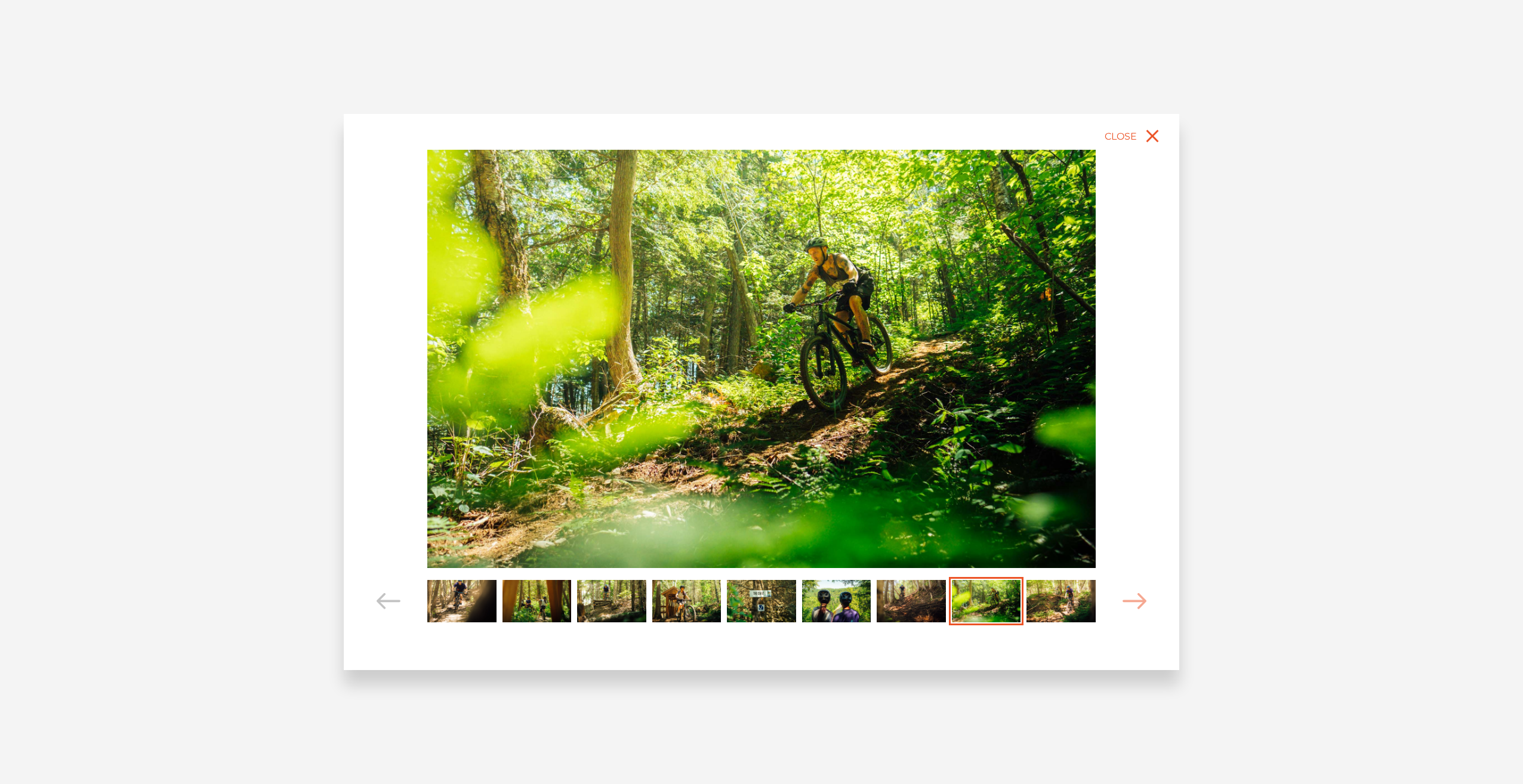
click at [1038, 602] on img "Carousel Page 9" at bounding box center [1061, 601] width 69 height 43
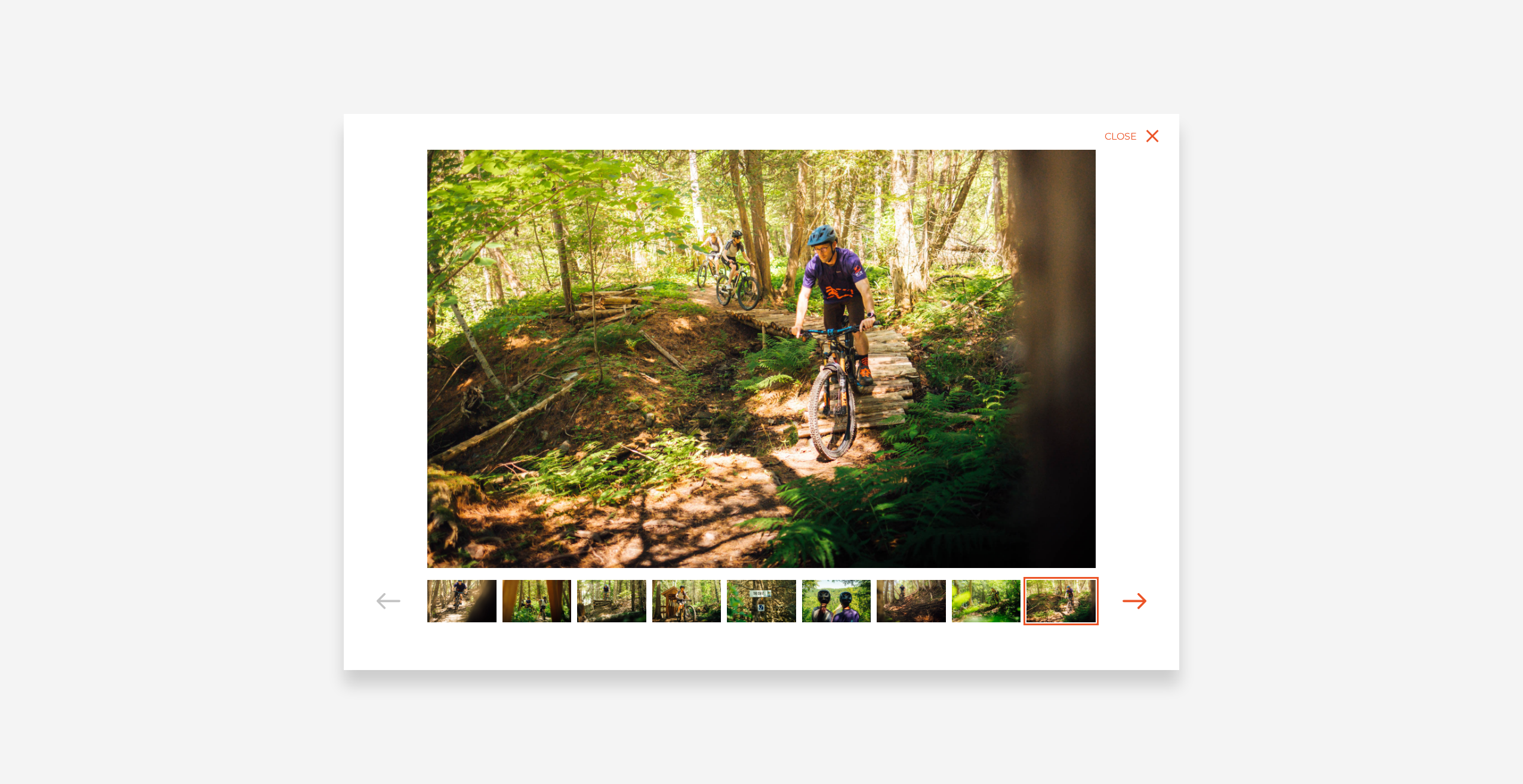
click at [1145, 610] on span "Carousel Navigation" at bounding box center [1135, 601] width 24 height 48
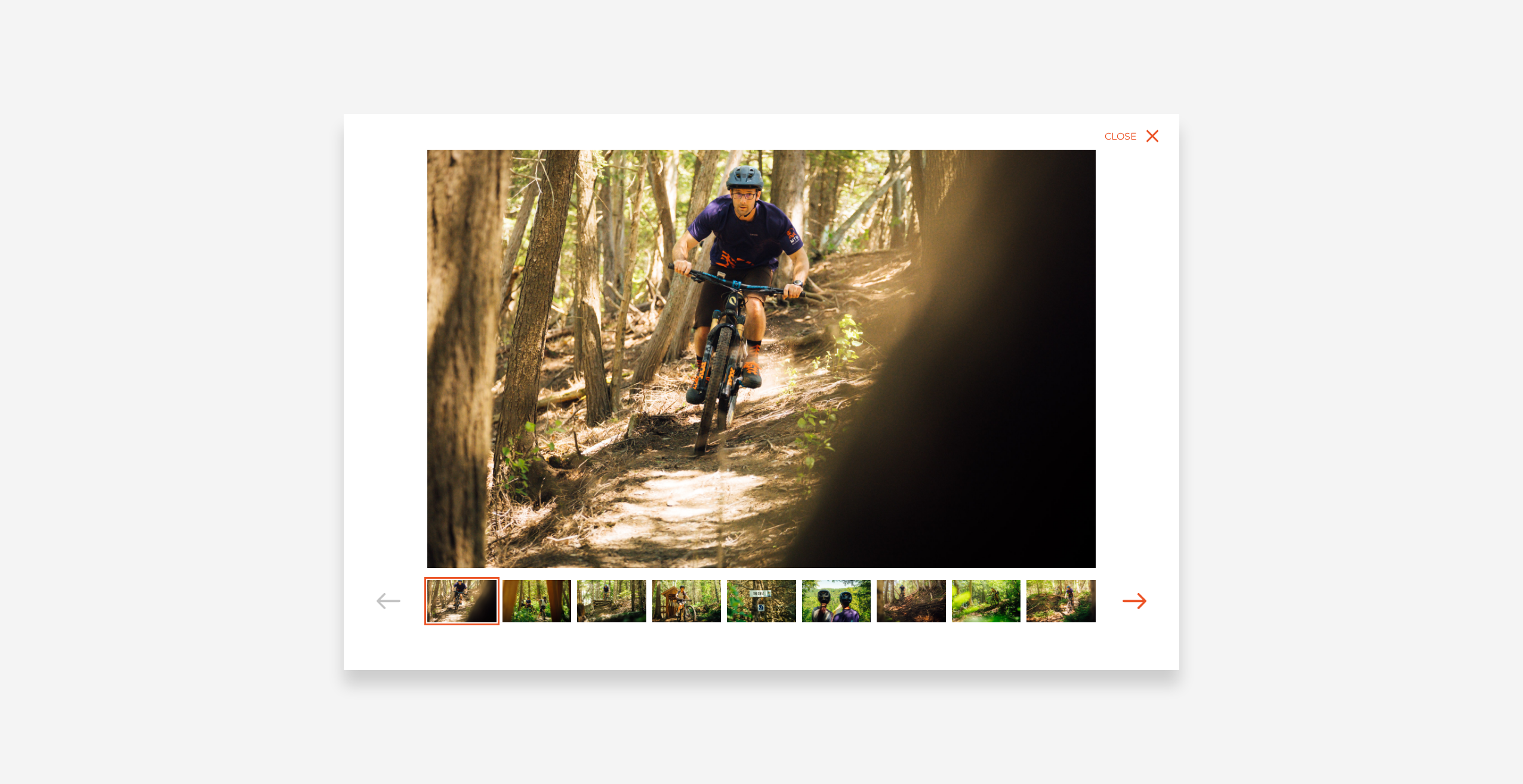
click at [1145, 610] on span "Carousel Navigation" at bounding box center [1135, 601] width 24 height 48
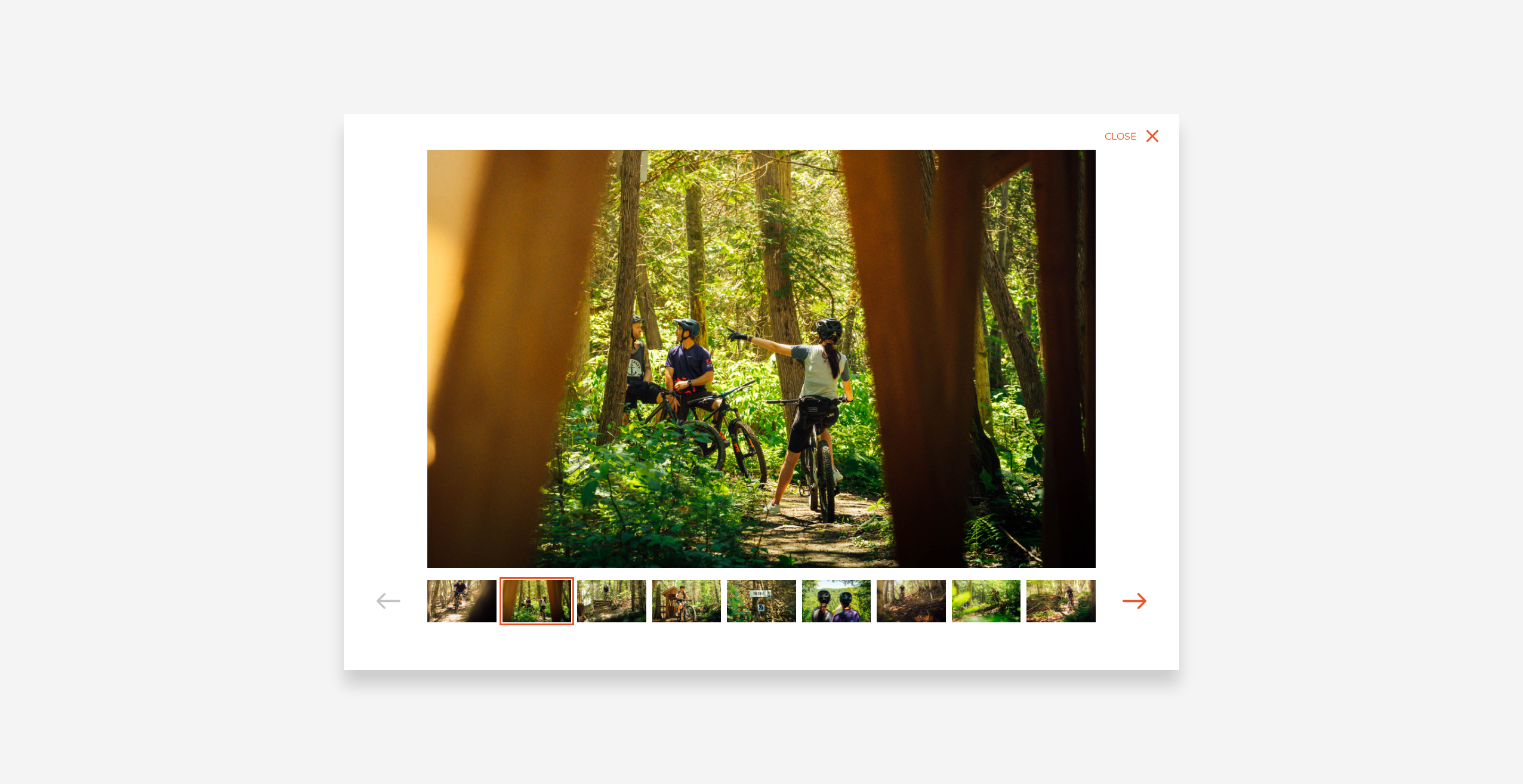
click at [1143, 611] on span "Carousel Navigation" at bounding box center [1135, 601] width 24 height 48
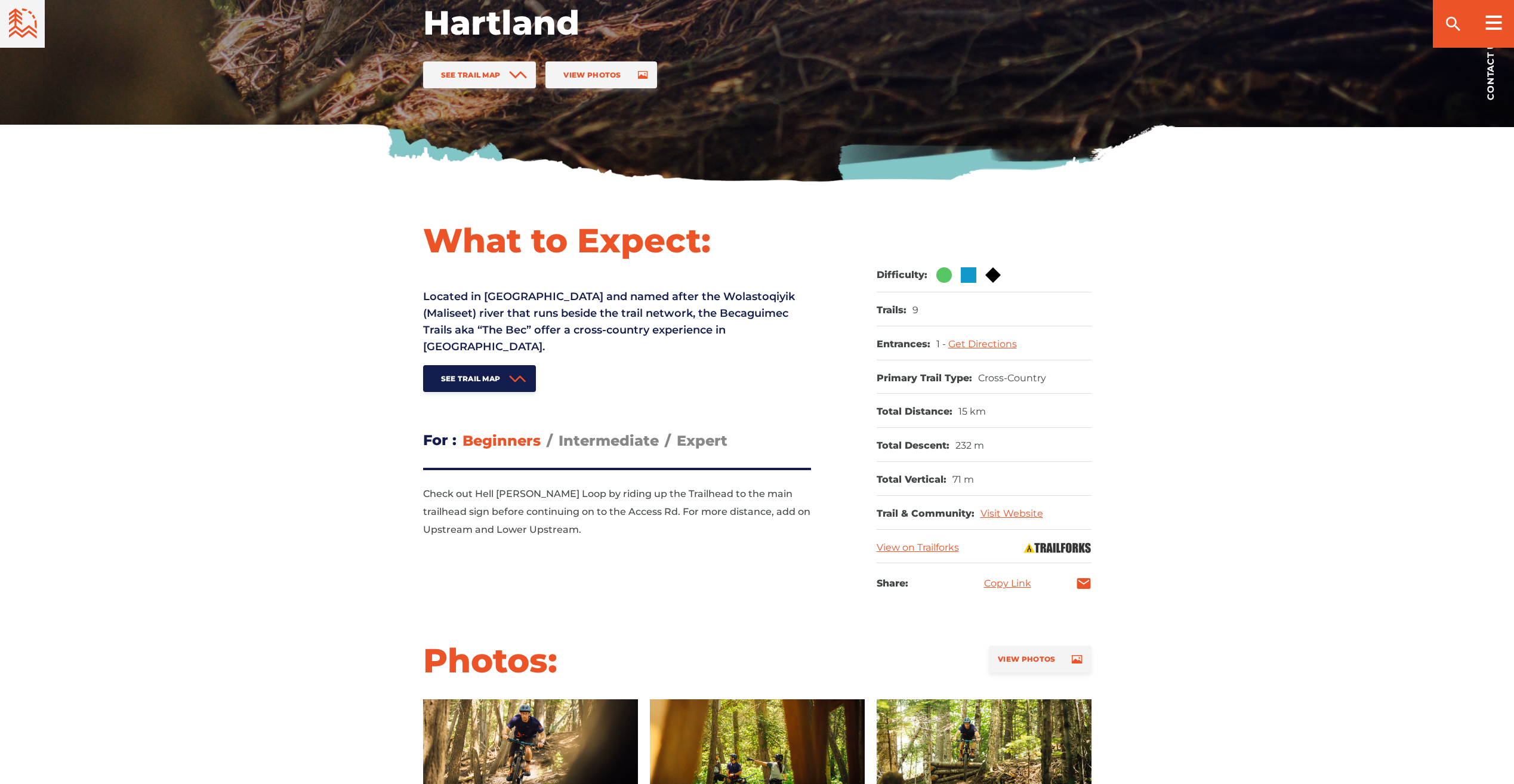
scroll to position [358, 0]
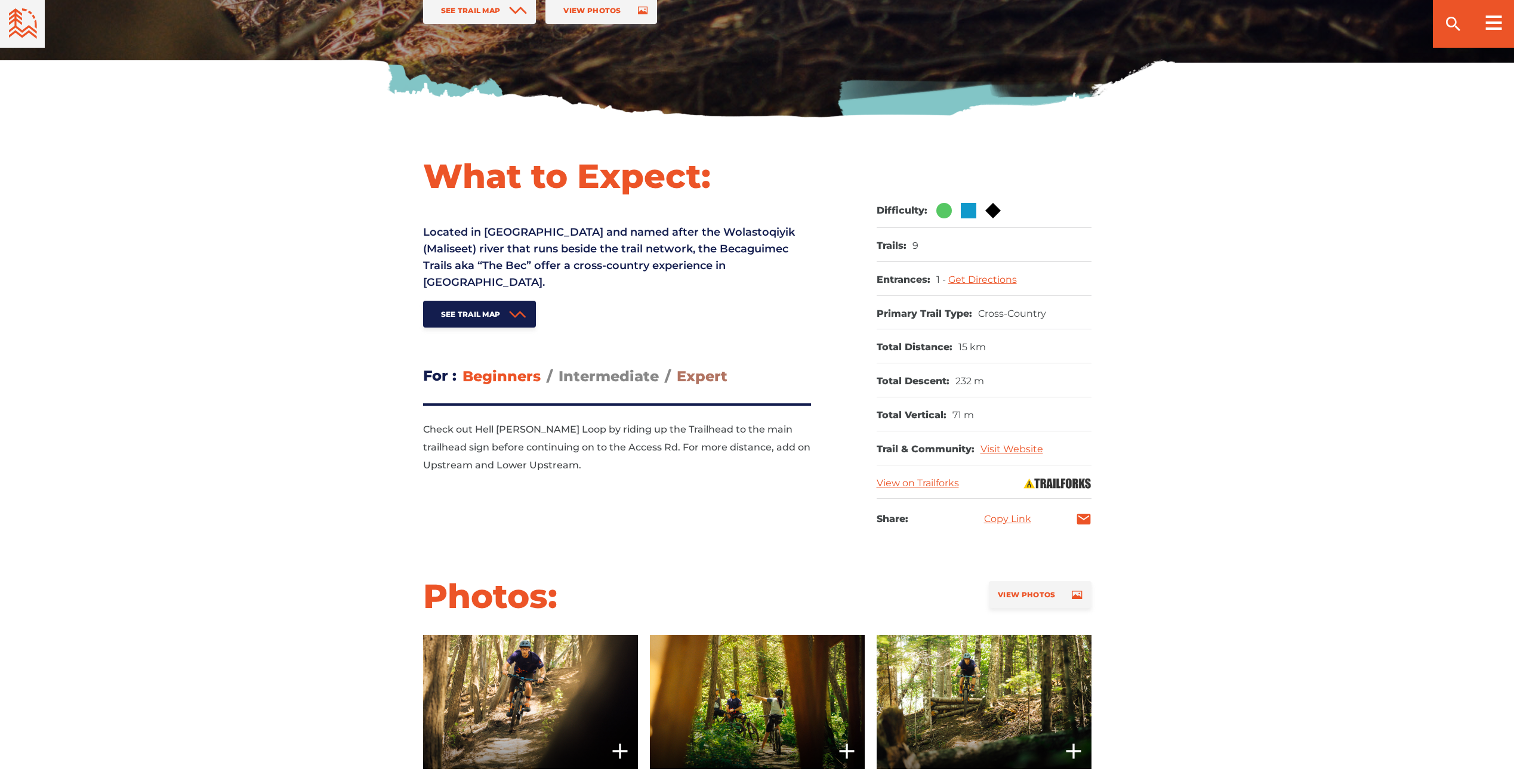
click at [692, 368] on span "Expert" at bounding box center [702, 376] width 51 height 18
click at [677, 367] on input "Expert" at bounding box center [677, 367] width 0 height 0
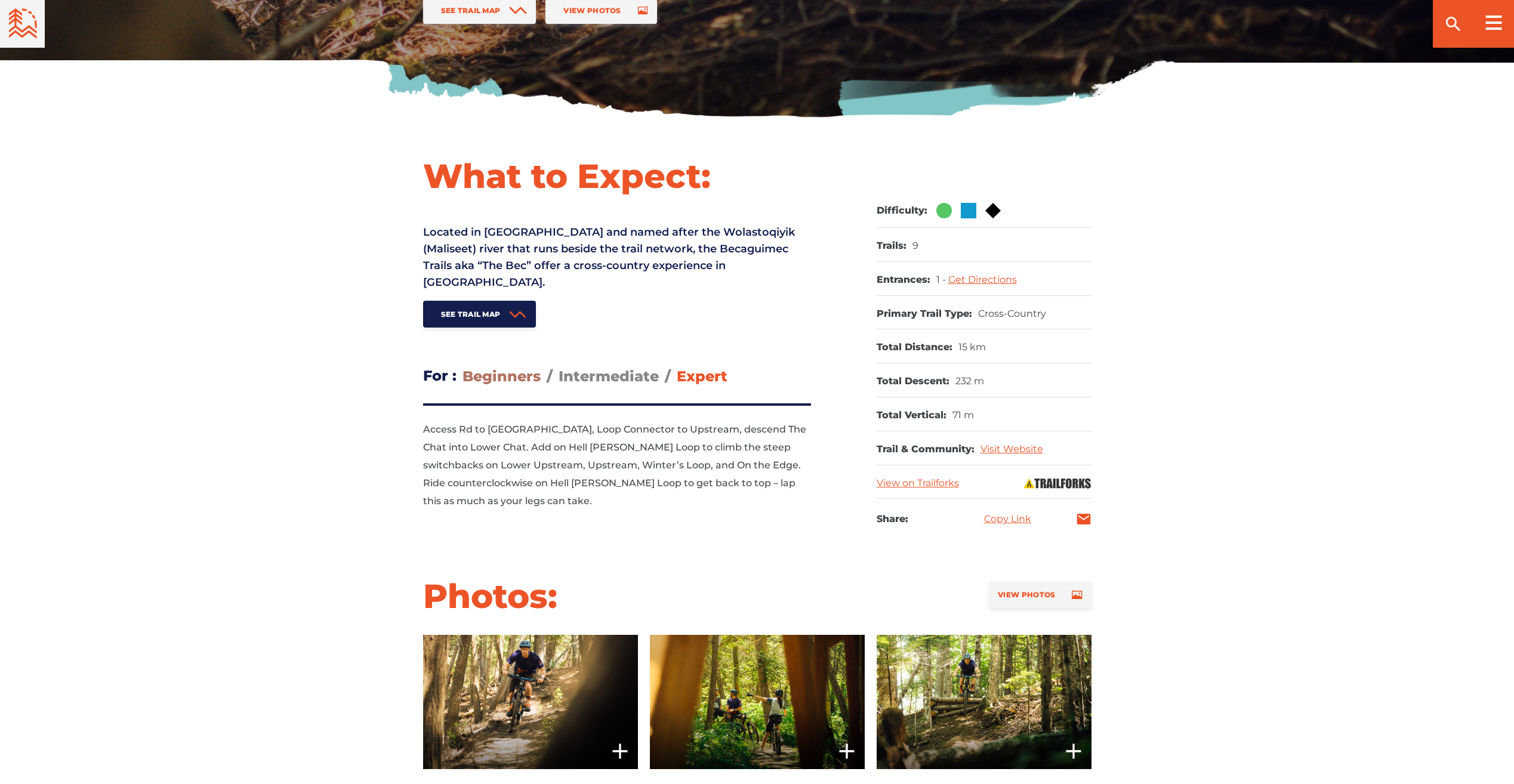
click at [503, 368] on span "Beginners" at bounding box center [502, 376] width 78 height 18
click at [463, 367] on input "Beginners" at bounding box center [463, 367] width 0 height 0
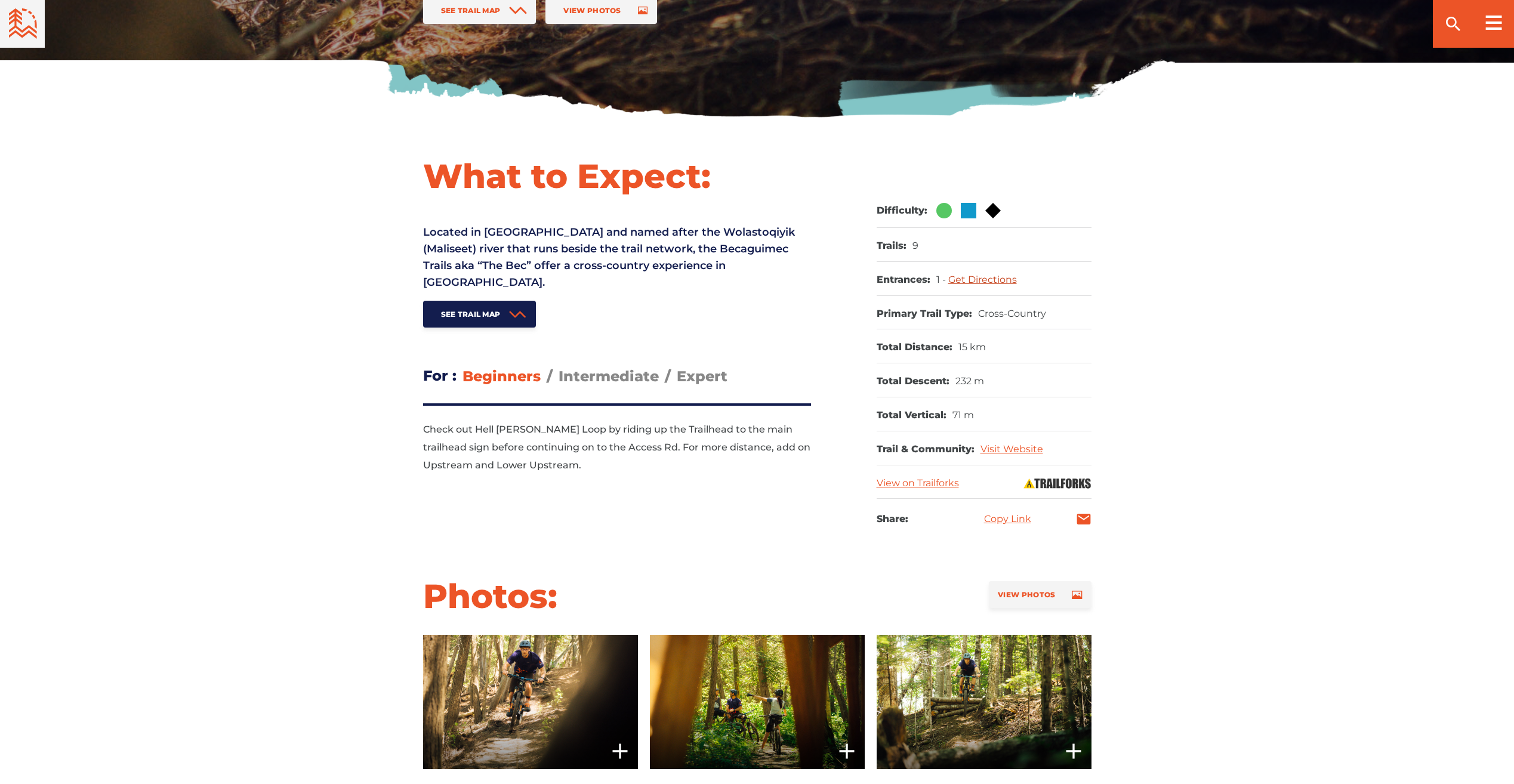
click at [970, 283] on link "Get Directions" at bounding box center [982, 279] width 69 height 11
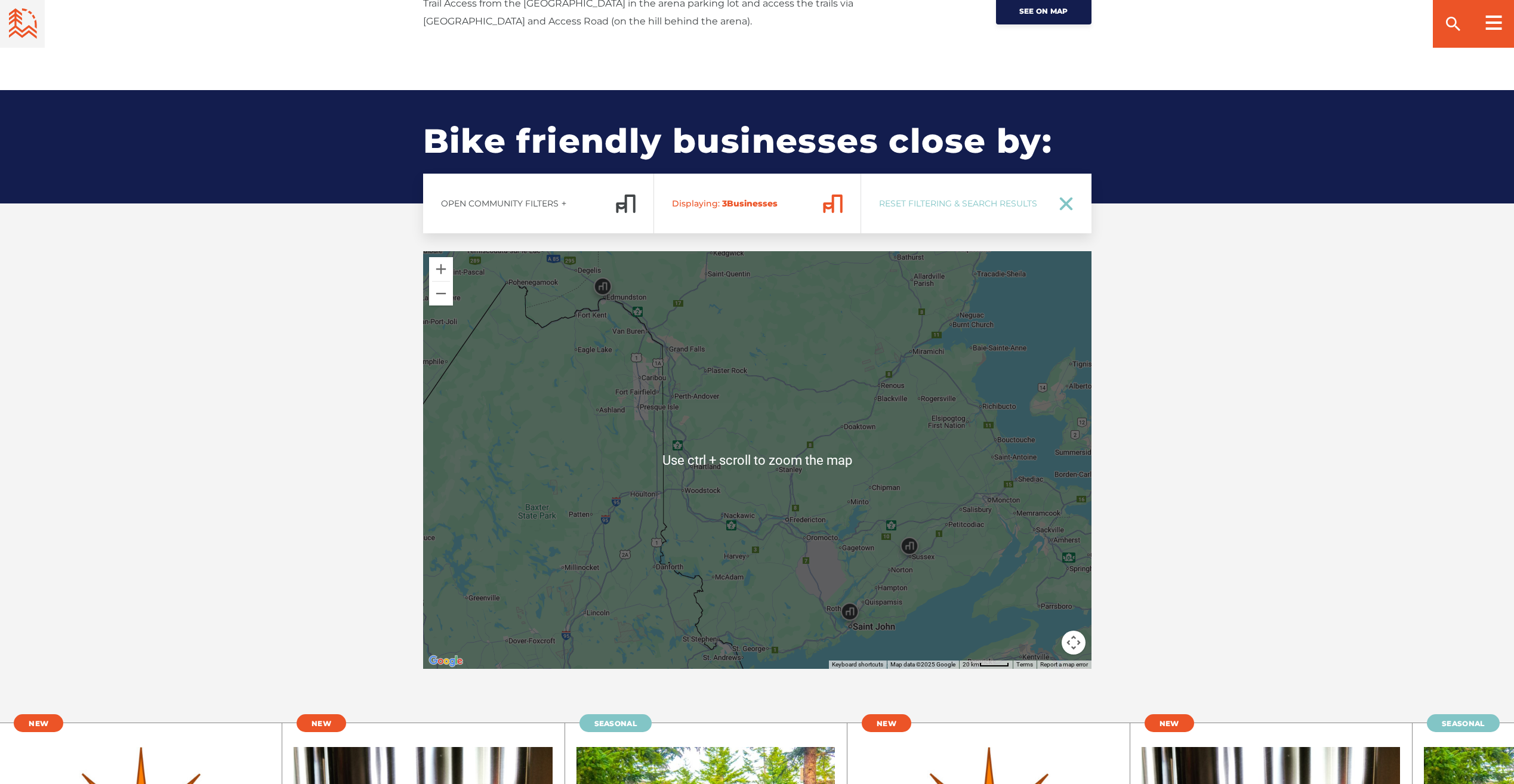
scroll to position [1709, 0]
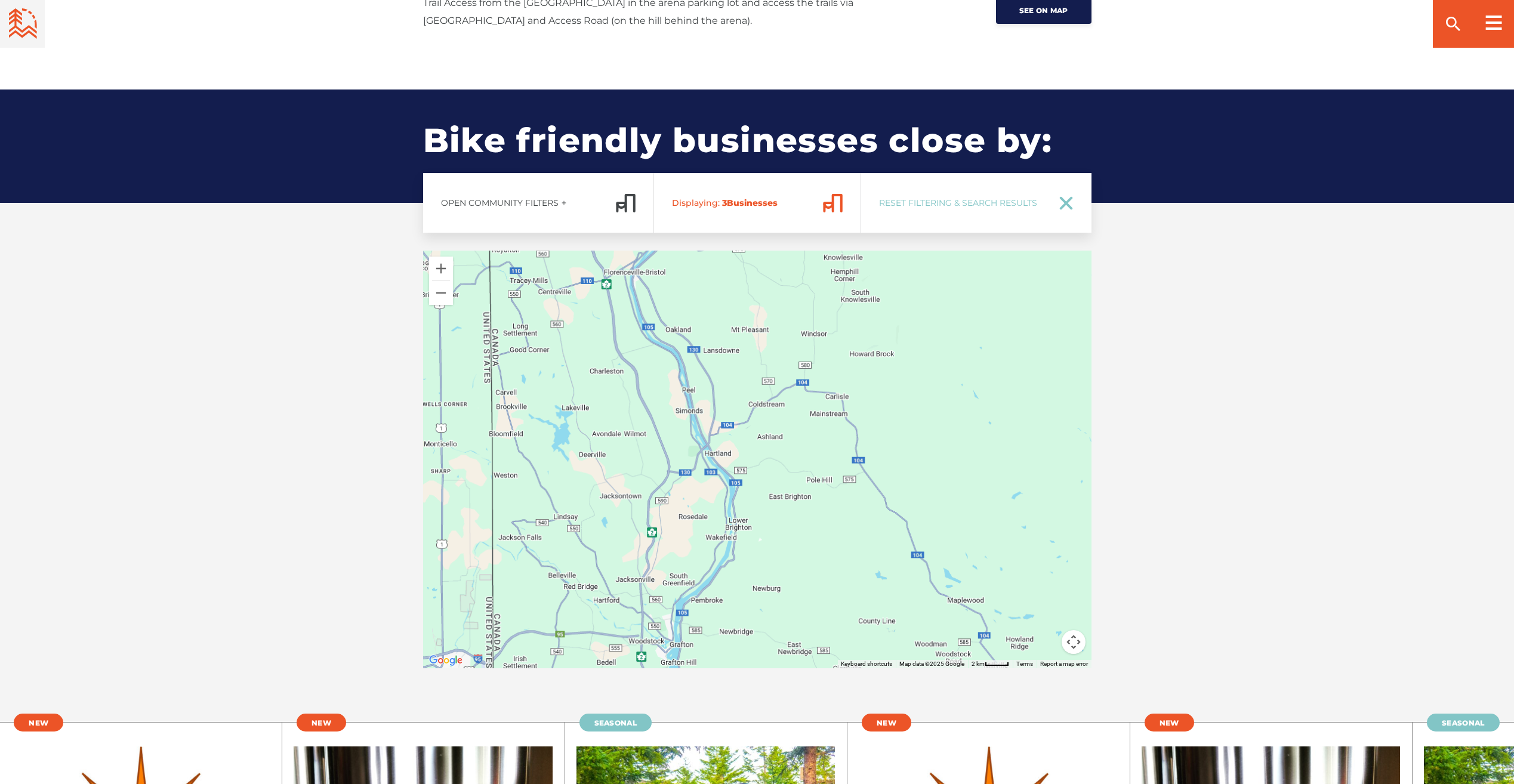
drag, startPoint x: 659, startPoint y: 469, endPoint x: 722, endPoint y: 448, distance: 66.4
click at [722, 448] on div at bounding box center [757, 460] width 669 height 418
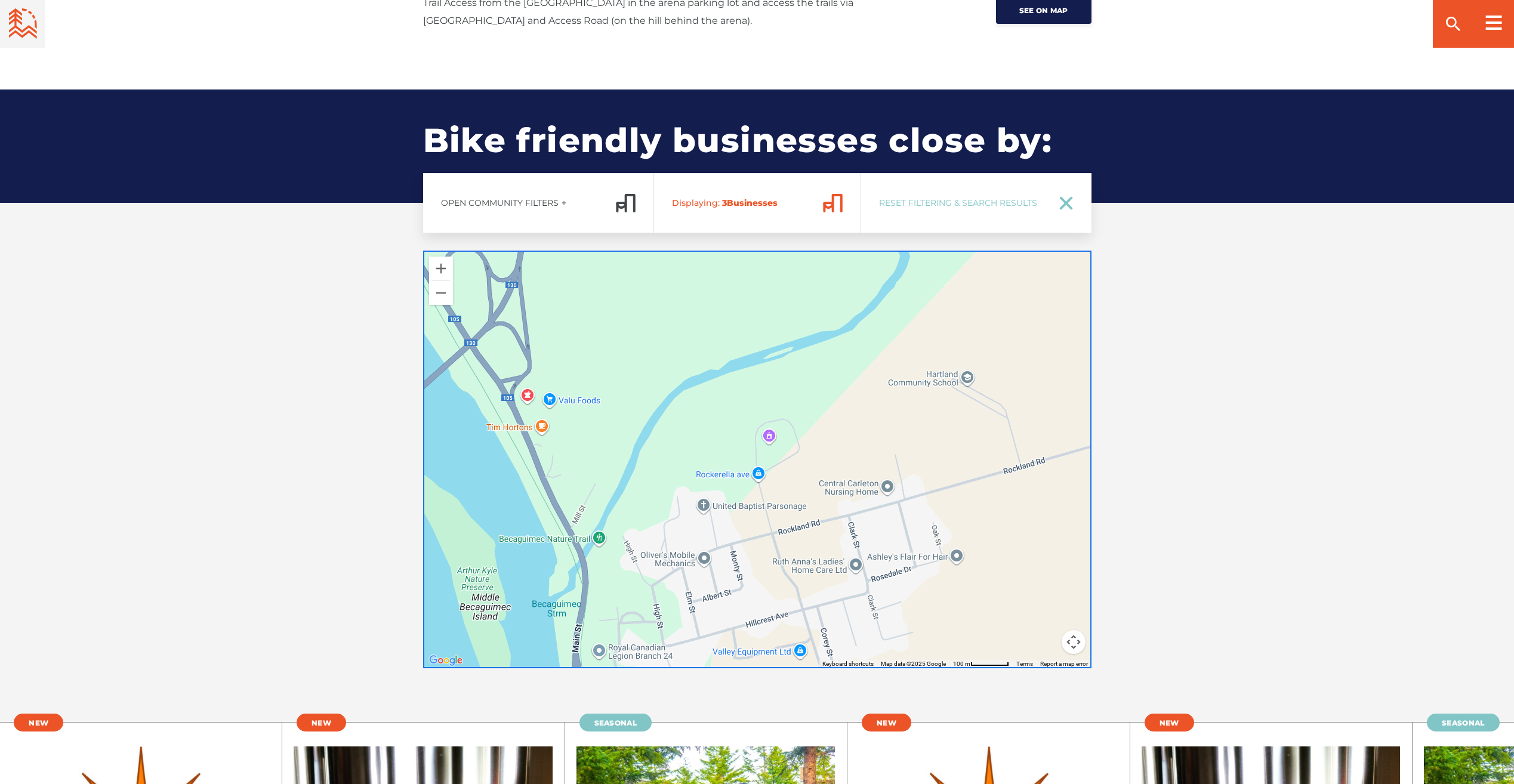
click at [767, 436] on div at bounding box center [757, 460] width 669 height 418
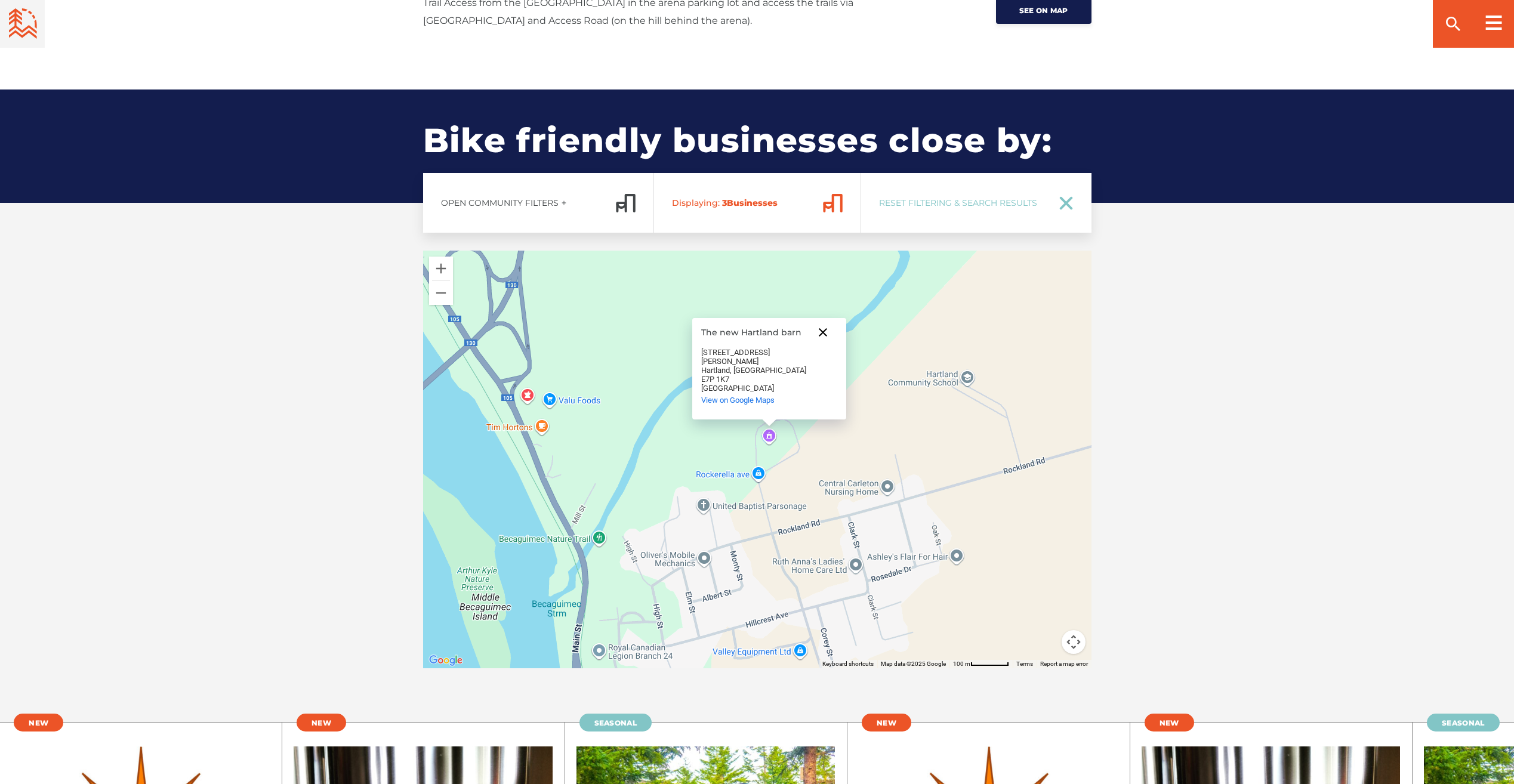
click at [822, 346] on button "Close" at bounding box center [823, 333] width 29 height 29
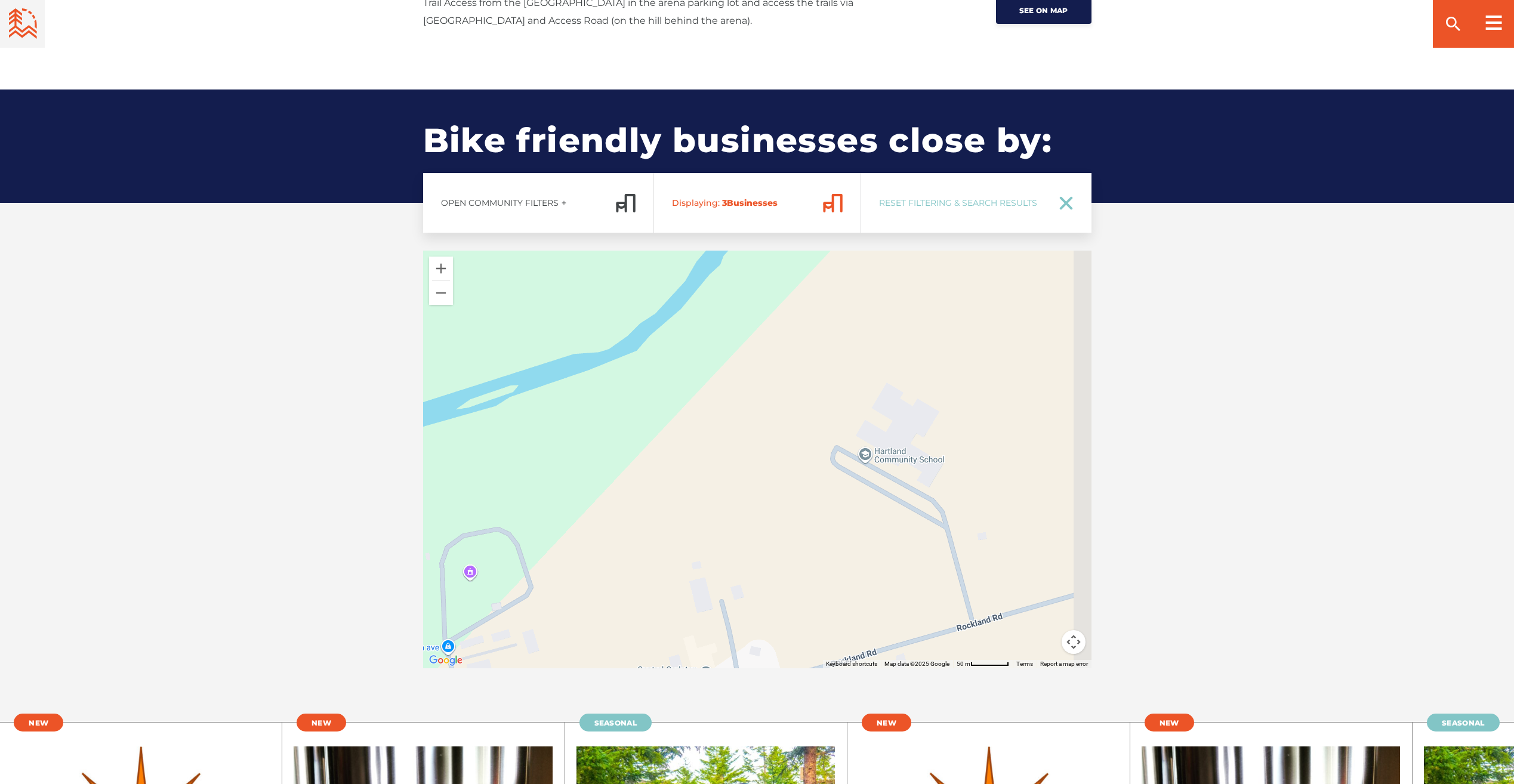
drag, startPoint x: 857, startPoint y: 363, endPoint x: 548, endPoint y: 503, distance: 339.2
click at [548, 503] on div at bounding box center [757, 460] width 669 height 418
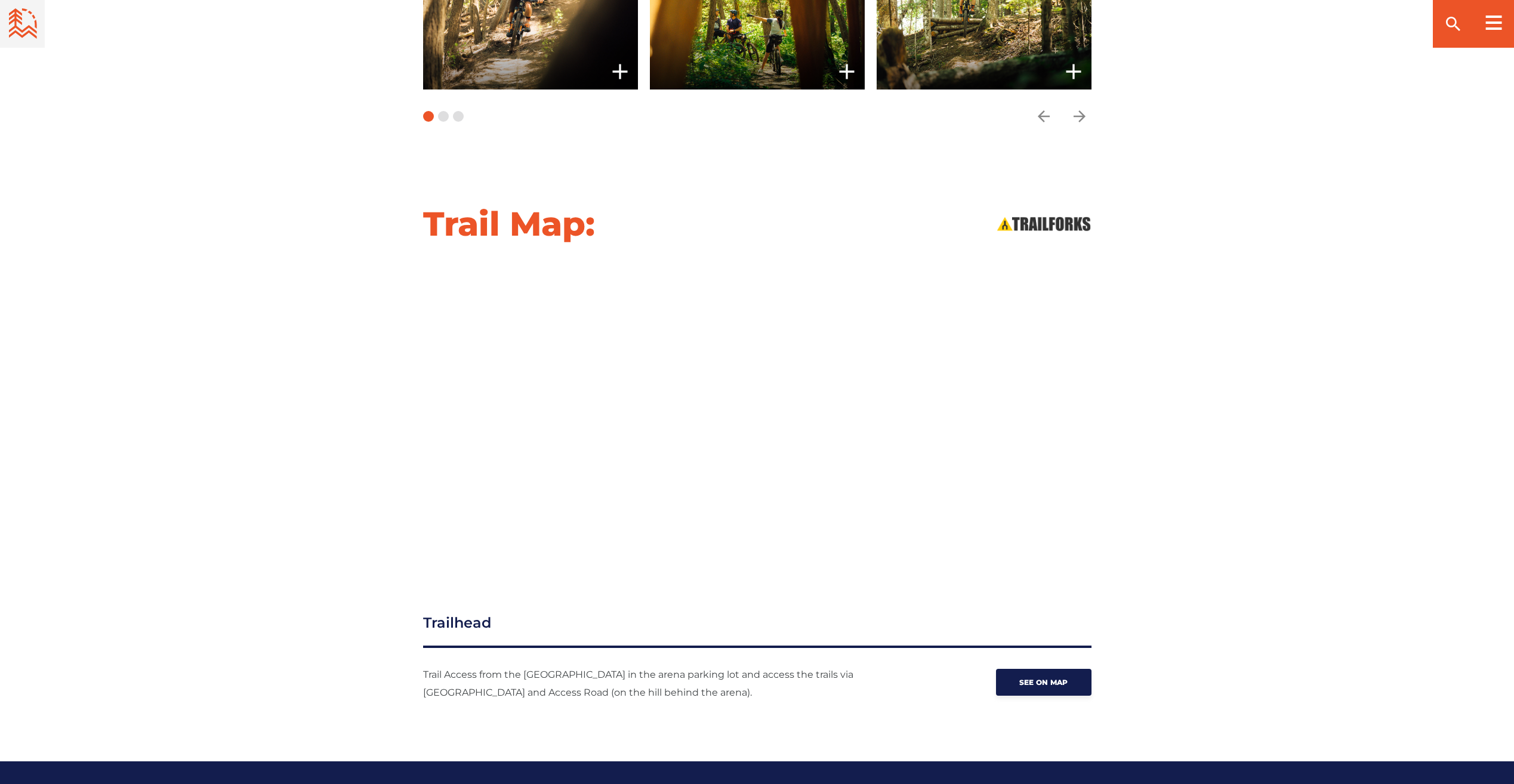
scroll to position [1053, 0]
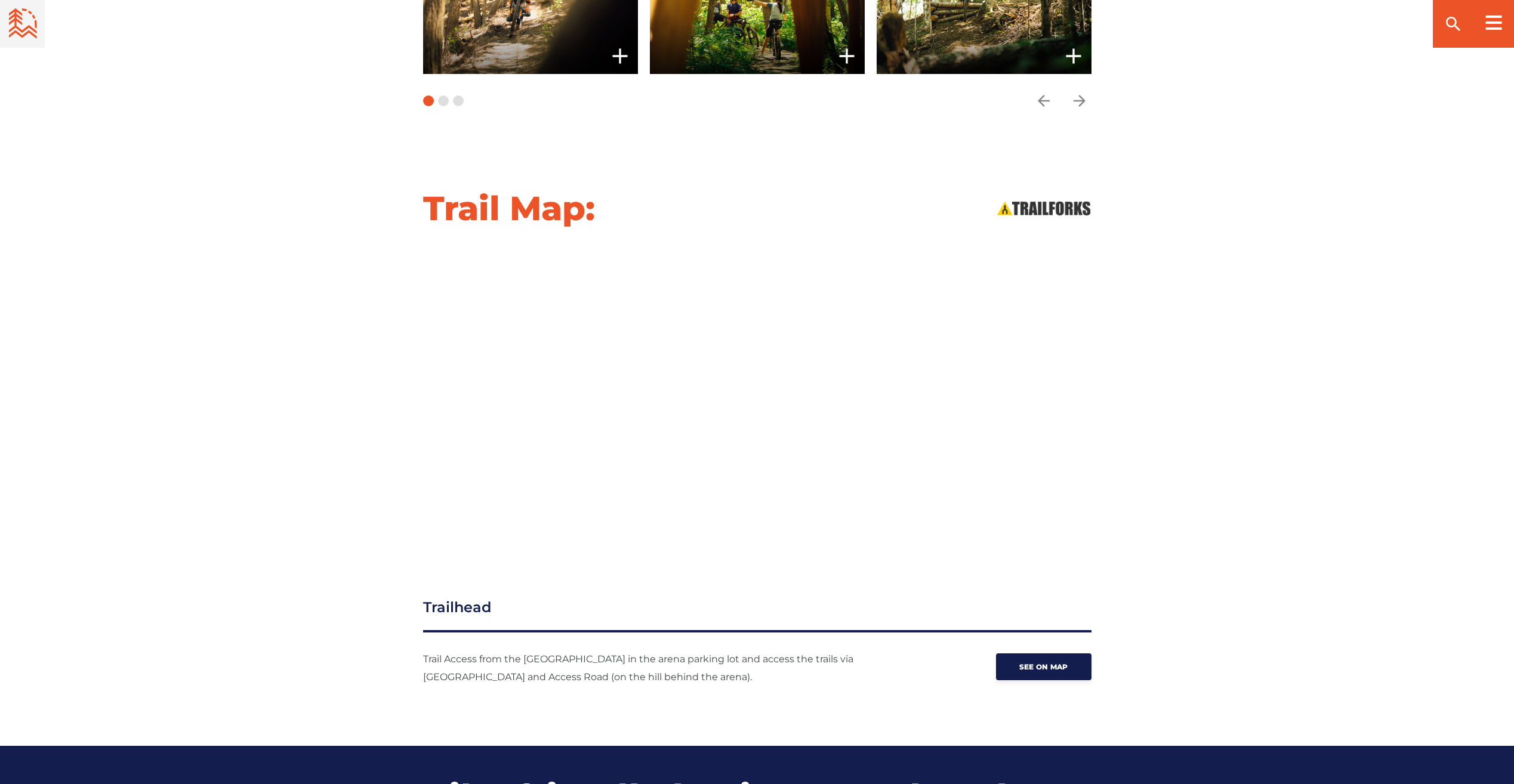
drag, startPoint x: 907, startPoint y: 154, endPoint x: 893, endPoint y: 218, distance: 65.5
click at [893, 217] on div "Becaguimec Trails Hartland See Trail Map View Photos slide 2 of 9" at bounding box center [757, 751] width 1514 height 3454
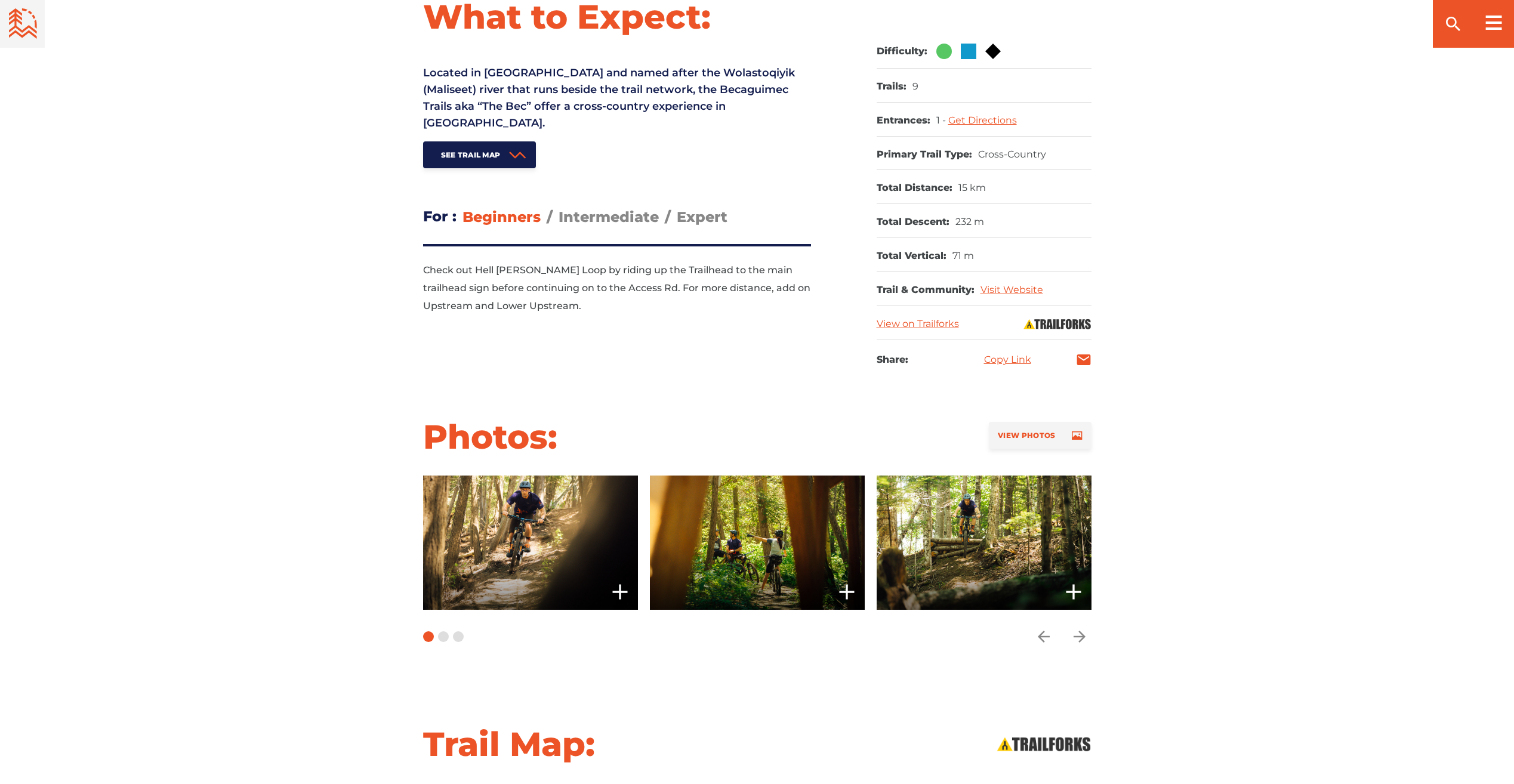
scroll to position [516, 0]
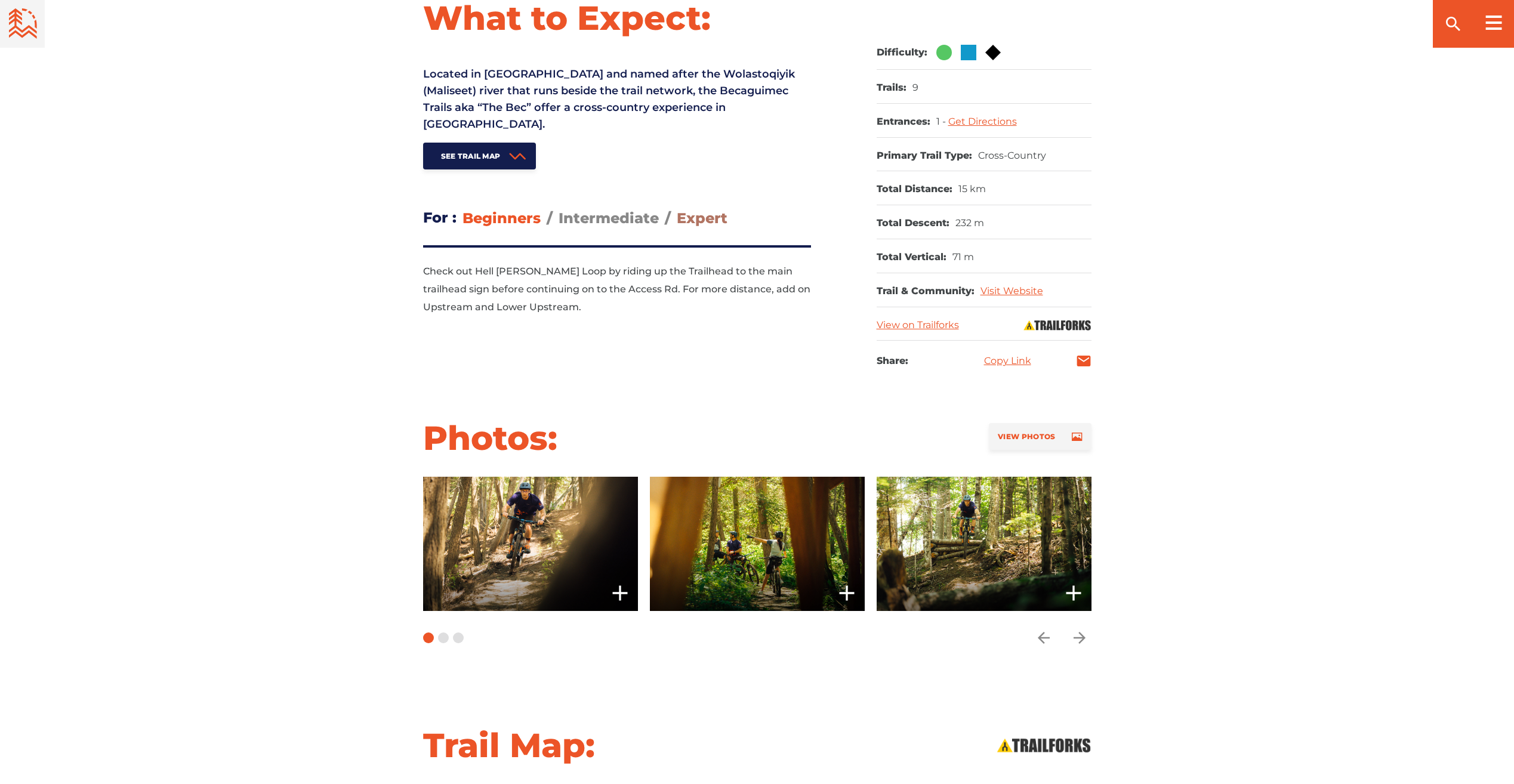
click at [696, 209] on span "Expert" at bounding box center [702, 218] width 51 height 18
click at [677, 209] on input "Expert" at bounding box center [677, 209] width 0 height 0
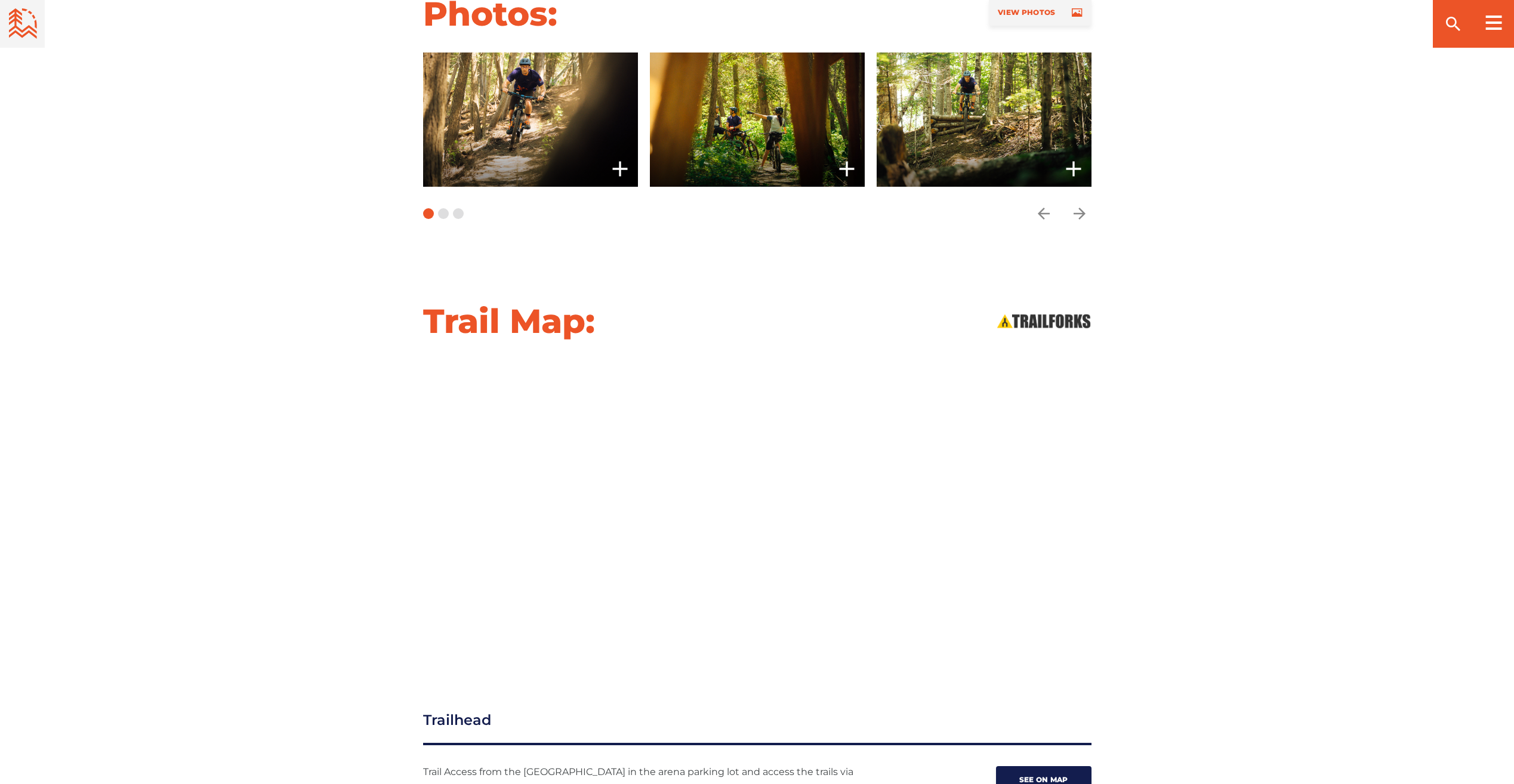
scroll to position [993, 0]
